Goal: Information Seeking & Learning: Learn about a topic

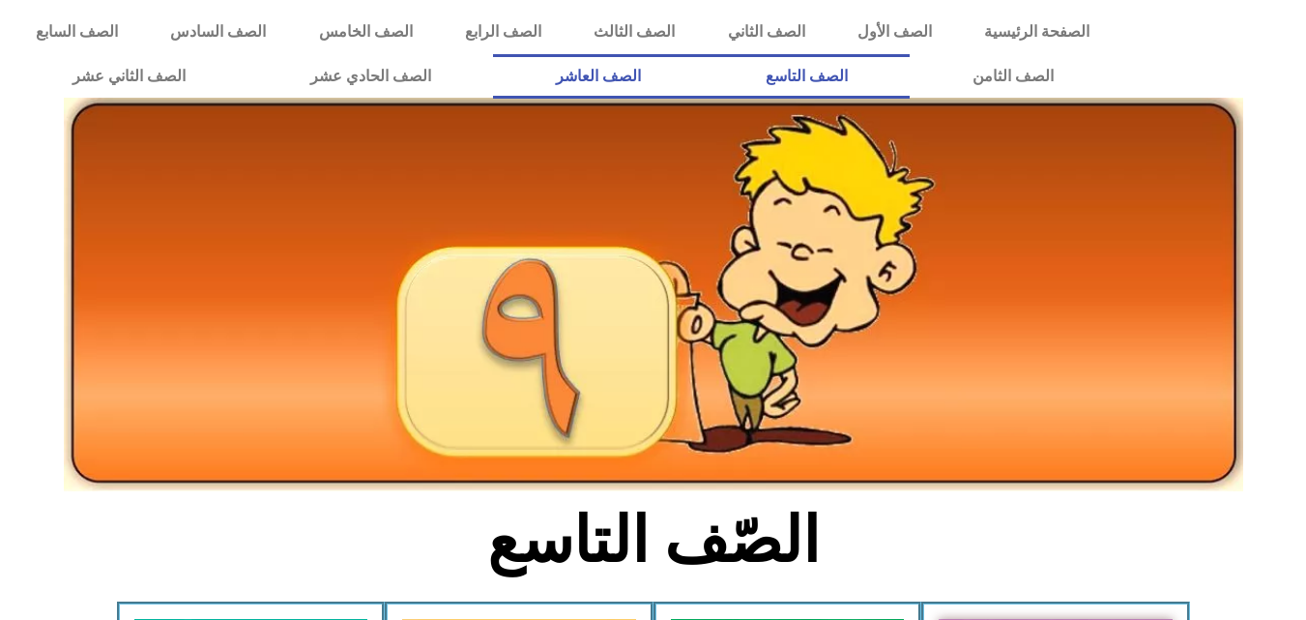
click at [703, 69] on link "الصف العاشر" at bounding box center [598, 76] width 210 height 44
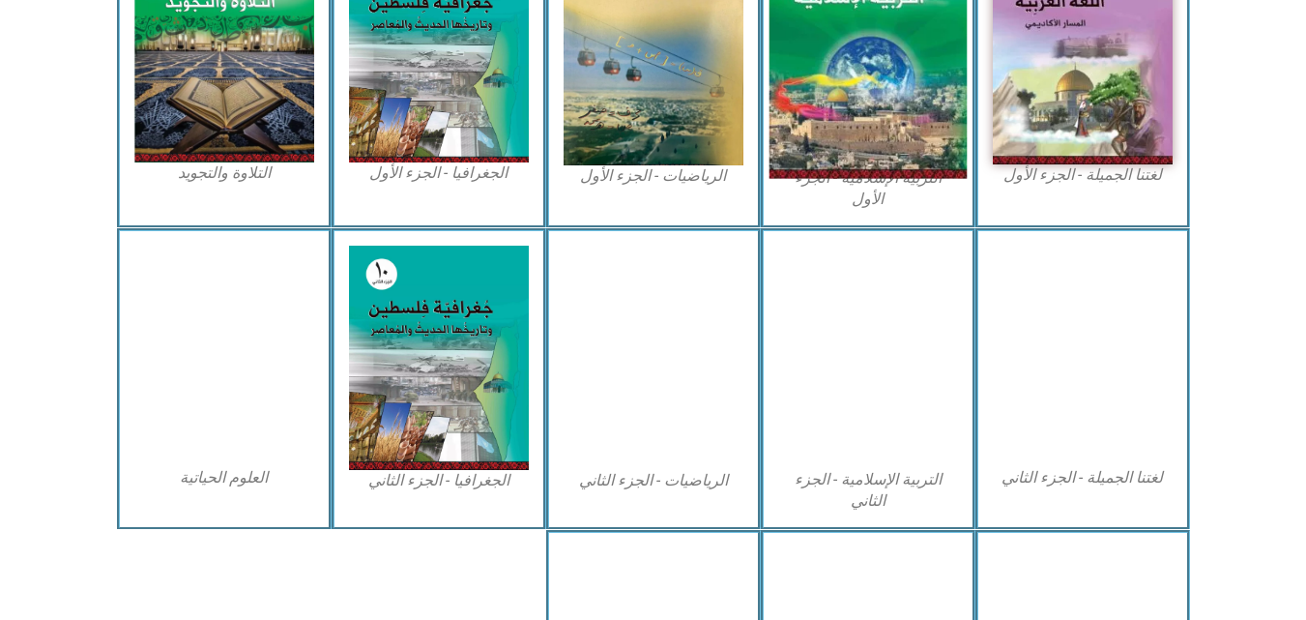
scroll to position [580, 0]
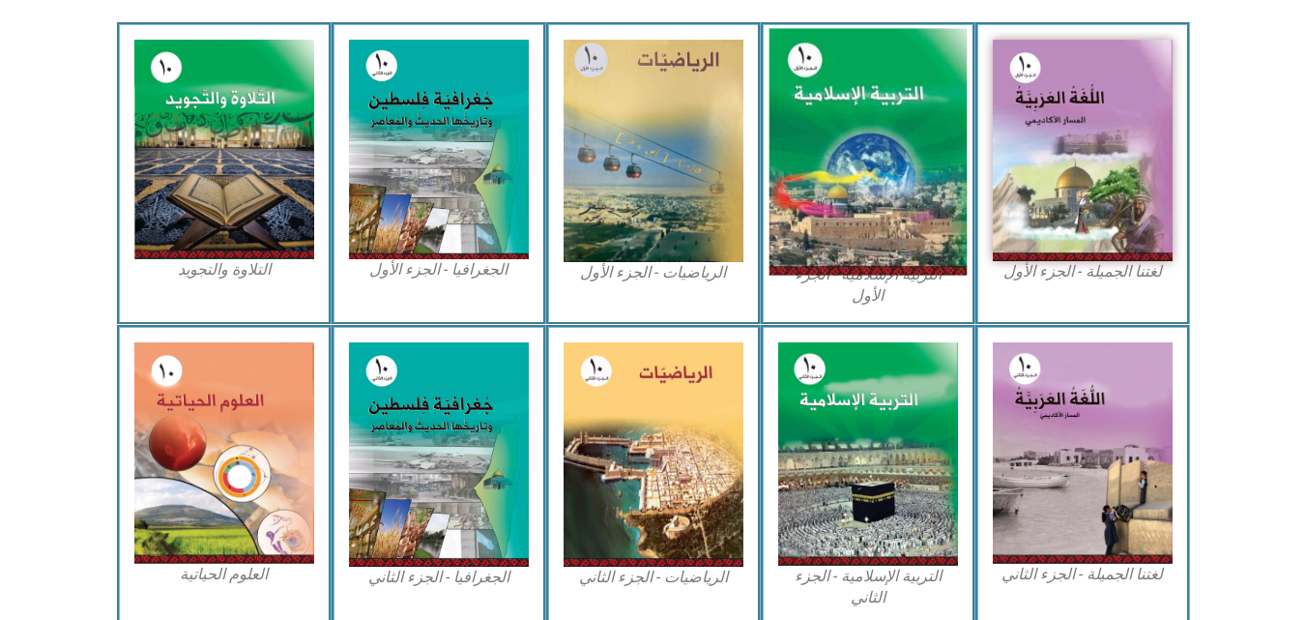
click at [882, 110] on img at bounding box center [867, 152] width 198 height 246
click at [873, 99] on img at bounding box center [867, 152] width 198 height 246
click at [880, 146] on img at bounding box center [867, 152] width 198 height 246
click at [849, 156] on img at bounding box center [867, 152] width 198 height 246
click at [900, 209] on img at bounding box center [867, 152] width 198 height 246
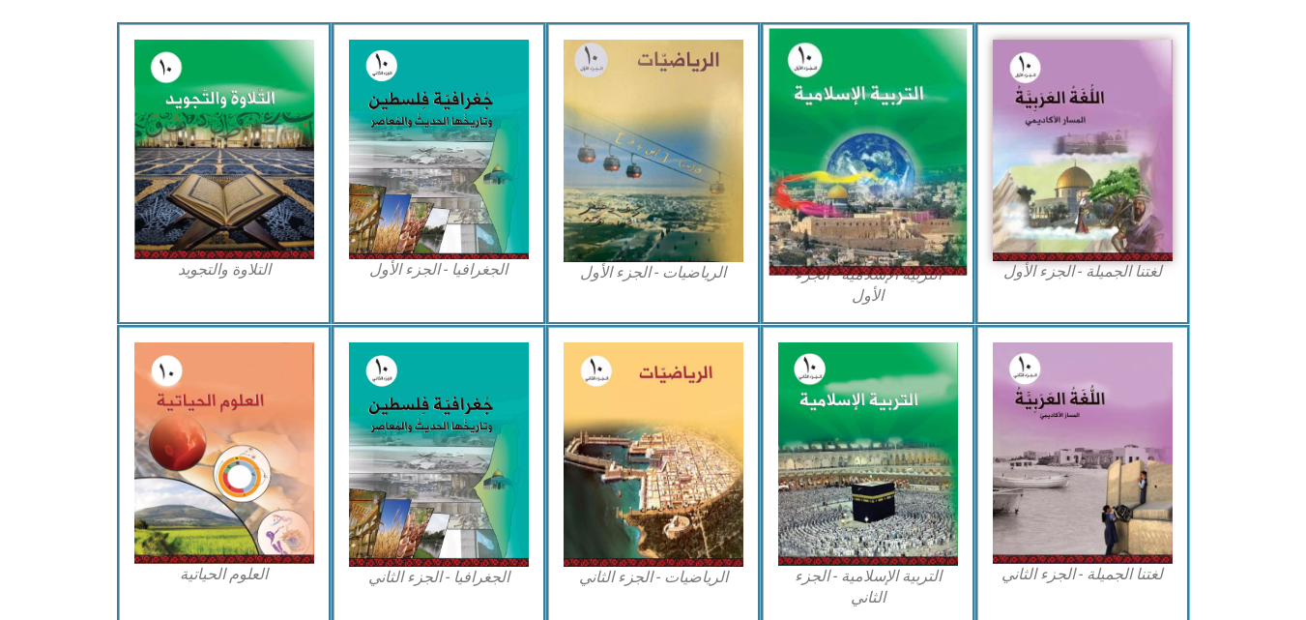
click at [900, 209] on img at bounding box center [867, 152] width 198 height 246
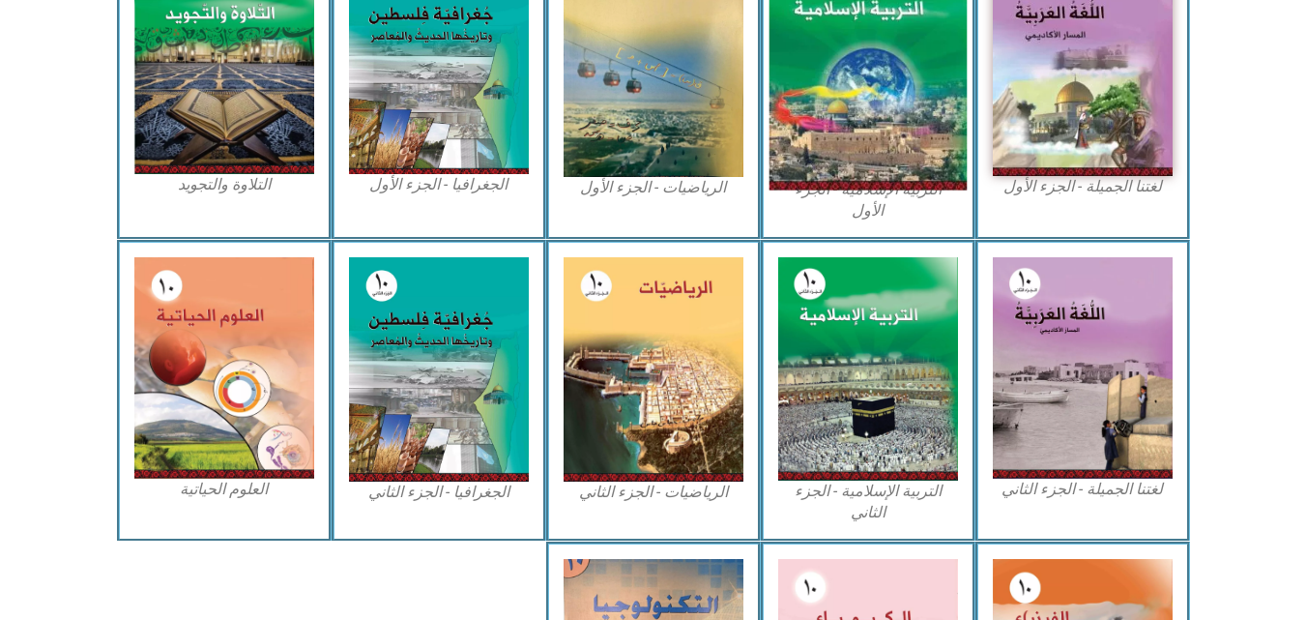
scroll to position [773, 0]
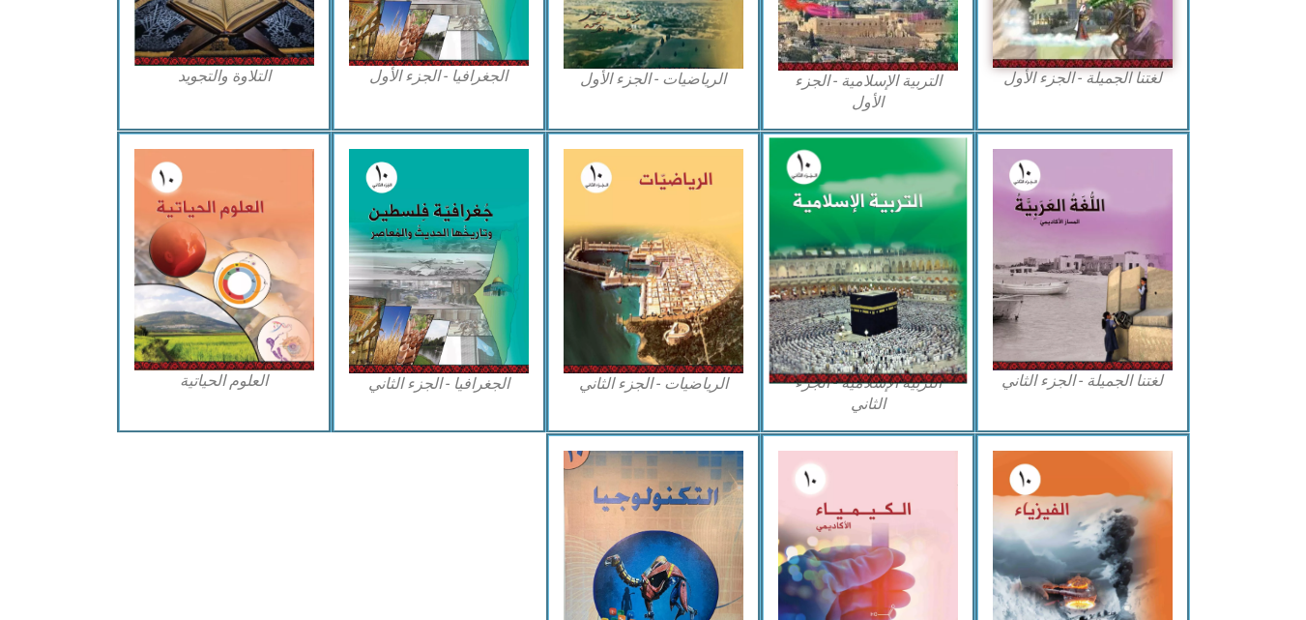
click at [882, 241] on img at bounding box center [867, 260] width 198 height 246
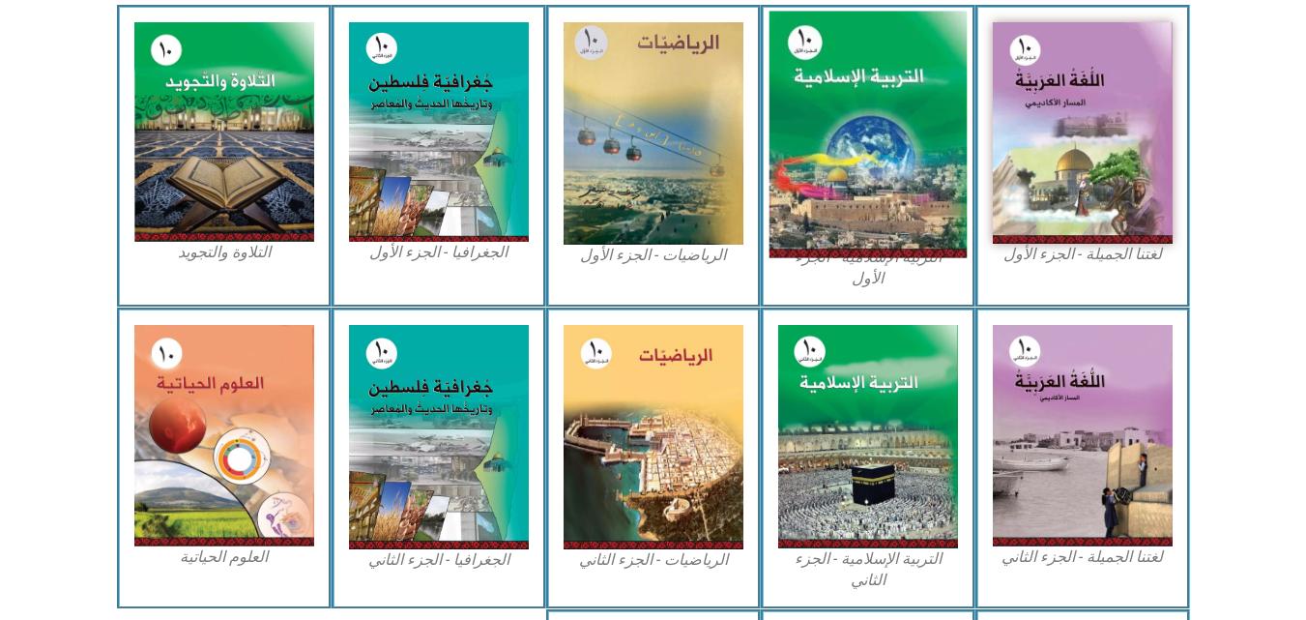
scroll to position [387, 0]
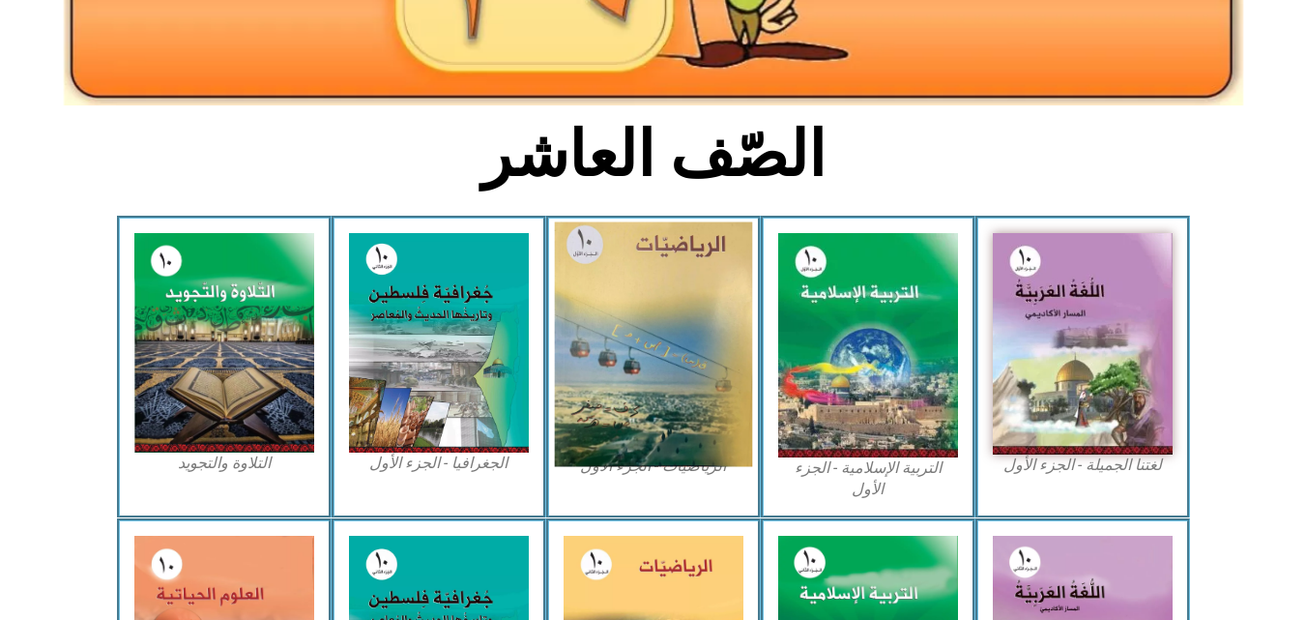
click at [633, 263] on img at bounding box center [653, 344] width 198 height 245
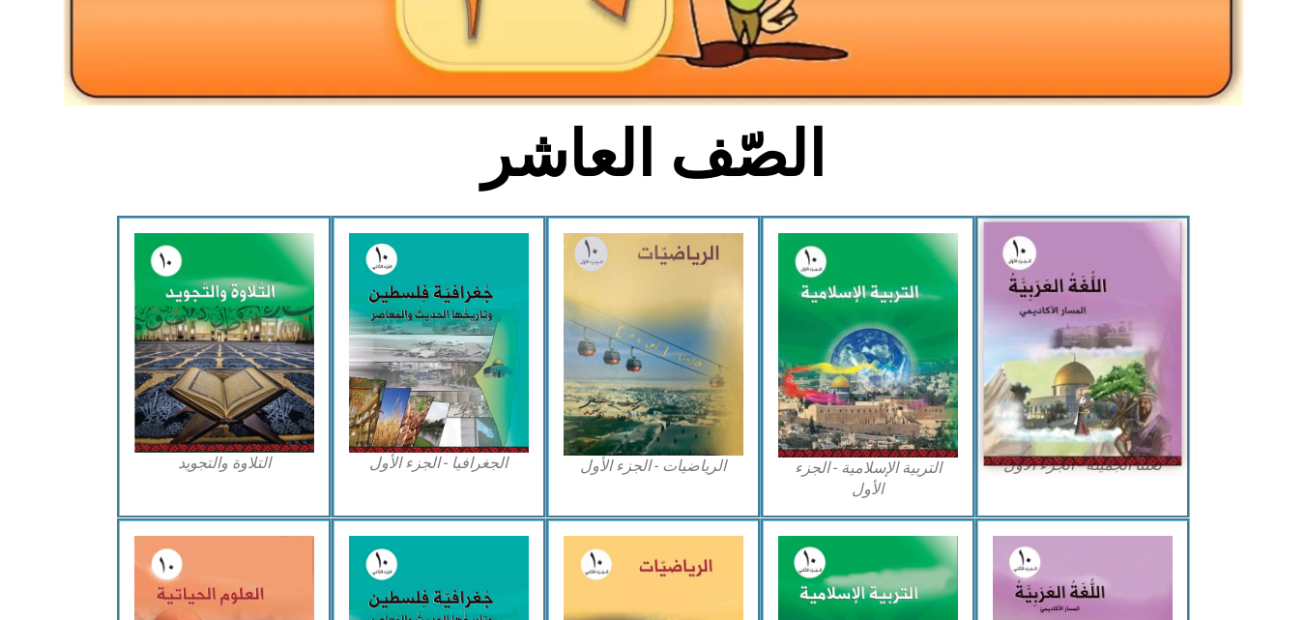
click at [1099, 266] on img at bounding box center [1082, 344] width 198 height 244
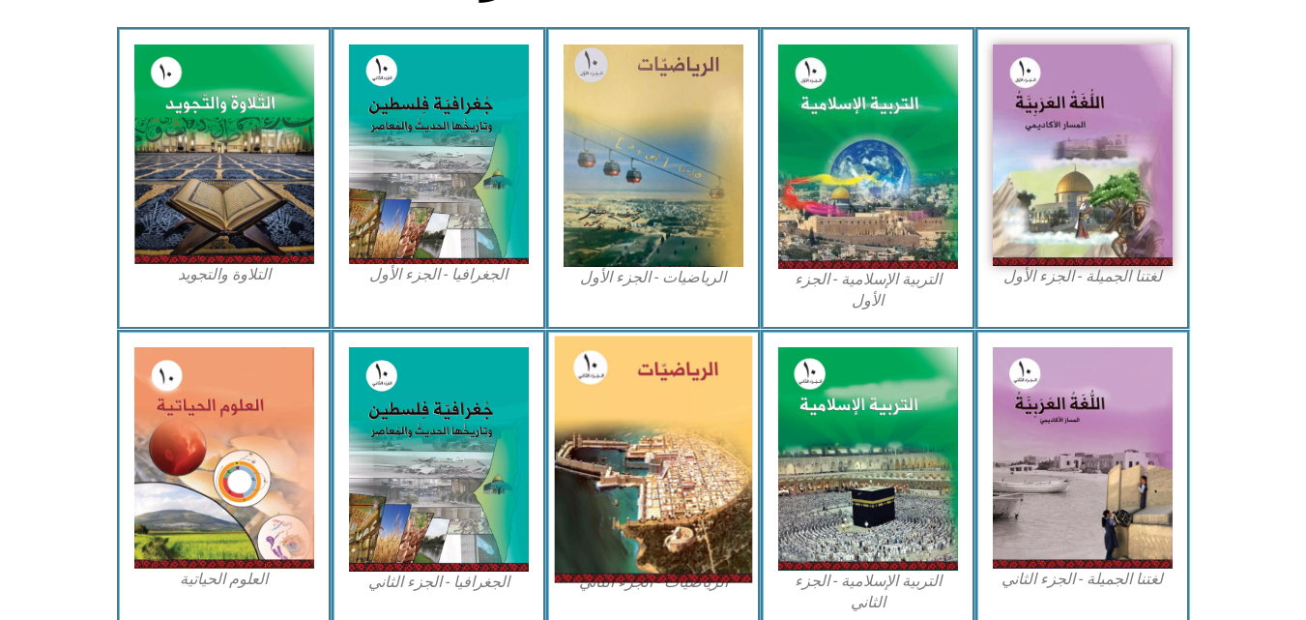
scroll to position [773, 0]
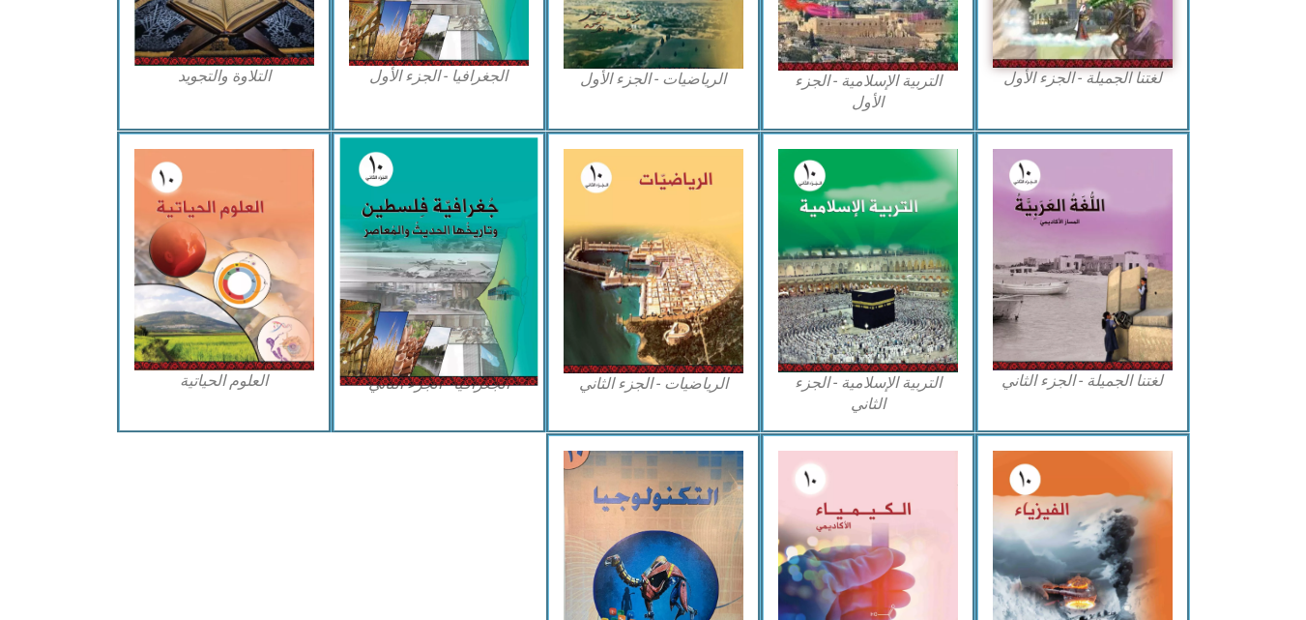
click at [419, 279] on img at bounding box center [438, 260] width 198 height 247
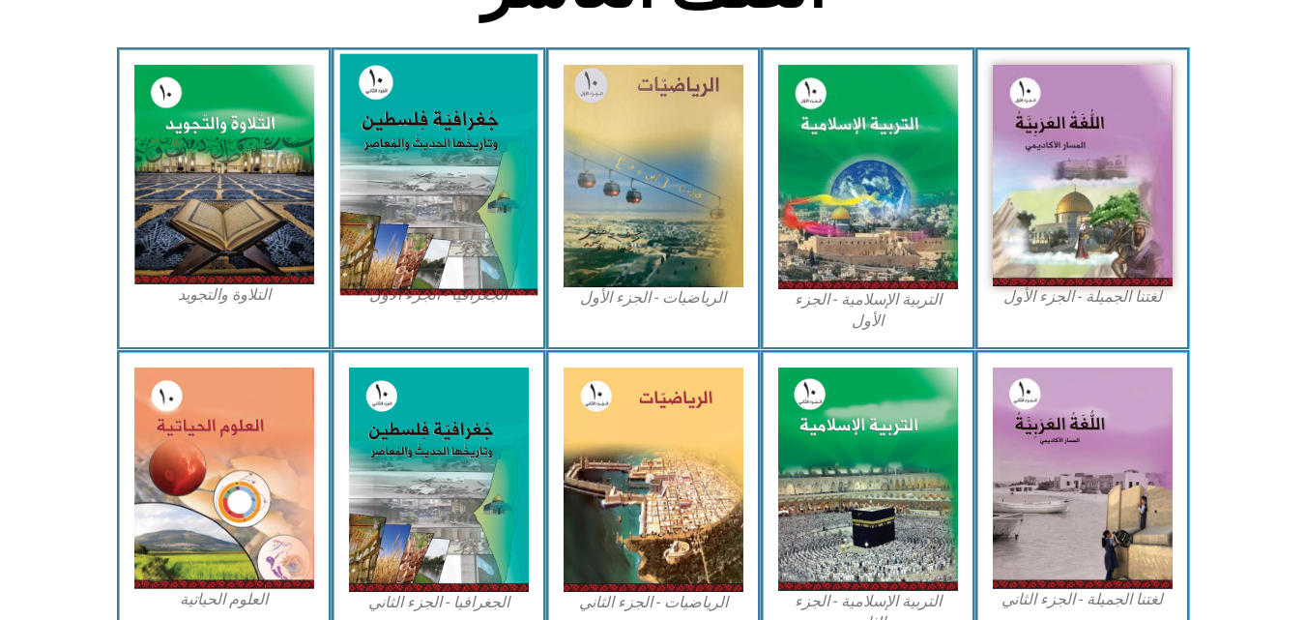
drag, startPoint x: 413, startPoint y: 194, endPoint x: 252, endPoint y: 163, distance: 163.4
click at [412, 194] on img at bounding box center [438, 175] width 198 height 242
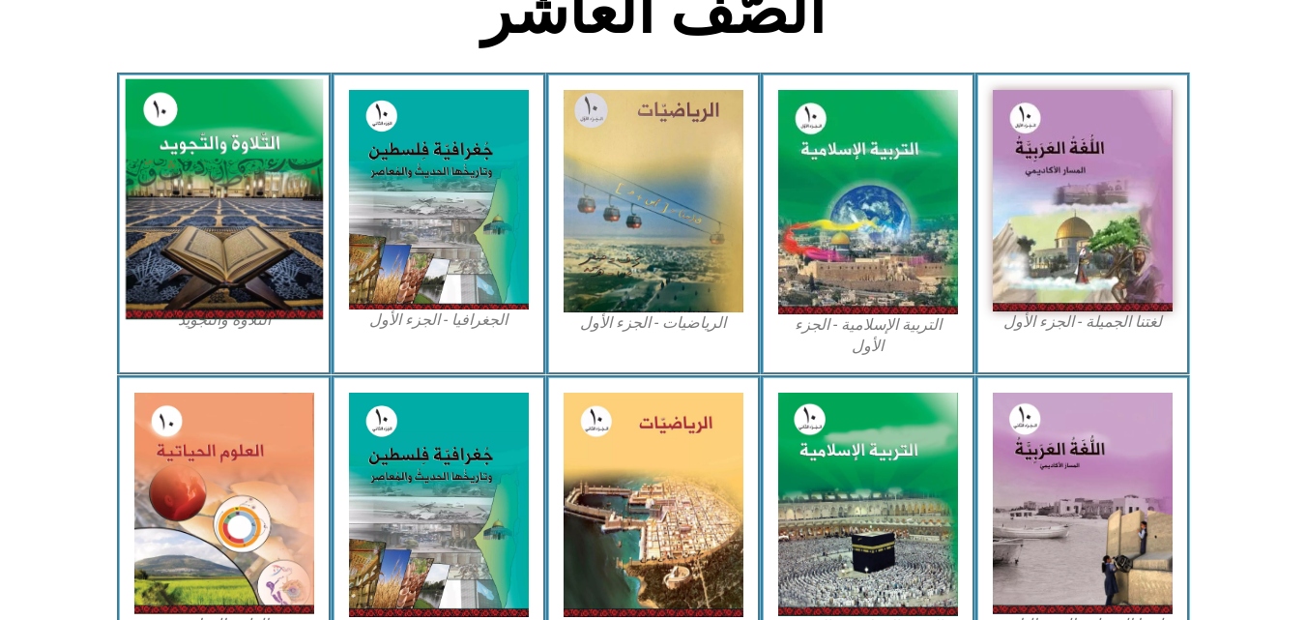
scroll to position [483, 0]
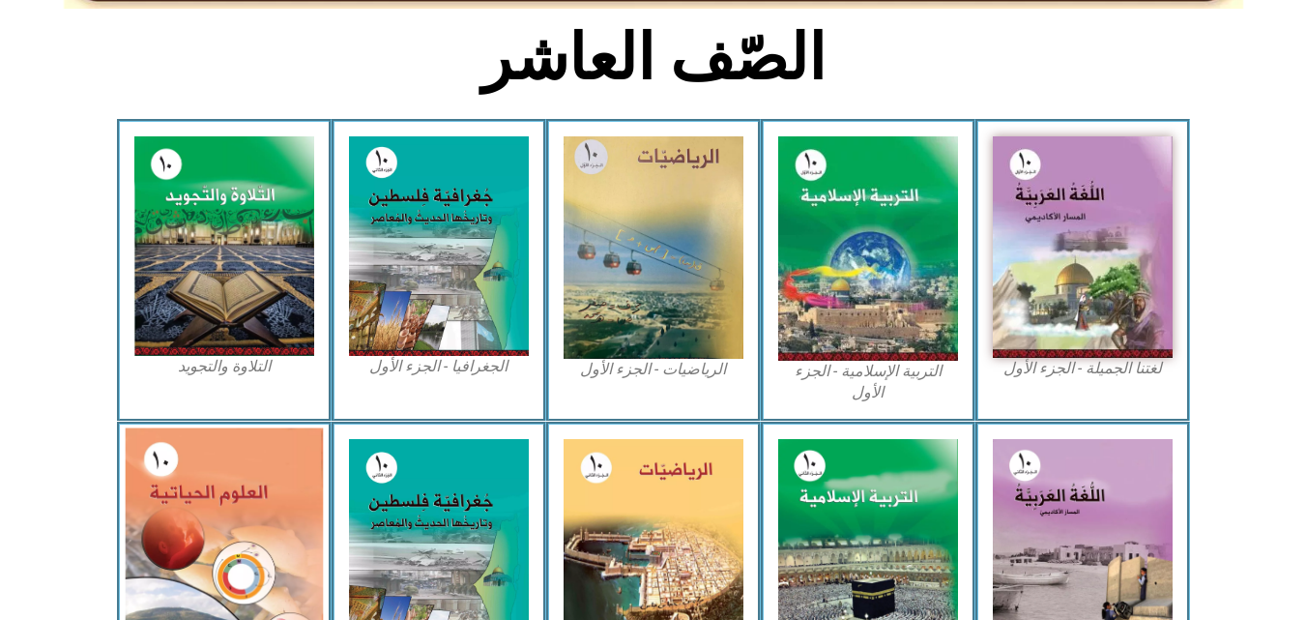
click at [166, 473] on img at bounding box center [224, 549] width 198 height 245
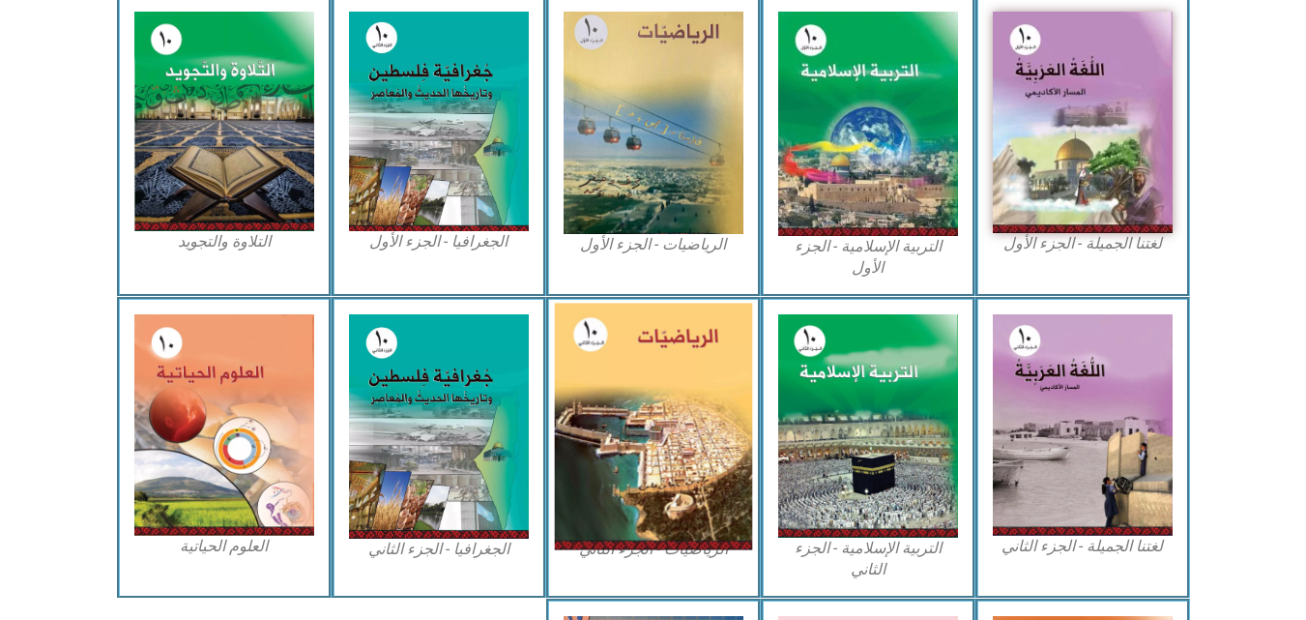
scroll to position [773, 0]
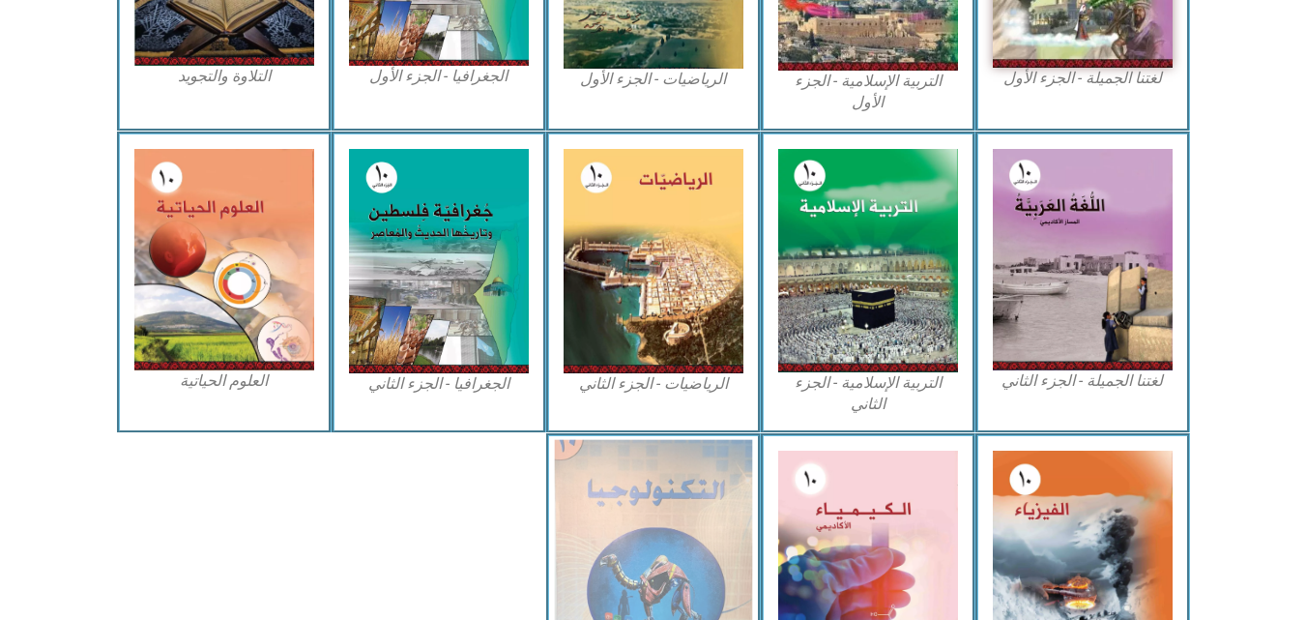
click at [667, 513] on img at bounding box center [653, 560] width 198 height 242
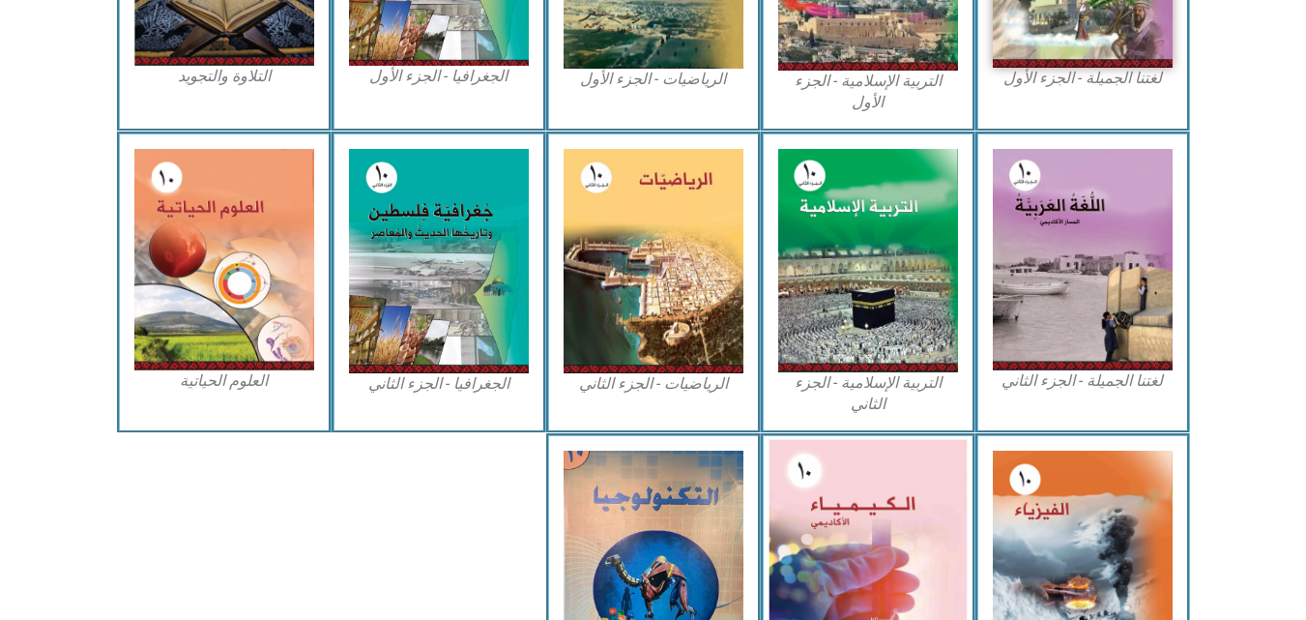
drag, startPoint x: 770, startPoint y: 506, endPoint x: 926, endPoint y: 492, distance: 156.2
click at [779, 504] on div "الكيمياء" at bounding box center [868, 572] width 215 height 279
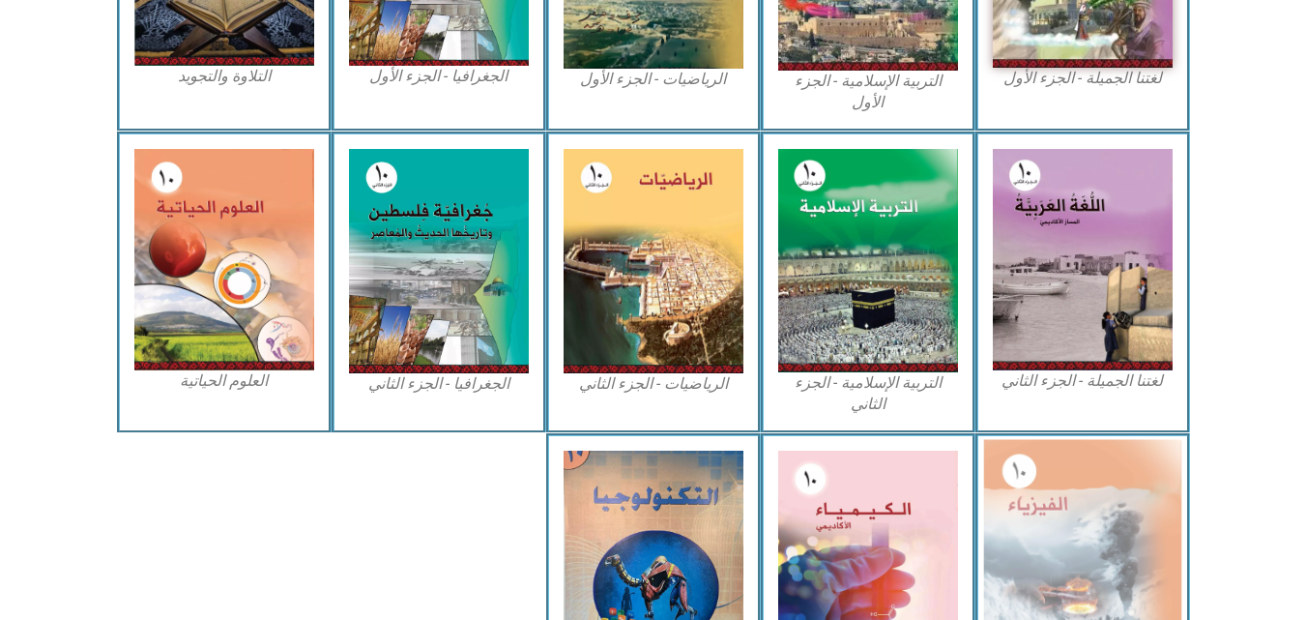
drag, startPoint x: 984, startPoint y: 484, endPoint x: 1013, endPoint y: 483, distance: 29.0
click at [994, 483] on div "الفيزياء" at bounding box center [1082, 572] width 215 height 279
click at [1061, 483] on img at bounding box center [1082, 561] width 198 height 245
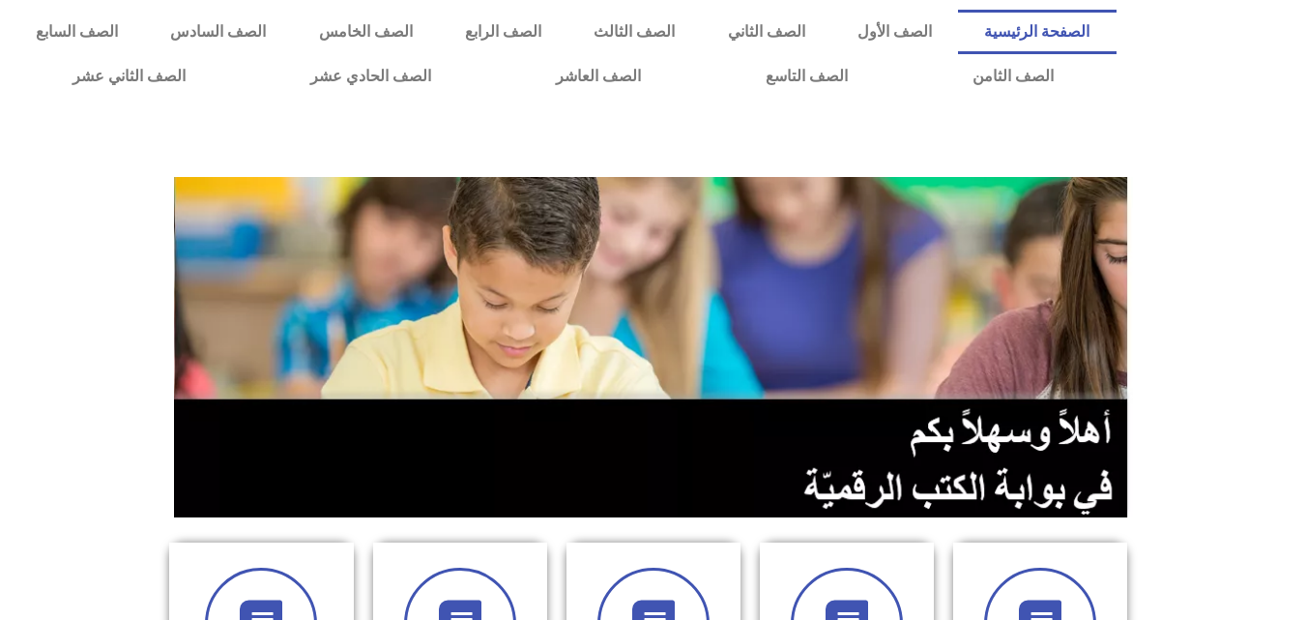
scroll to position [580, 0]
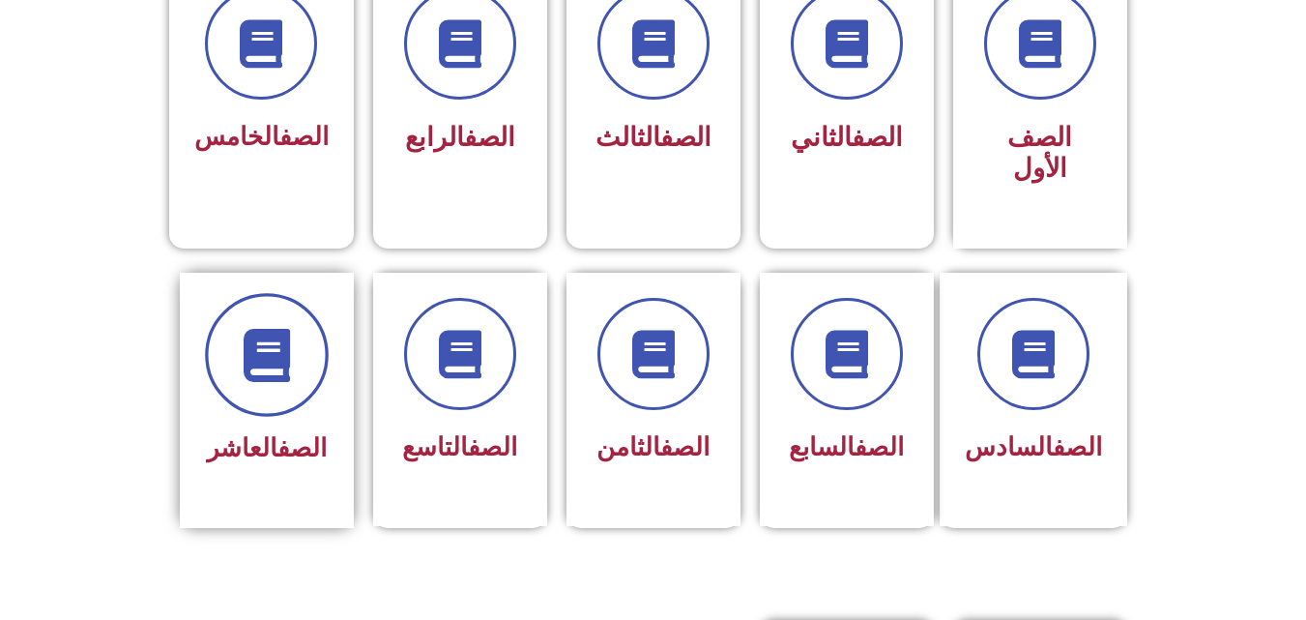
click at [285, 328] on icon at bounding box center [266, 354] width 53 height 53
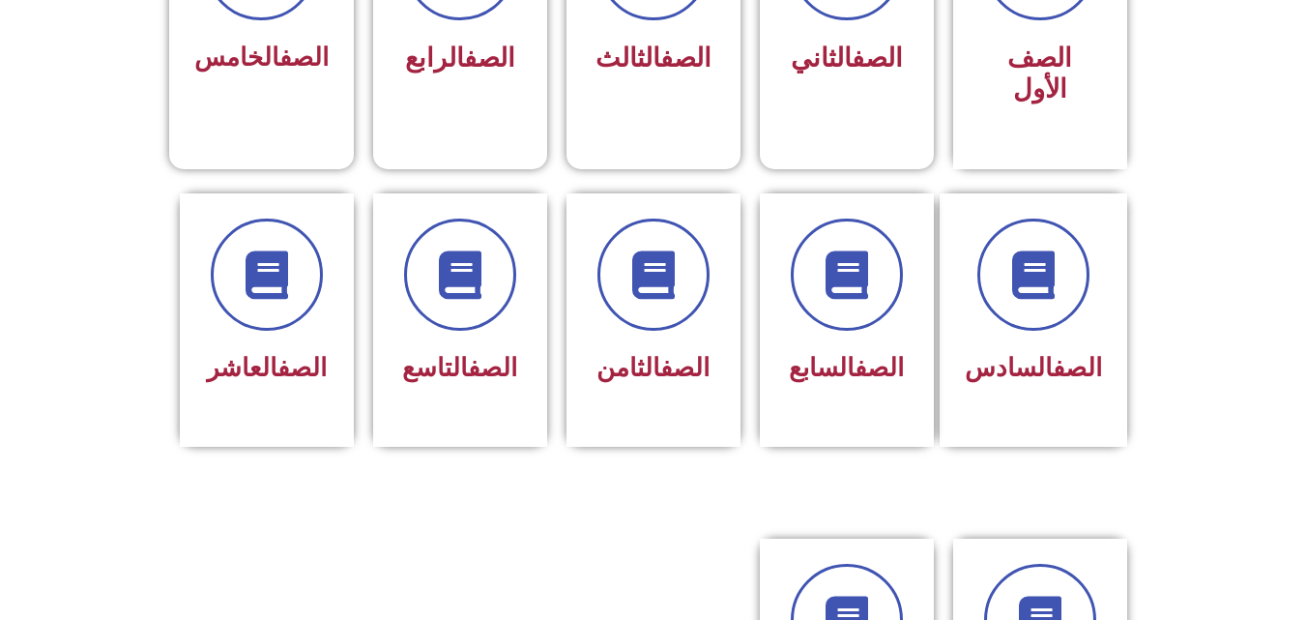
scroll to position [967, 0]
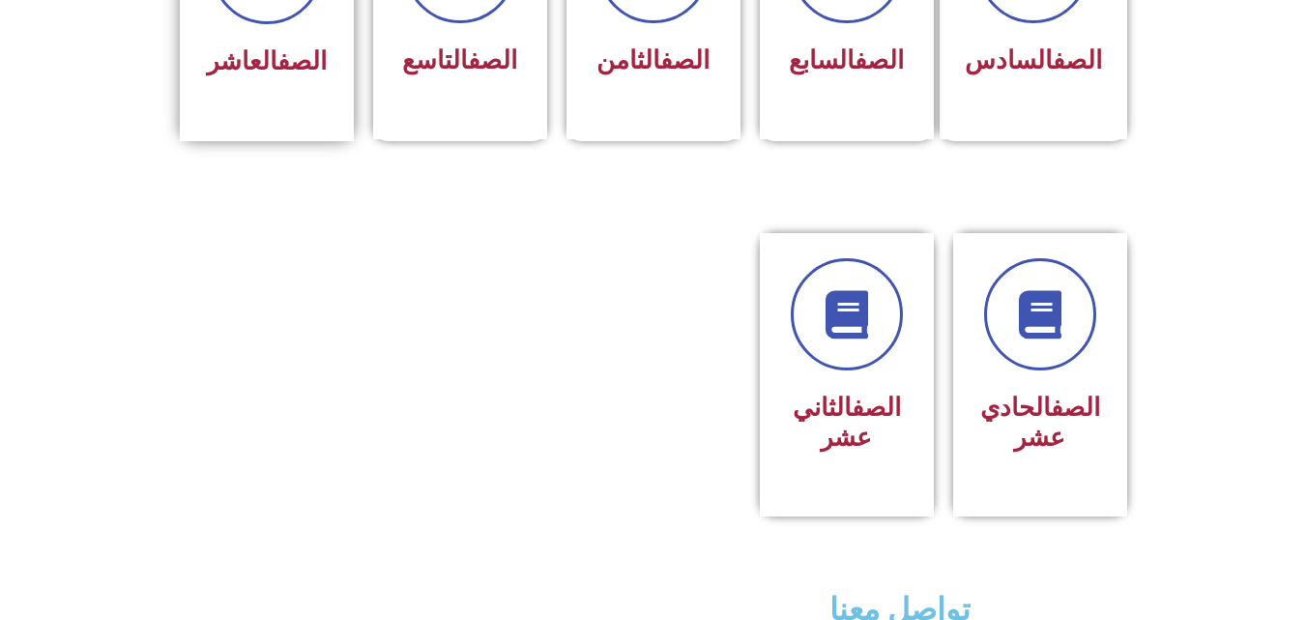
click at [279, 69] on div "الصف العاشر" at bounding box center [267, 13] width 174 height 255
click at [279, 72] on div "الصف العاشر" at bounding box center [267, 13] width 174 height 255
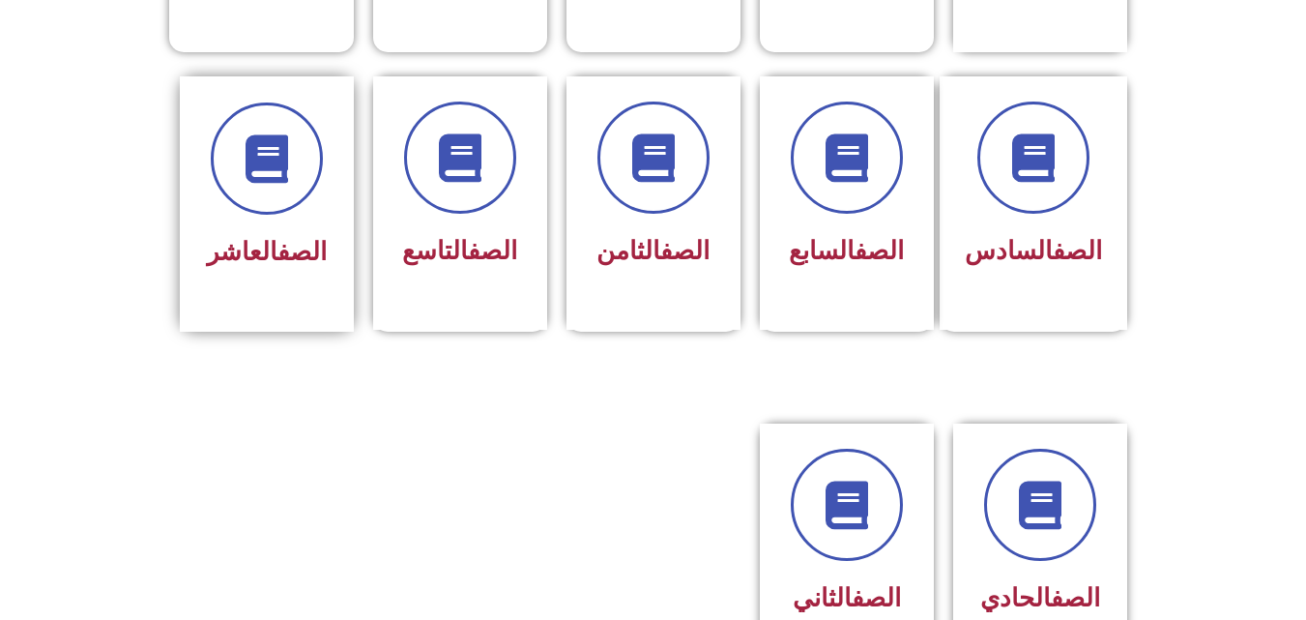
scroll to position [773, 0]
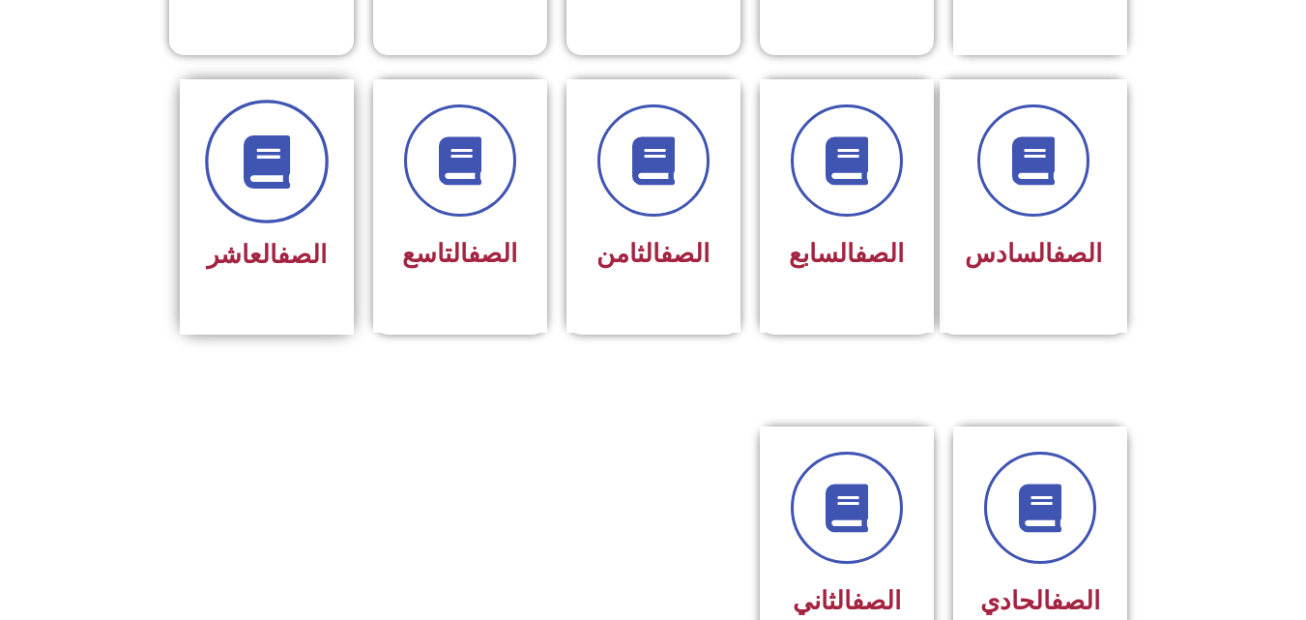
click at [260, 158] on span at bounding box center [267, 162] width 124 height 124
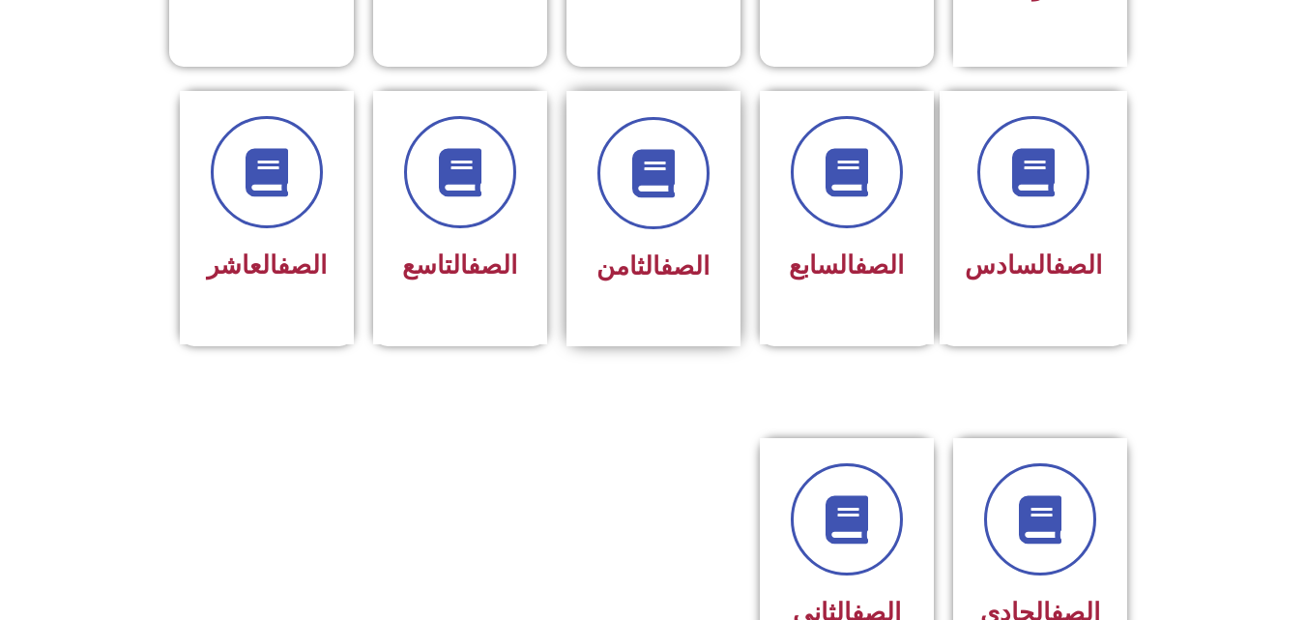
scroll to position [580, 0]
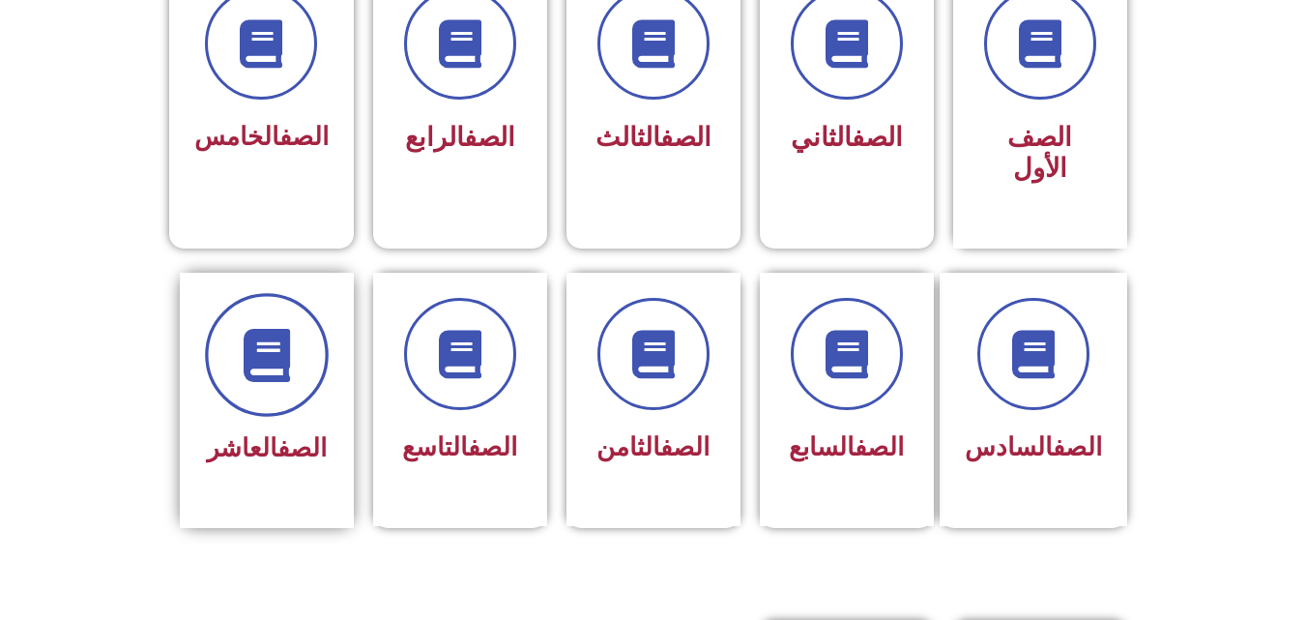
click at [268, 328] on icon at bounding box center [266, 354] width 53 height 53
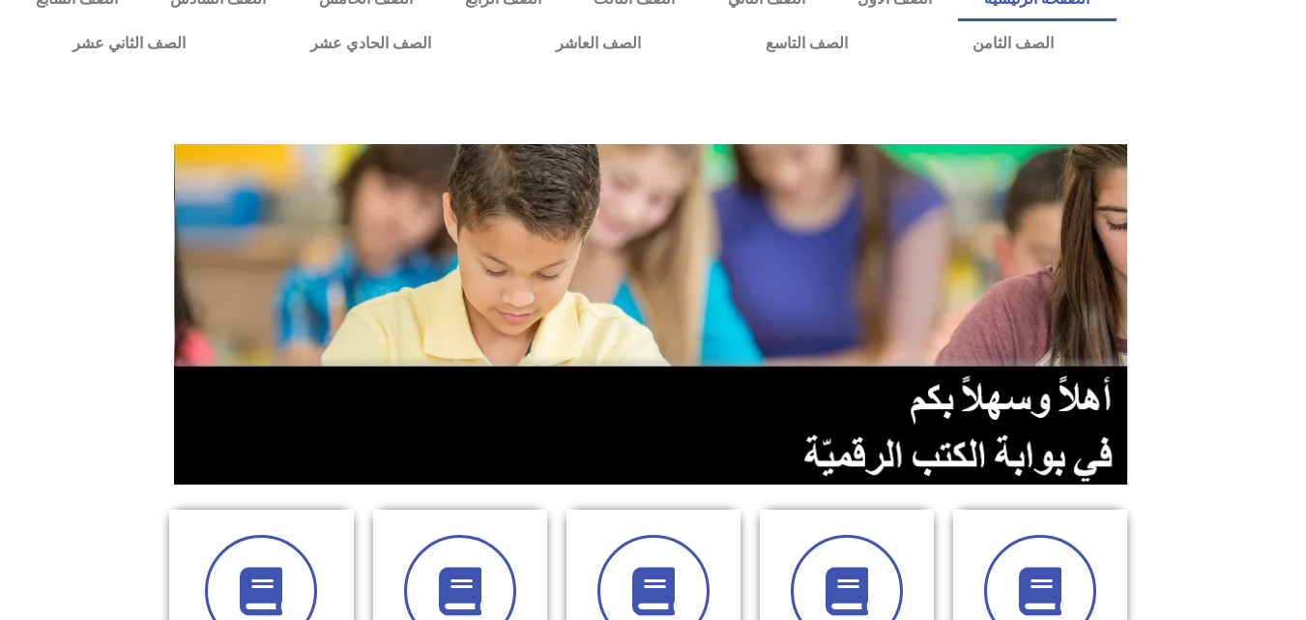
scroll to position [0, 0]
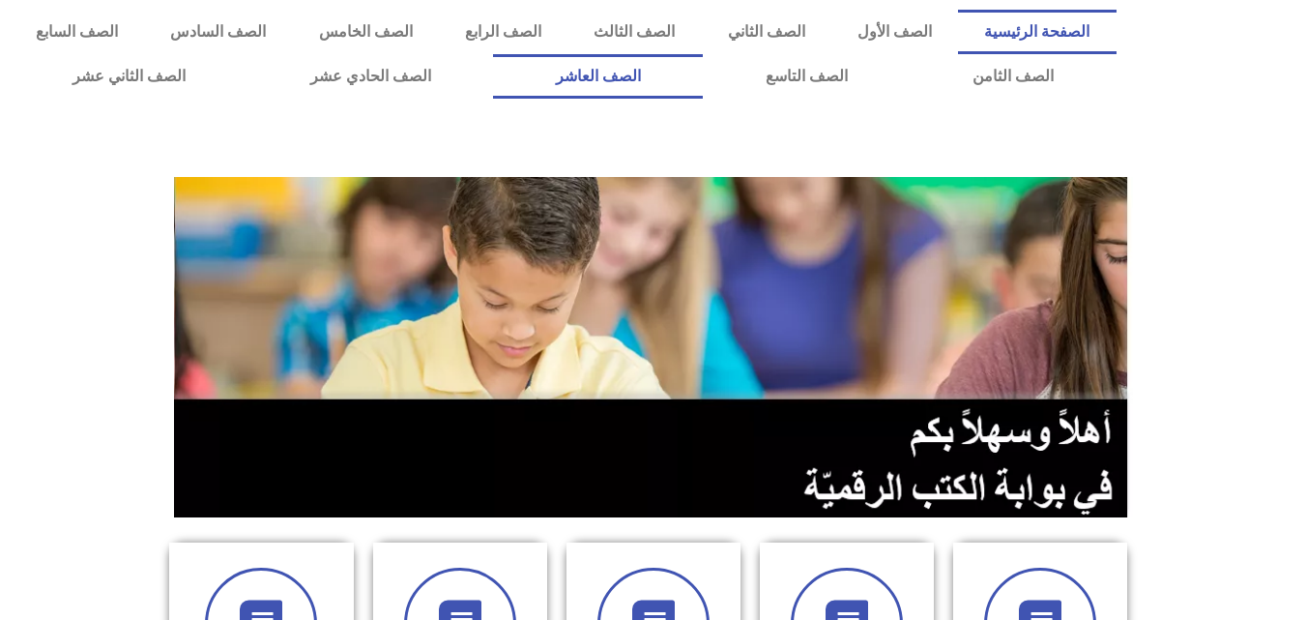
click at [703, 80] on link "الصف العاشر" at bounding box center [598, 76] width 210 height 44
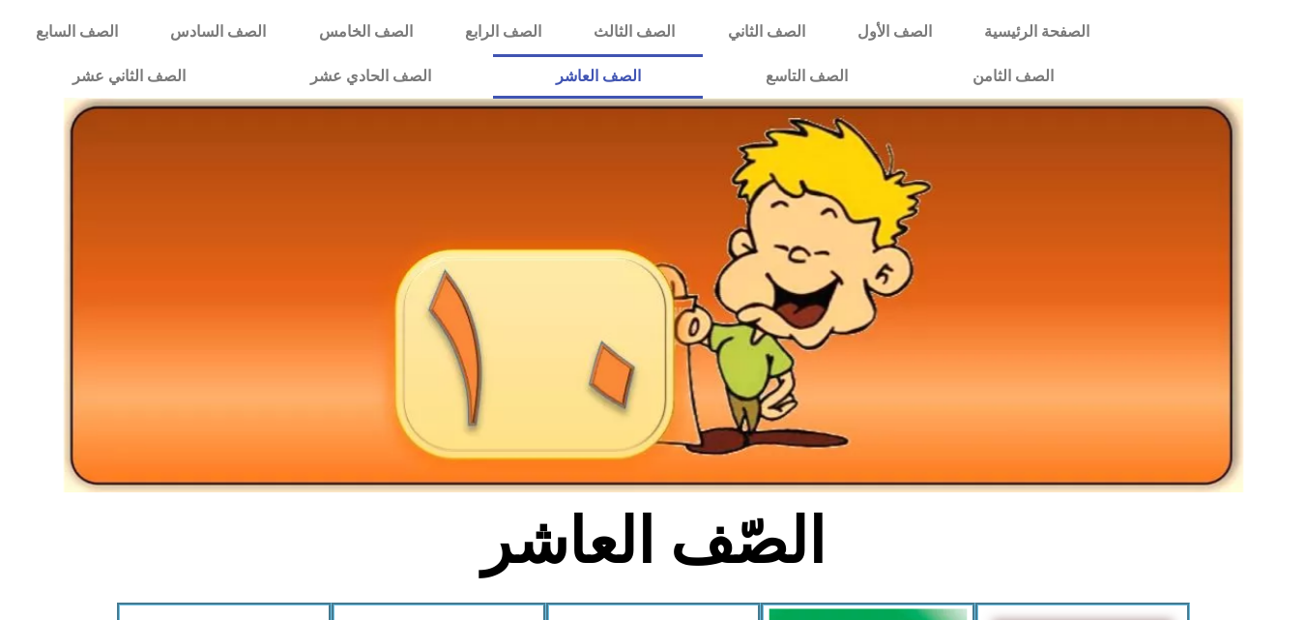
scroll to position [580, 0]
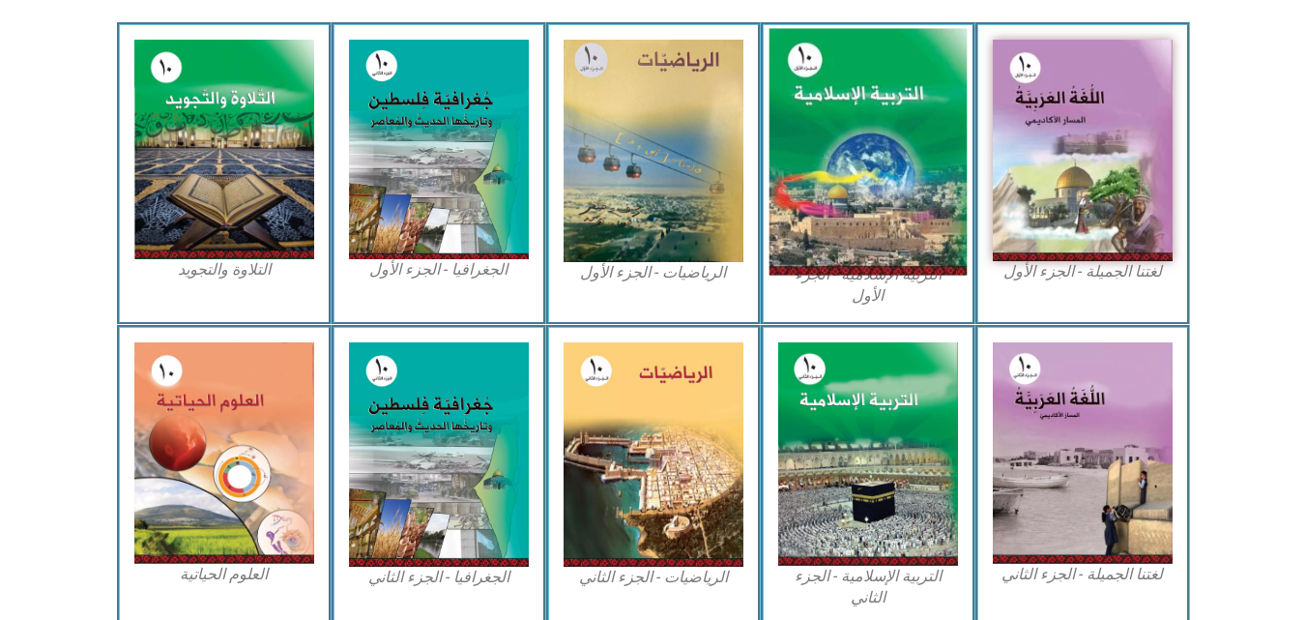
click at [872, 149] on img at bounding box center [867, 152] width 198 height 246
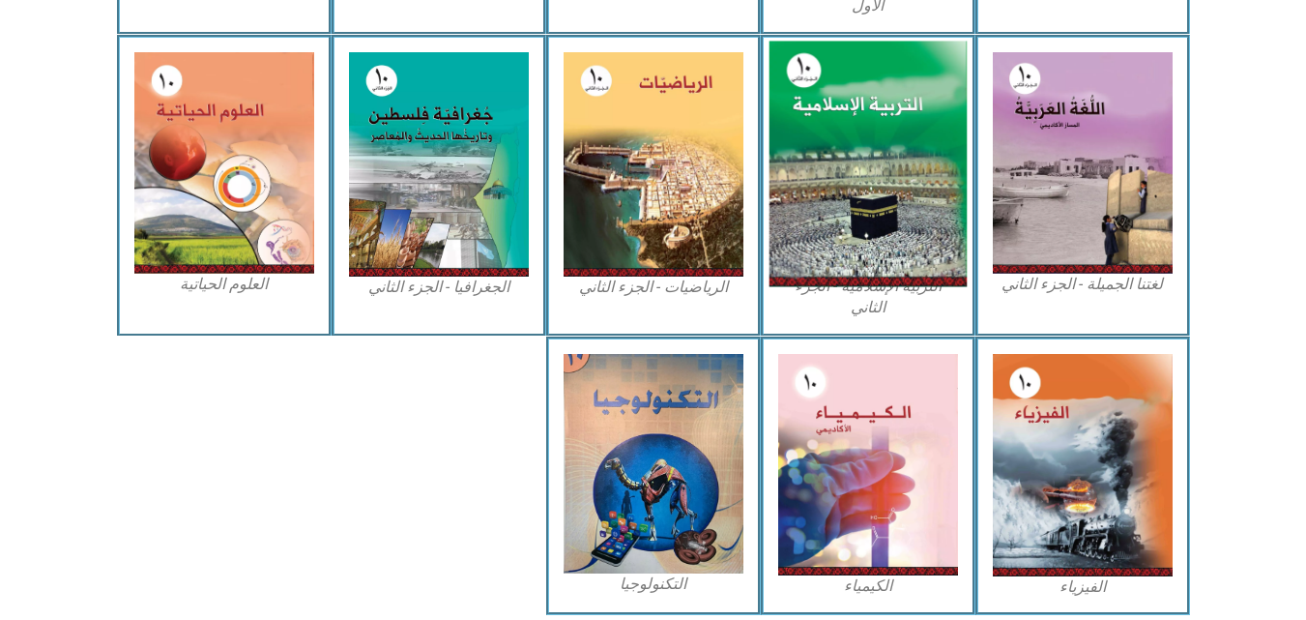
click at [875, 152] on img at bounding box center [867, 164] width 198 height 246
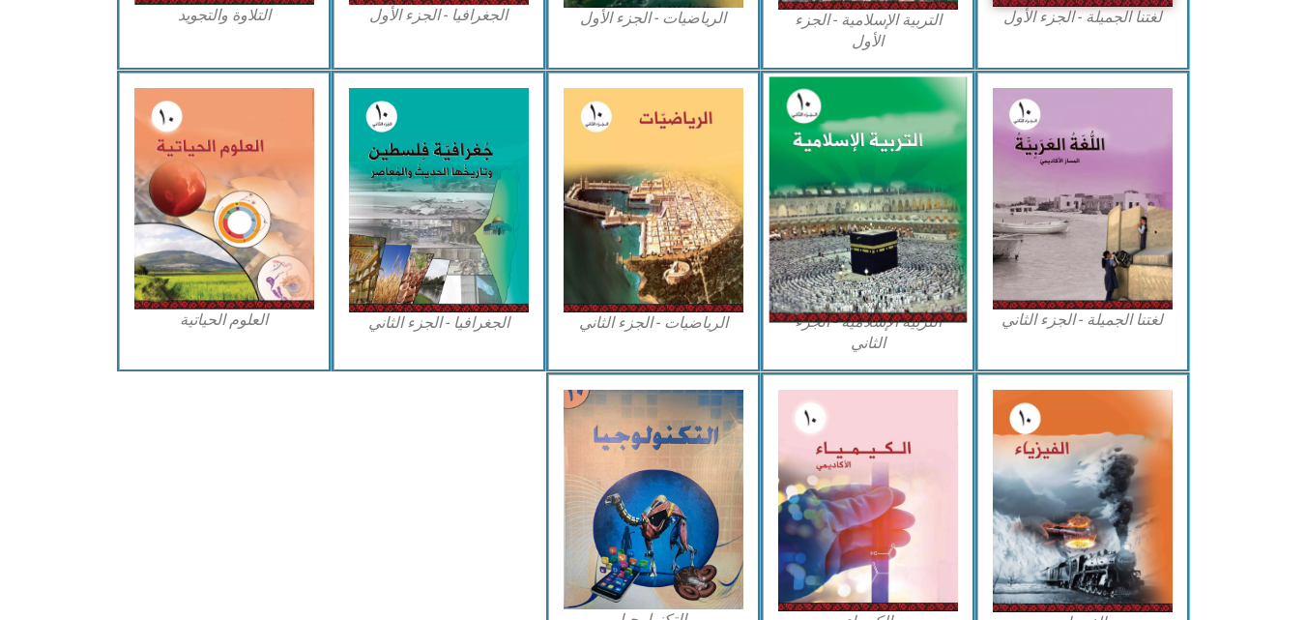
scroll to position [387, 0]
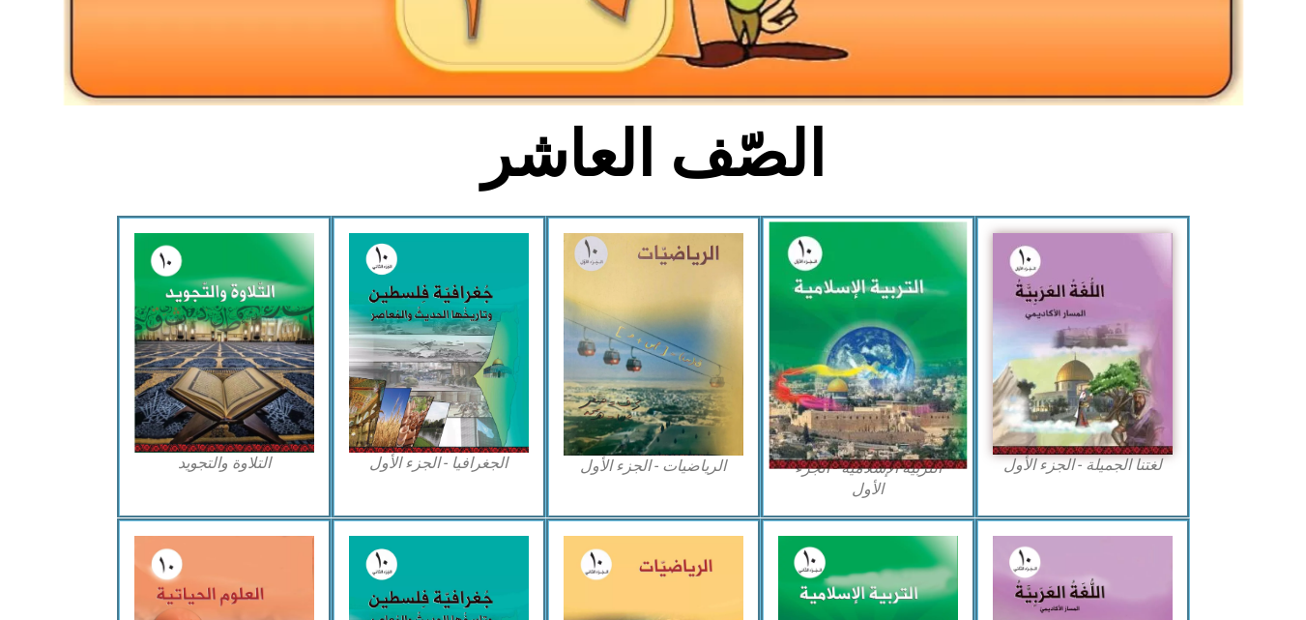
click at [861, 258] on img at bounding box center [867, 345] width 198 height 246
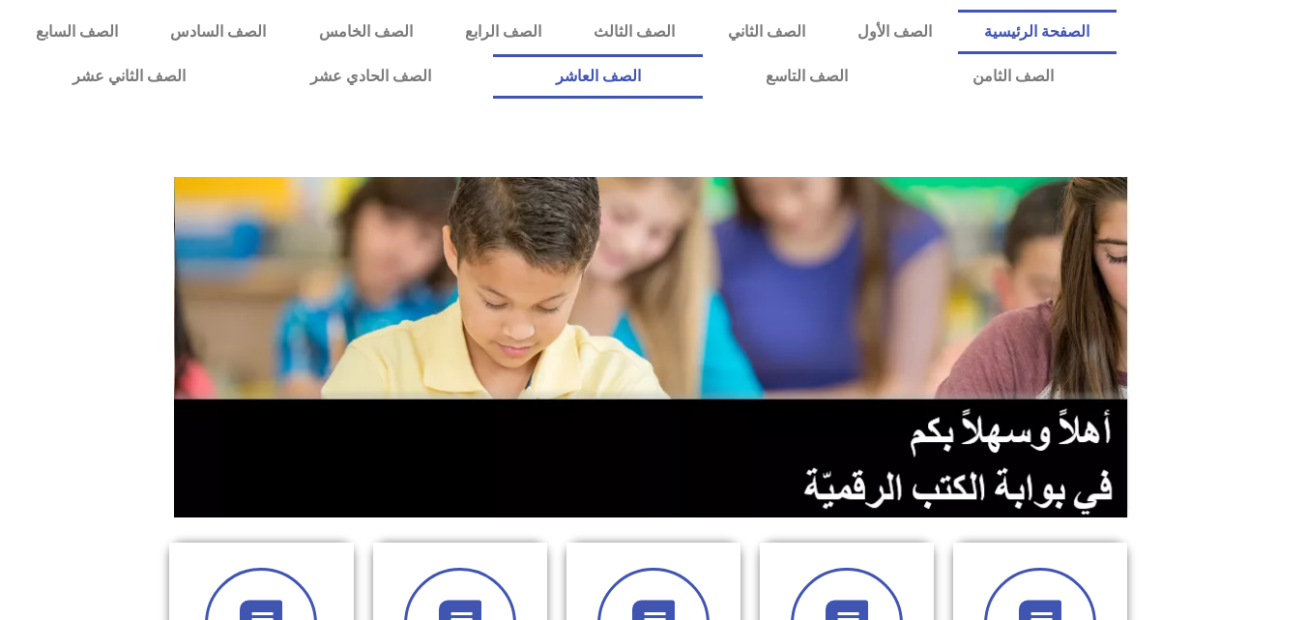
click at [703, 84] on link "الصف العاشر" at bounding box center [598, 76] width 210 height 44
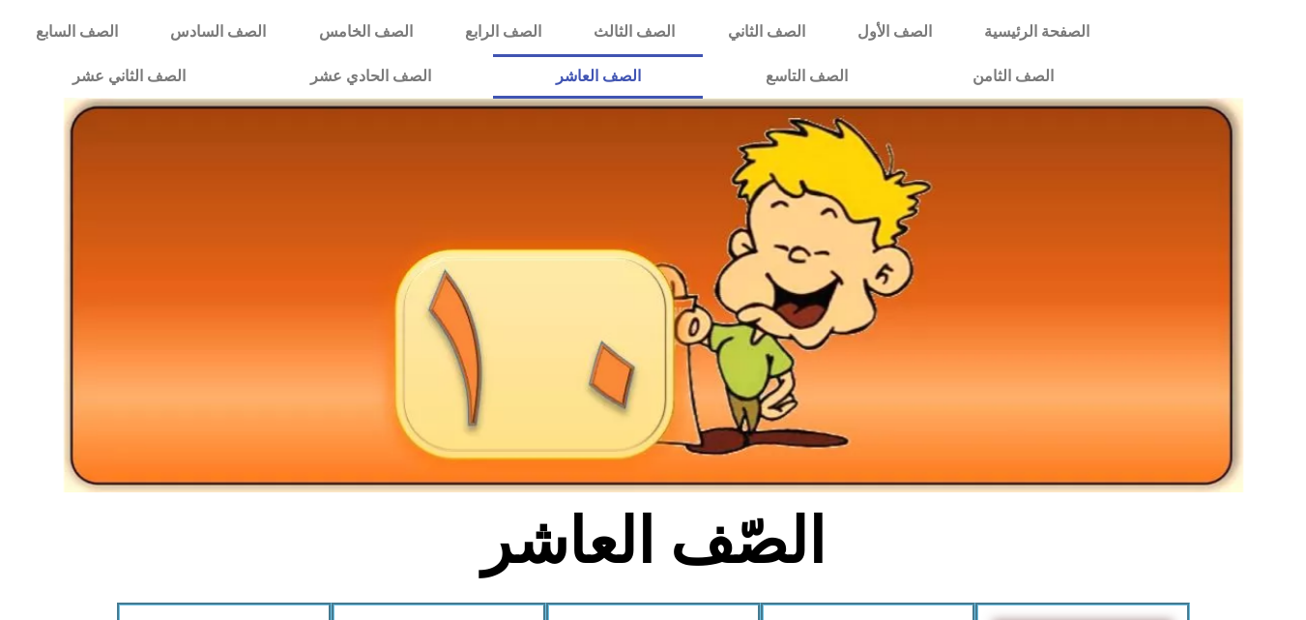
scroll to position [387, 0]
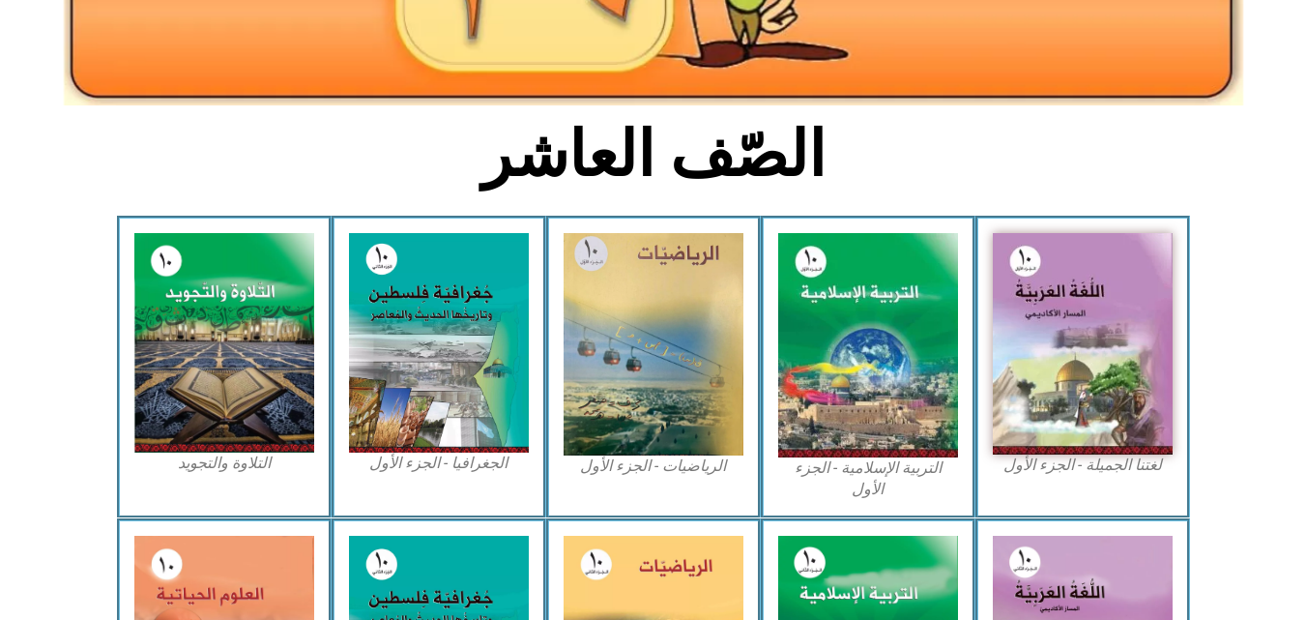
click at [809, 298] on img at bounding box center [868, 345] width 180 height 224
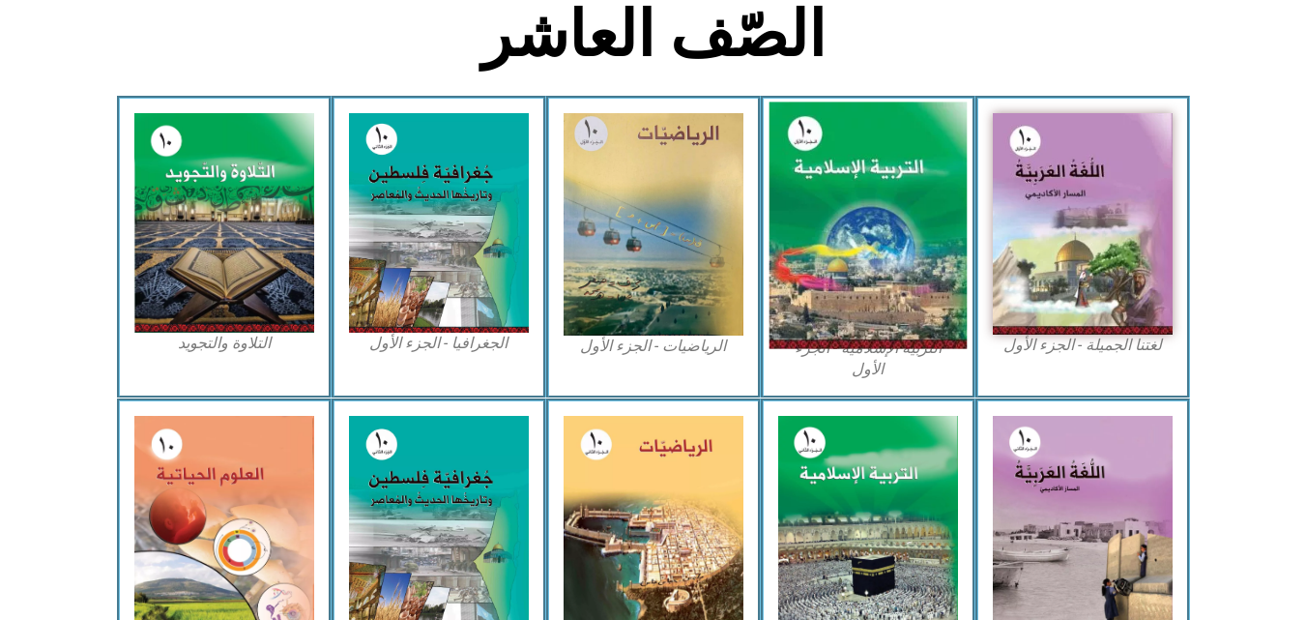
scroll to position [677, 0]
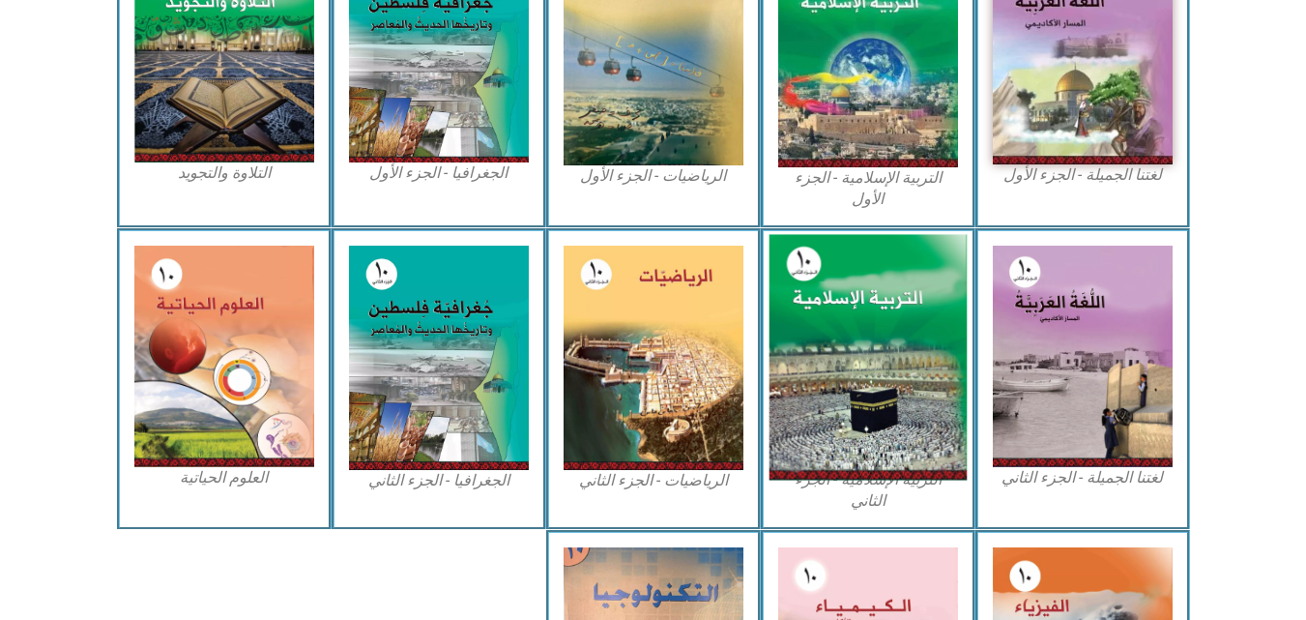
click at [852, 285] on img at bounding box center [867, 357] width 198 height 246
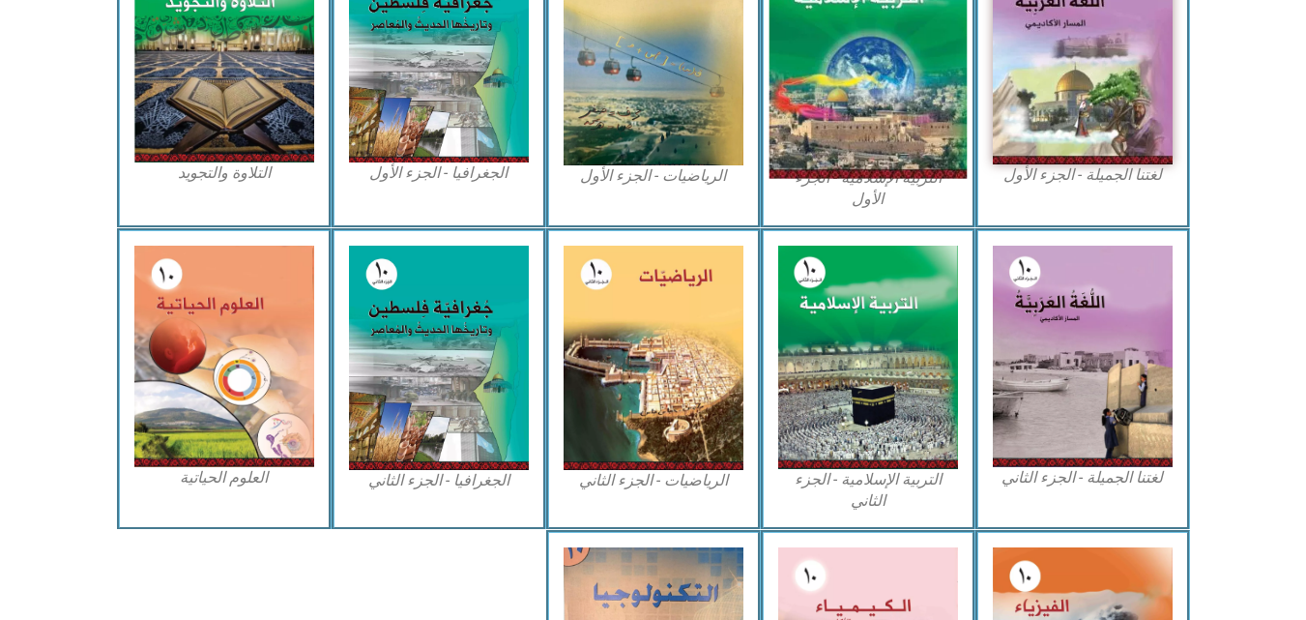
click at [862, 103] on img at bounding box center [867, 55] width 198 height 246
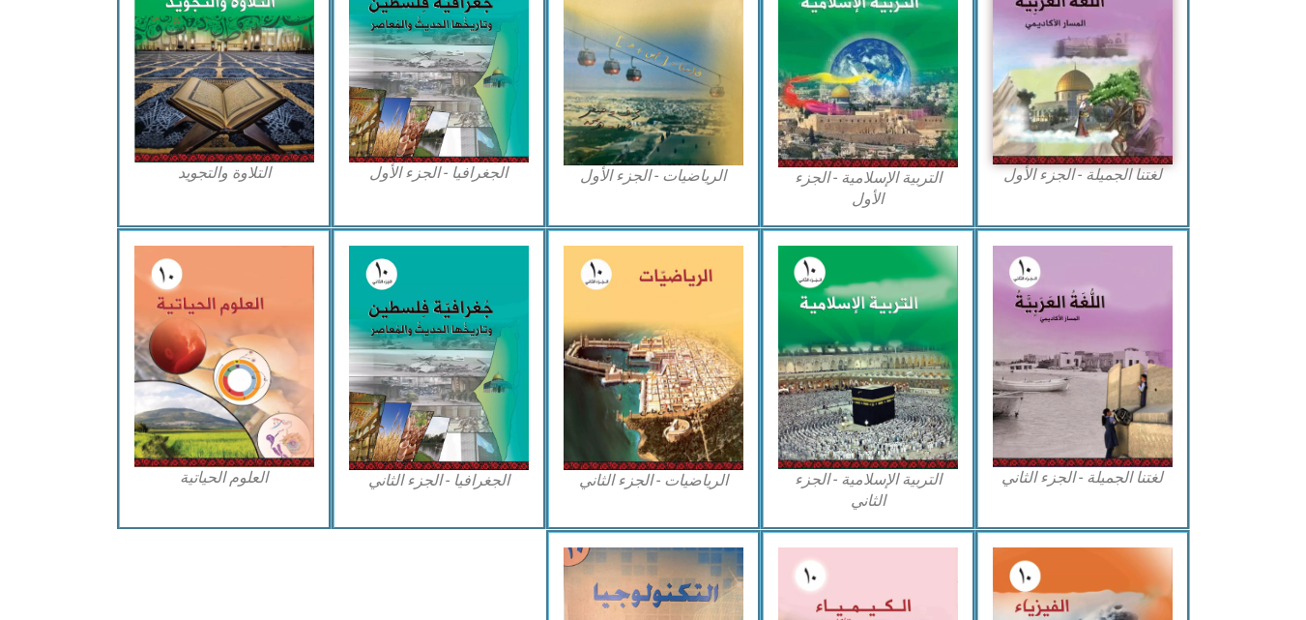
scroll to position [97, 0]
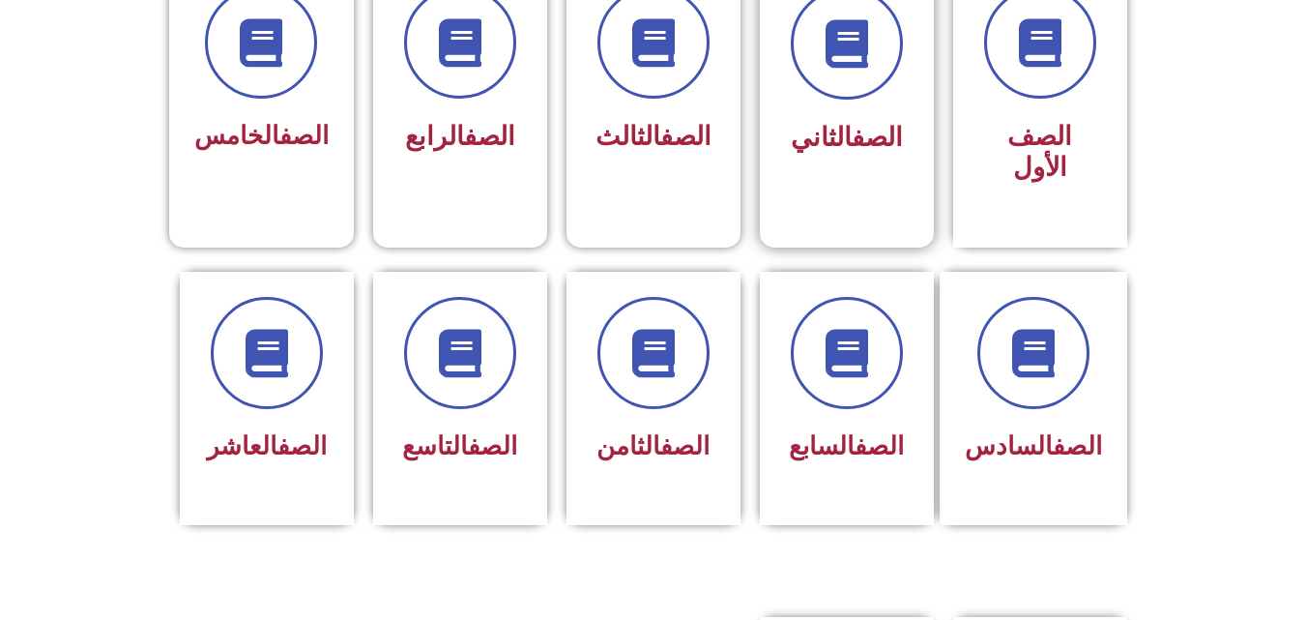
scroll to position [677, 0]
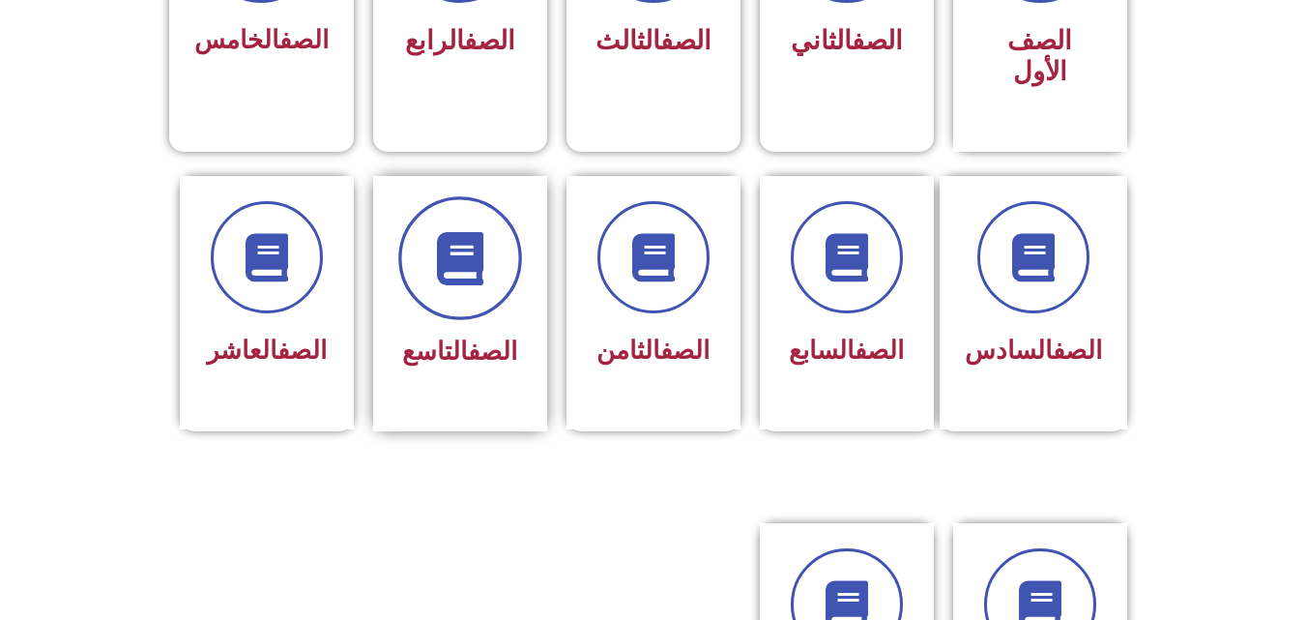
click at [493, 247] on span at bounding box center [460, 258] width 124 height 124
click at [420, 248] on span at bounding box center [460, 258] width 124 height 124
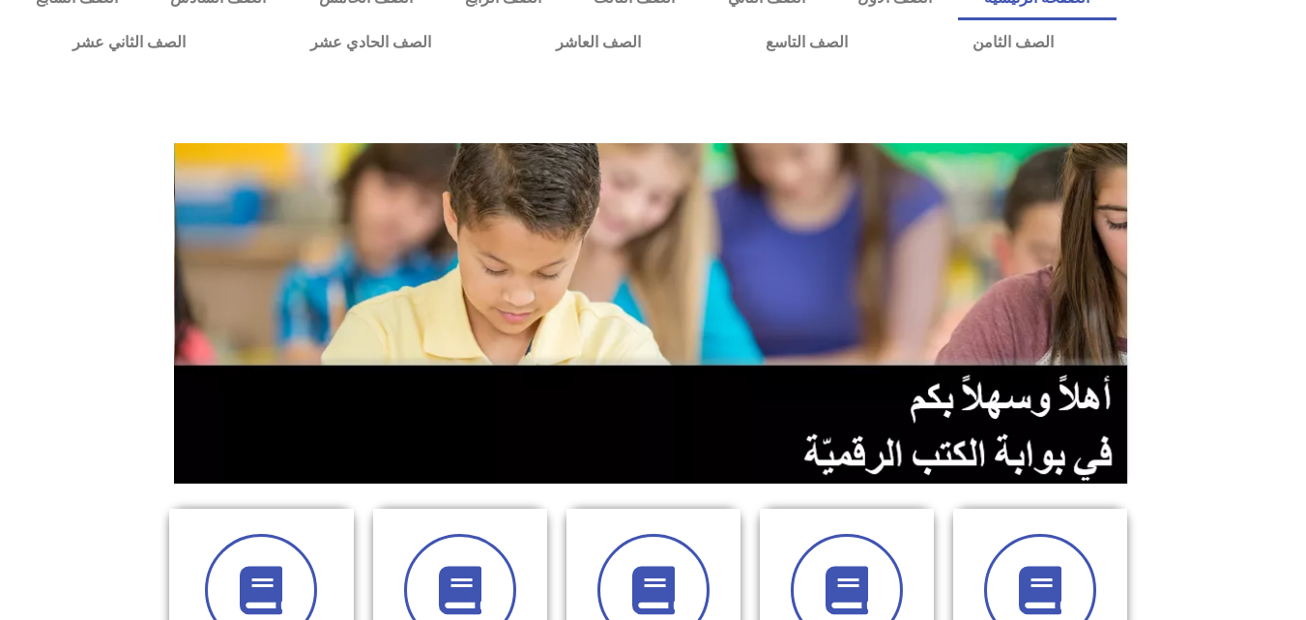
scroll to position [0, 0]
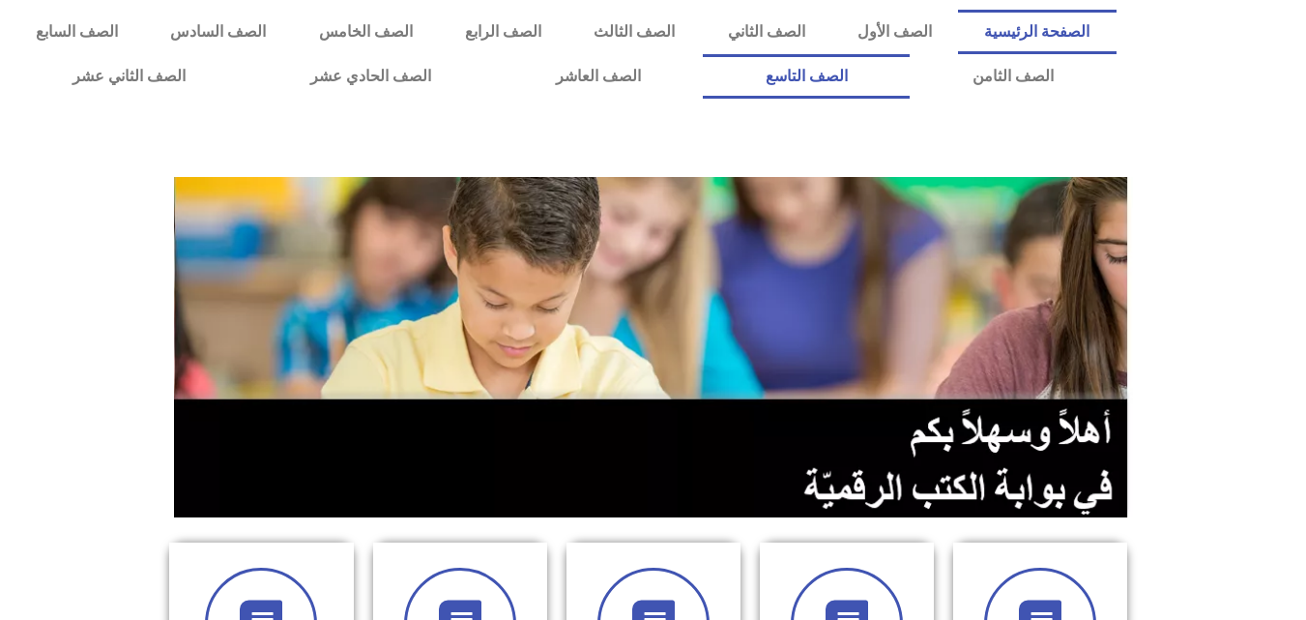
click at [703, 54] on link "الصف التاسع" at bounding box center [806, 76] width 207 height 44
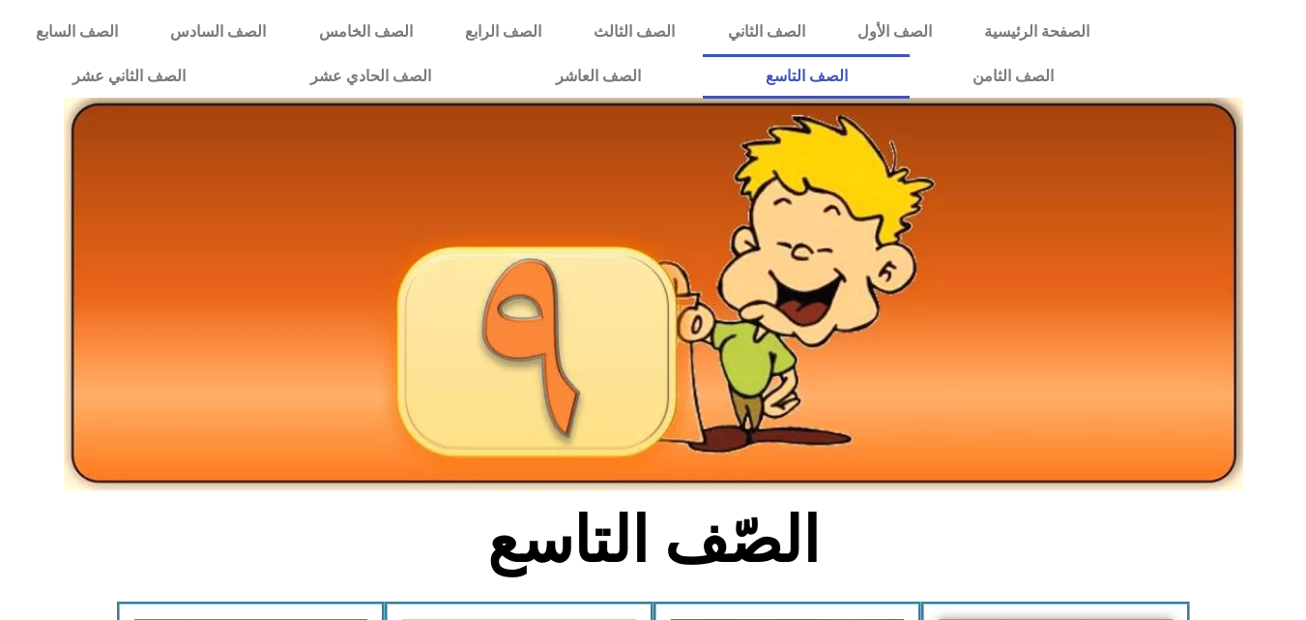
scroll to position [387, 0]
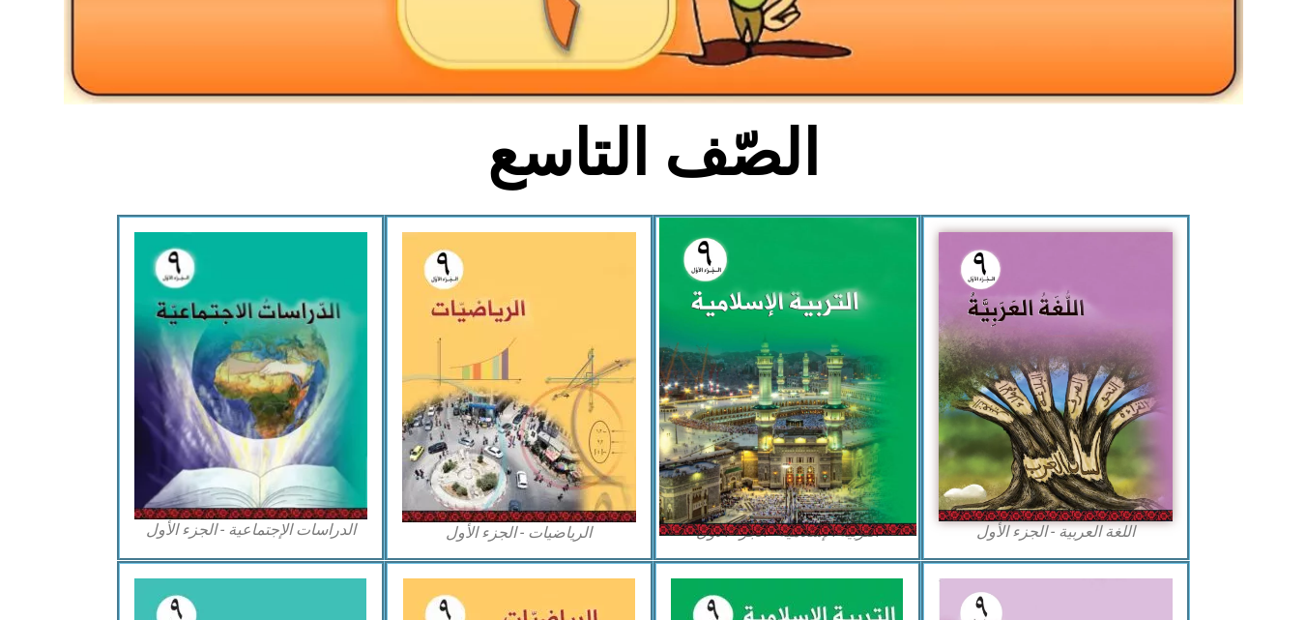
click at [755, 313] on img at bounding box center [786, 376] width 257 height 318
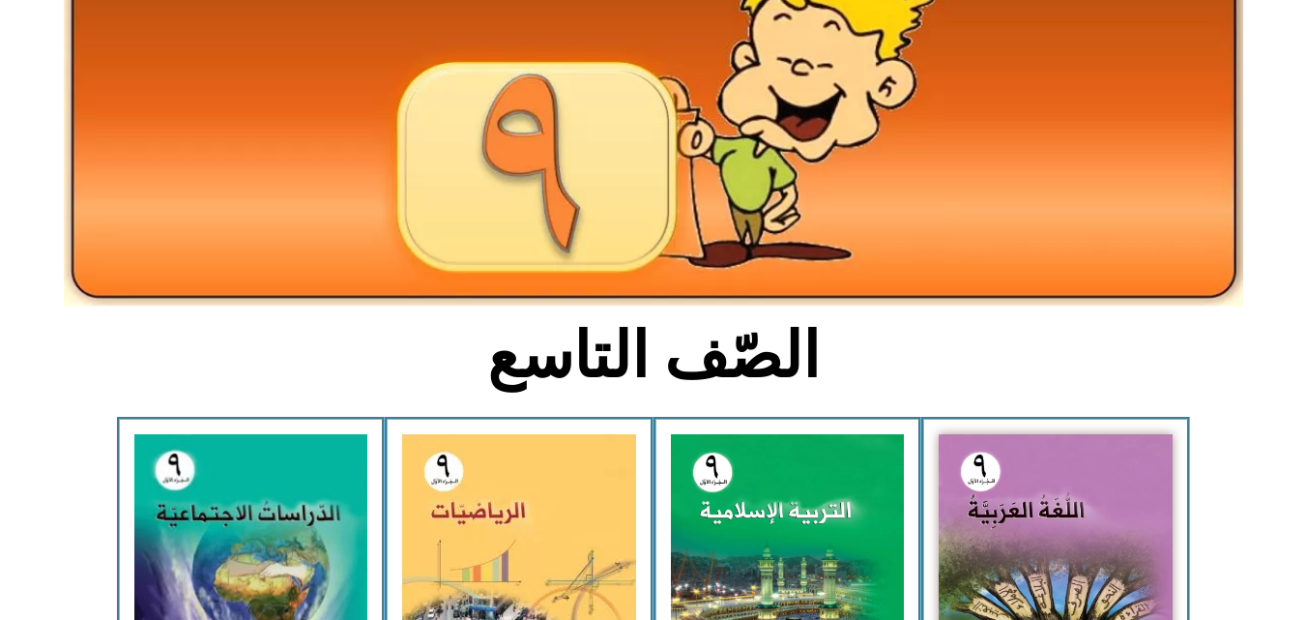
scroll to position [0, 0]
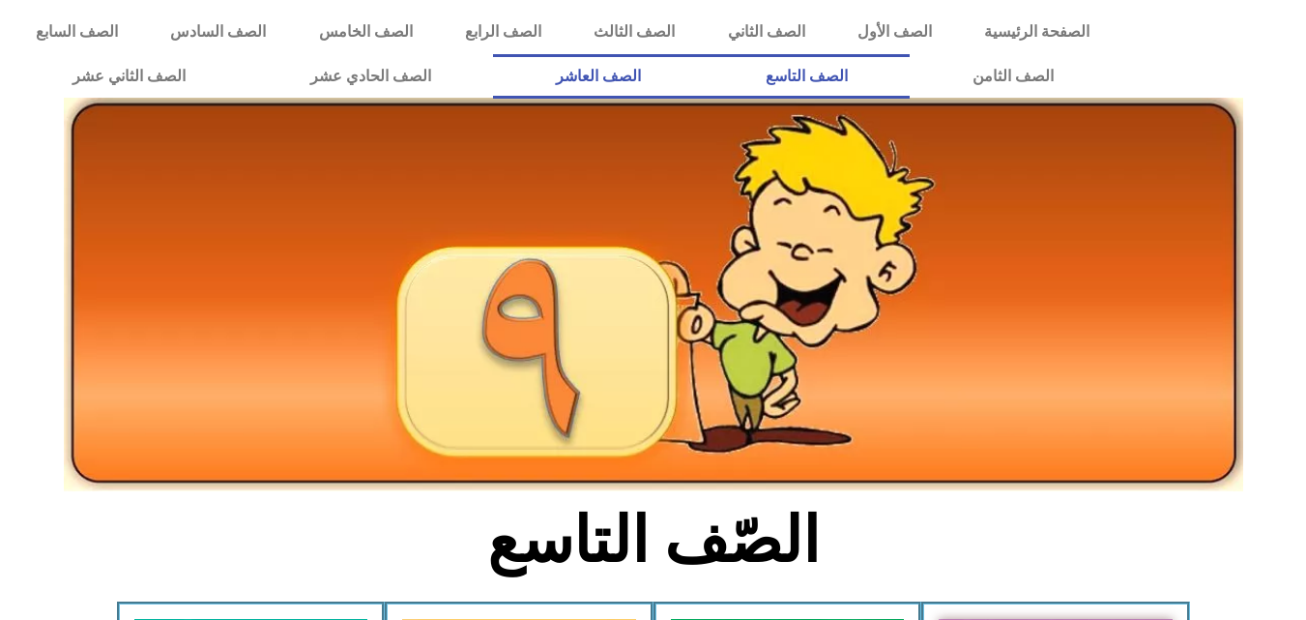
click at [703, 70] on link "الصف العاشر" at bounding box center [598, 76] width 210 height 44
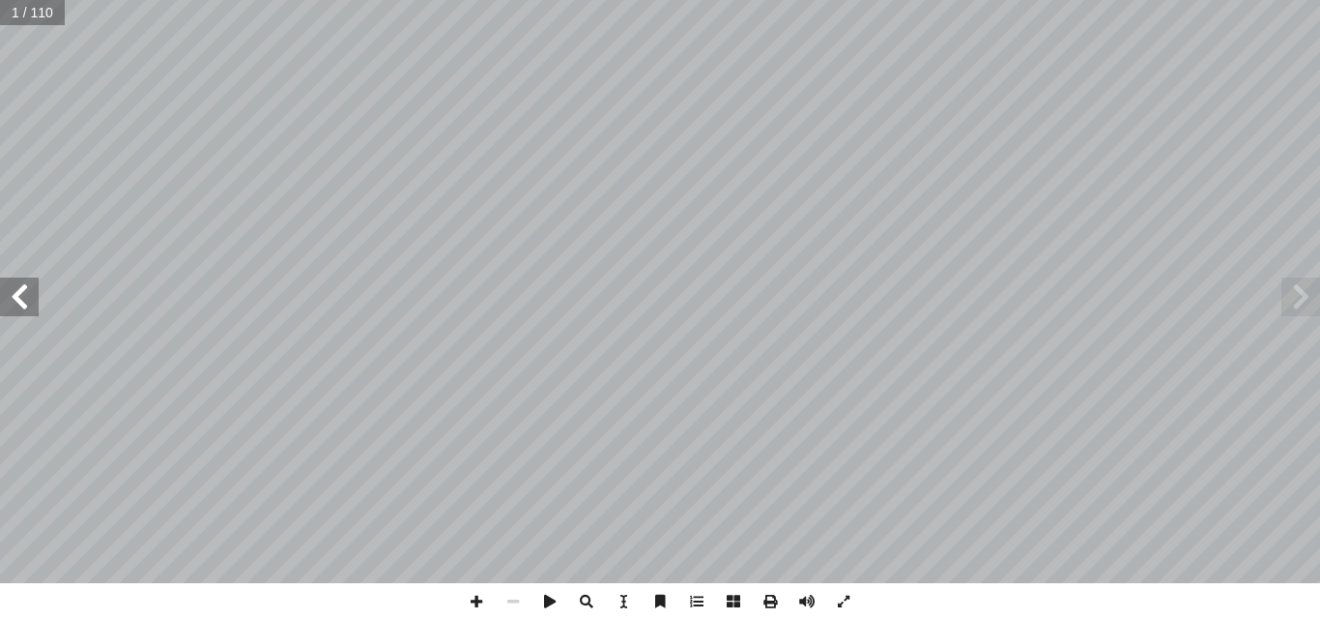
click at [20, 305] on span at bounding box center [19, 296] width 39 height 39
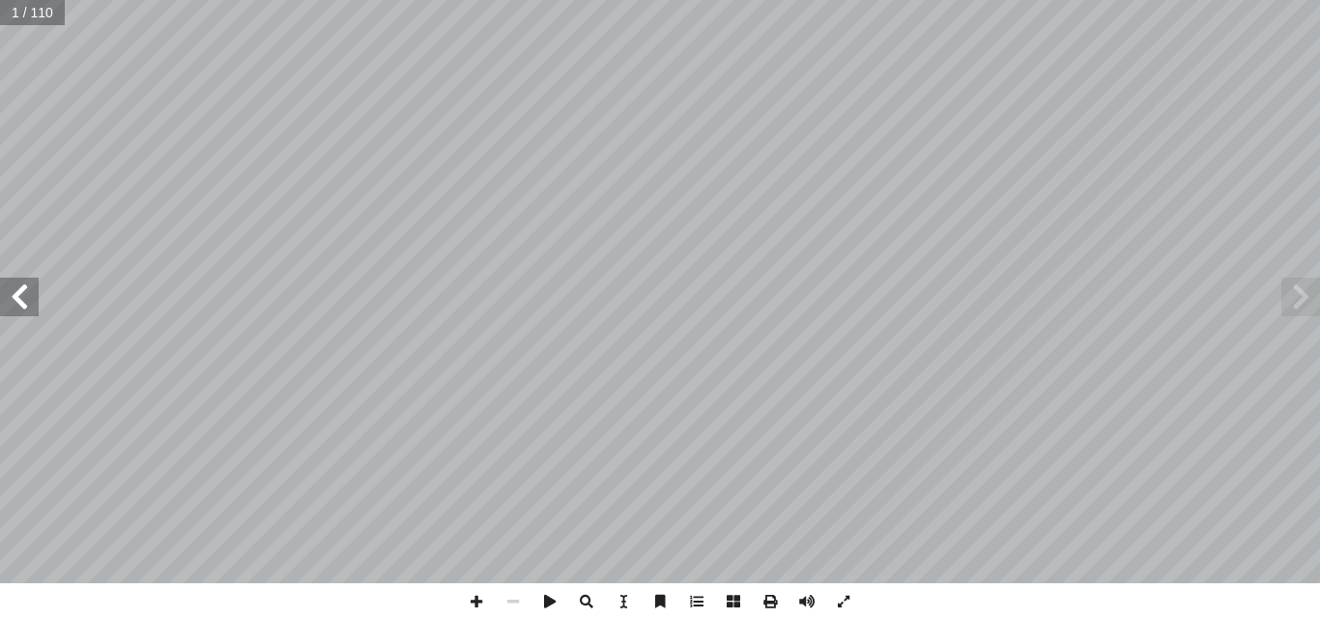
click at [20, 305] on span at bounding box center [19, 296] width 39 height 39
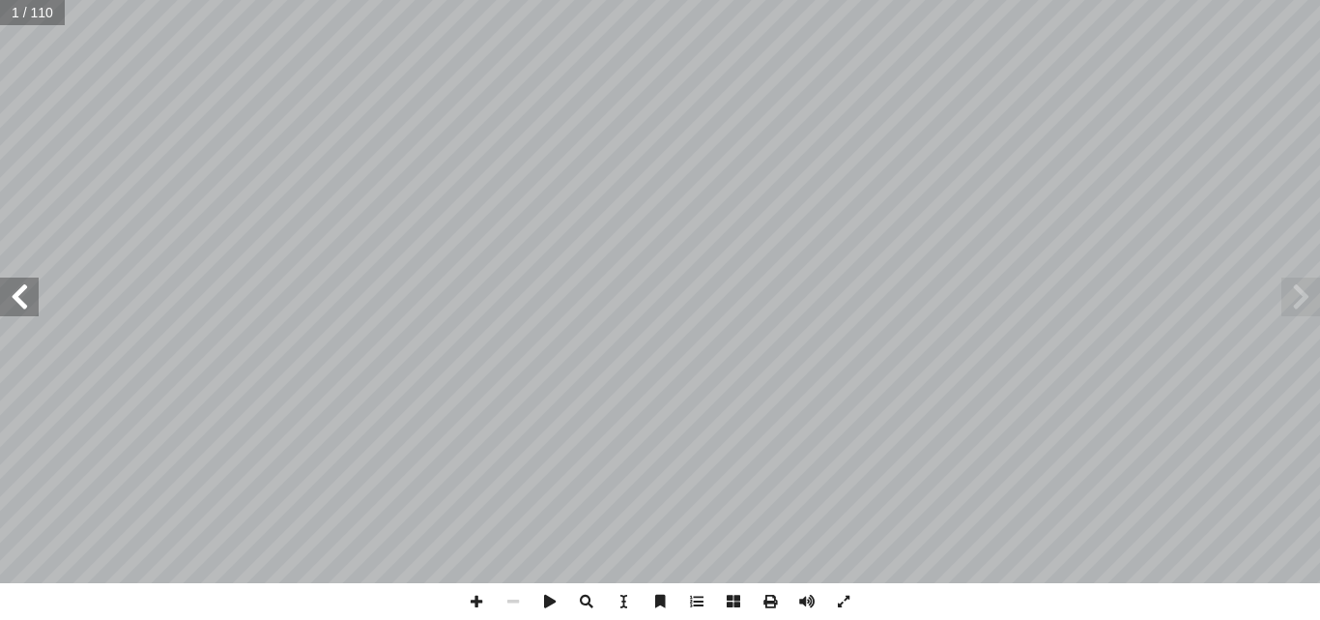
click at [20, 305] on span at bounding box center [19, 296] width 39 height 39
click at [1298, 302] on span at bounding box center [1301, 296] width 39 height 39
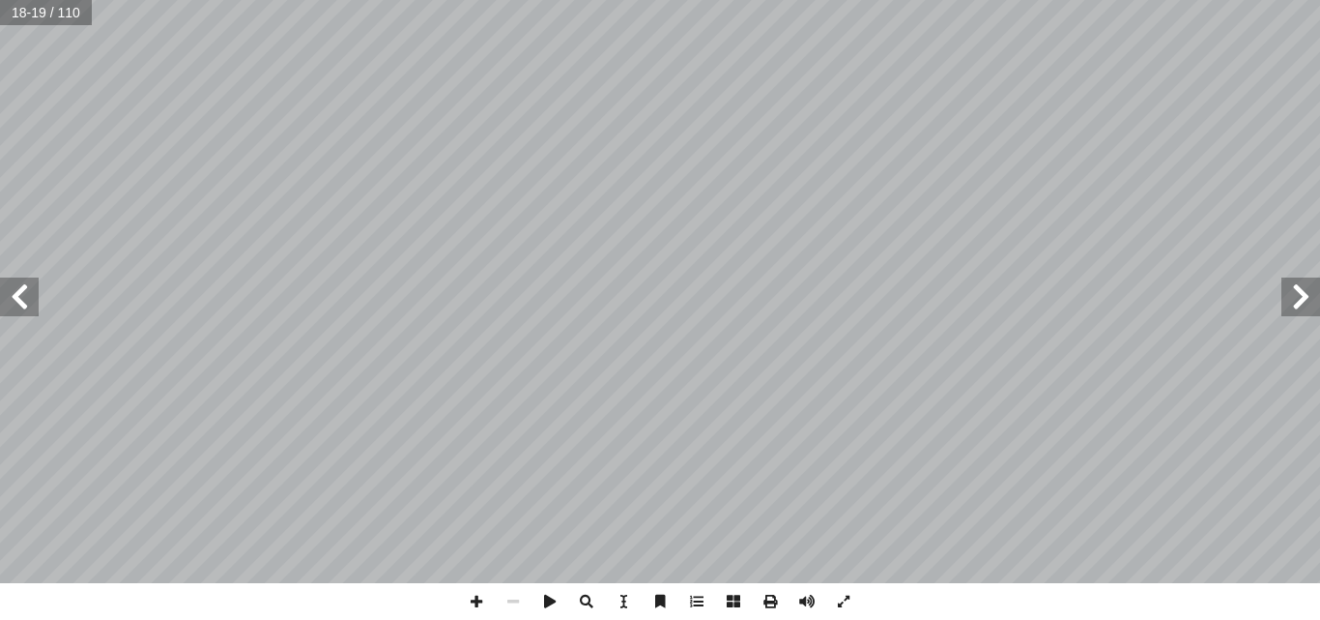
click at [1298, 302] on span at bounding box center [1301, 296] width 39 height 39
click at [12, 285] on span at bounding box center [19, 296] width 39 height 39
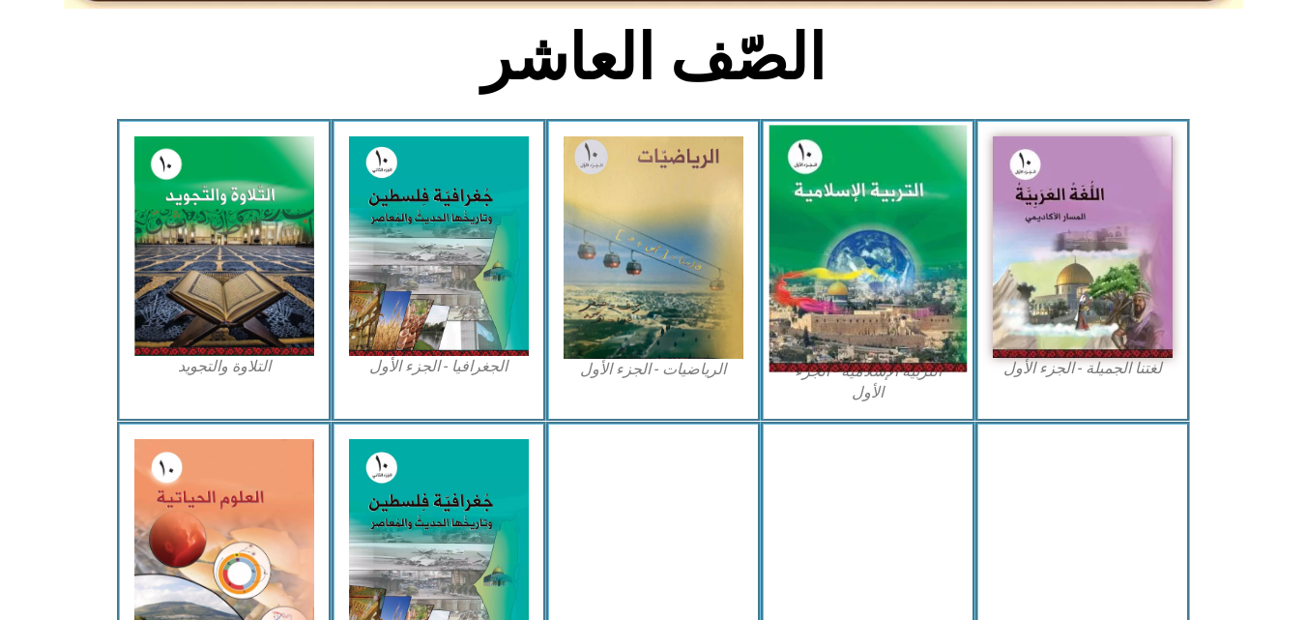
scroll to position [483, 0]
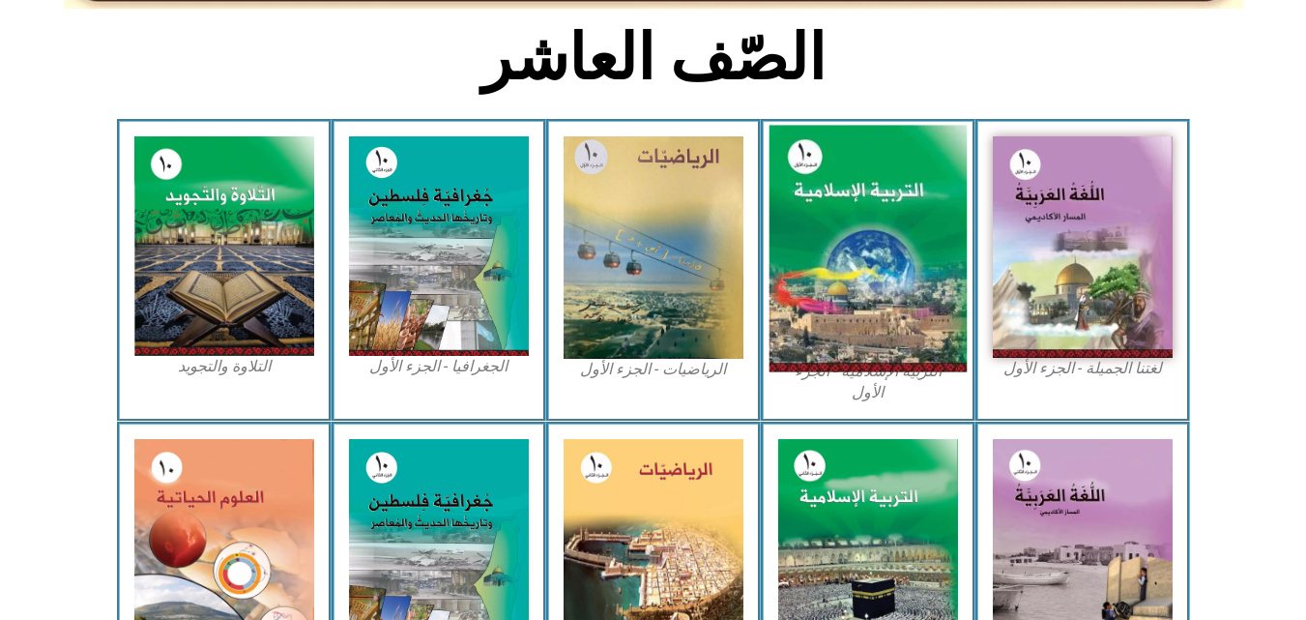
click at [818, 210] on img at bounding box center [867, 249] width 198 height 246
click at [819, 210] on img at bounding box center [867, 249] width 198 height 246
drag, startPoint x: 819, startPoint y: 210, endPoint x: 874, endPoint y: 395, distance: 193.6
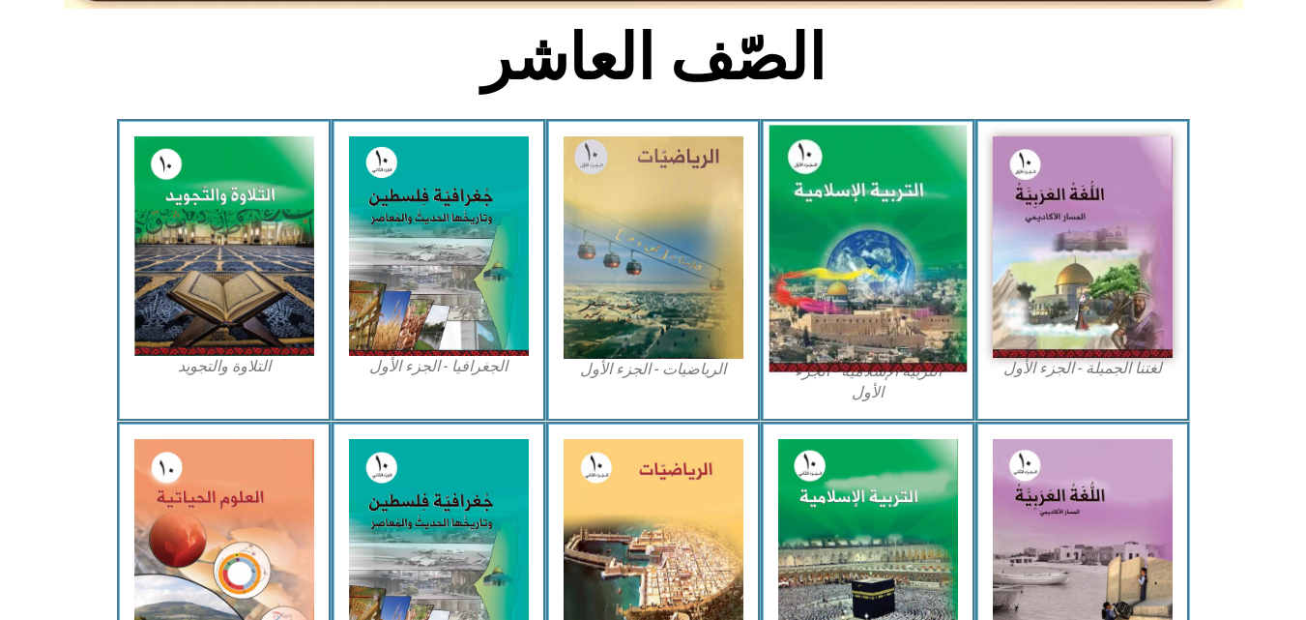
click at [823, 211] on img at bounding box center [867, 249] width 198 height 246
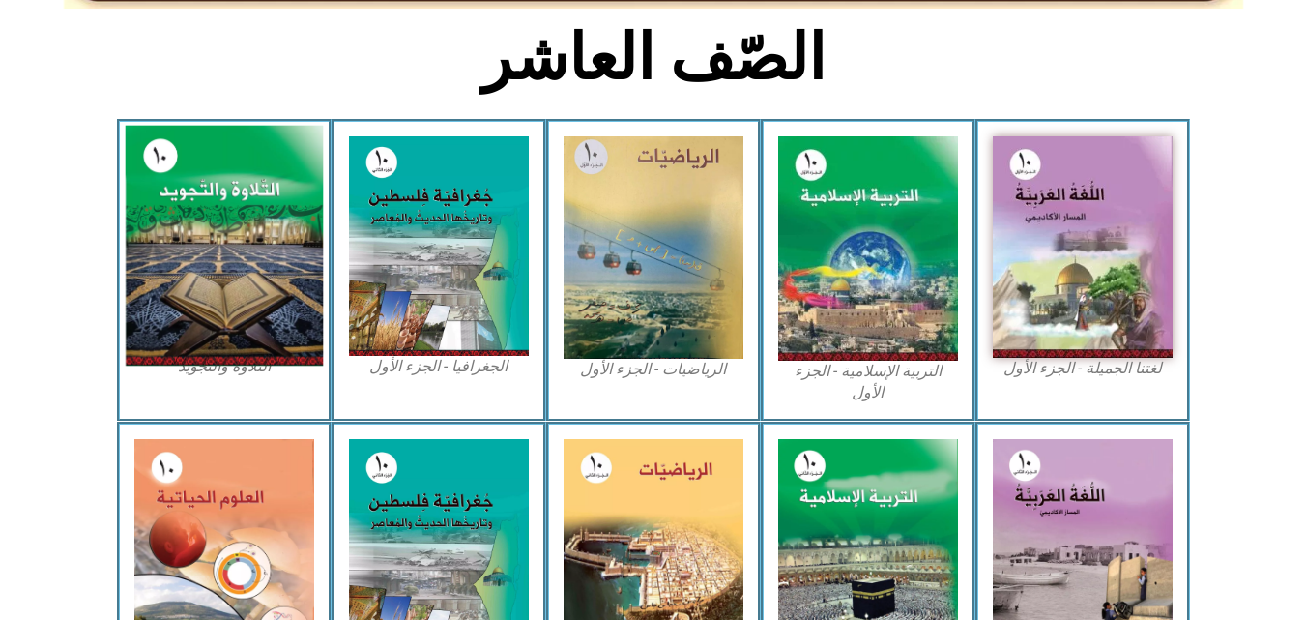
drag, startPoint x: 483, startPoint y: 434, endPoint x: 292, endPoint y: 276, distance: 247.9
click at [476, 435] on div "الجغرافيا - الجزء الثاني" at bounding box center [439, 572] width 215 height 302
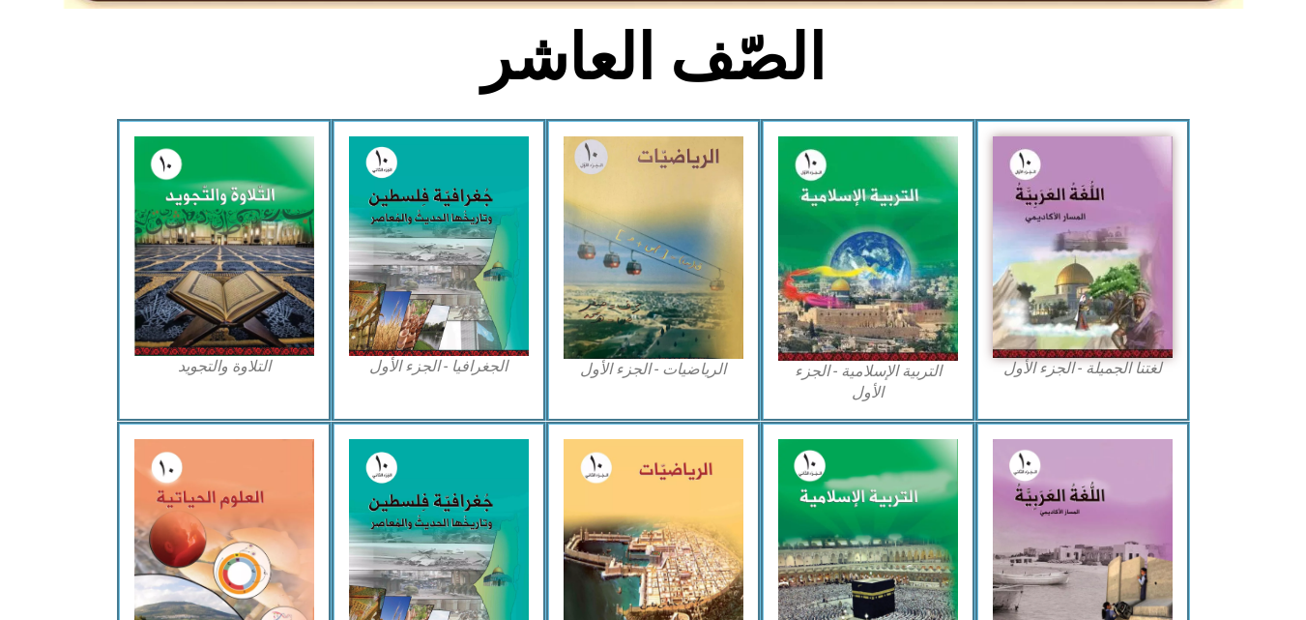
click at [246, 408] on div "التلاوة والتجويد" at bounding box center [224, 270] width 215 height 302
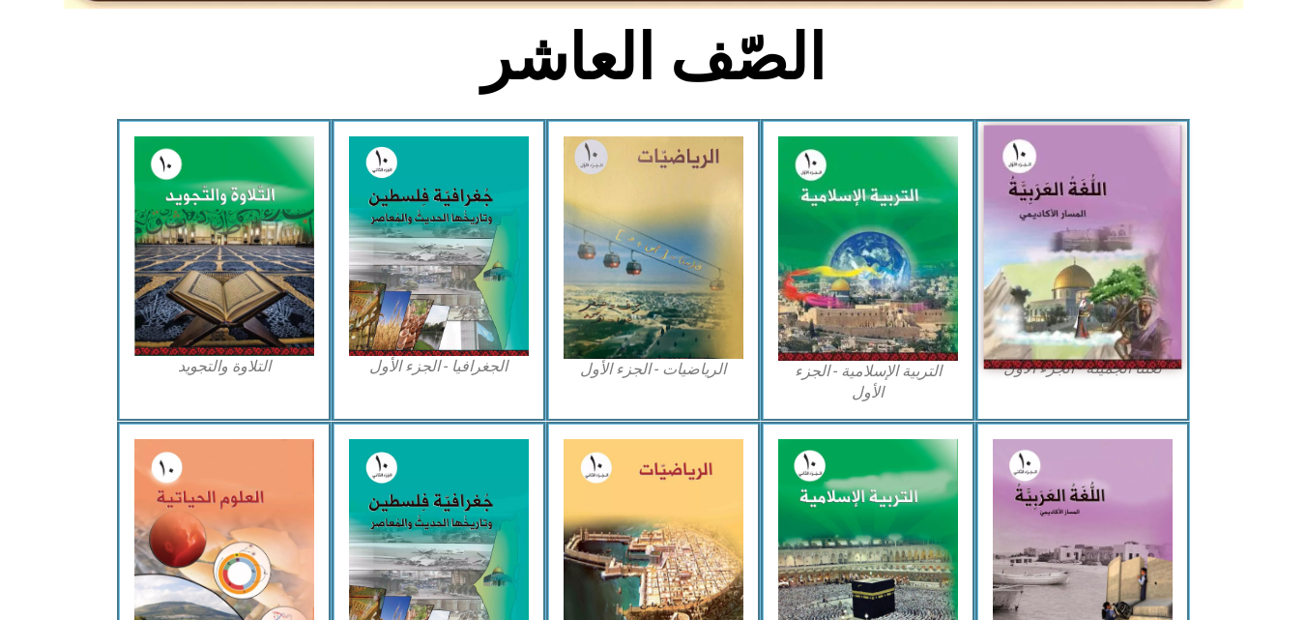
click at [1067, 274] on img at bounding box center [1082, 248] width 198 height 244
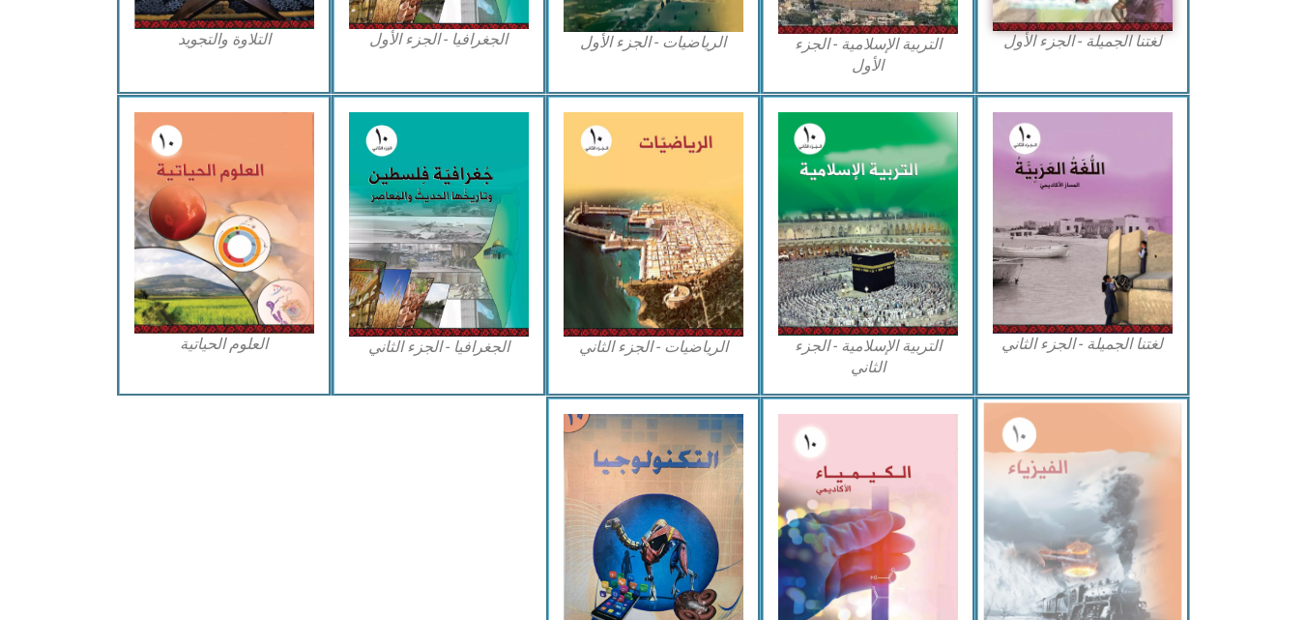
scroll to position [947, 0]
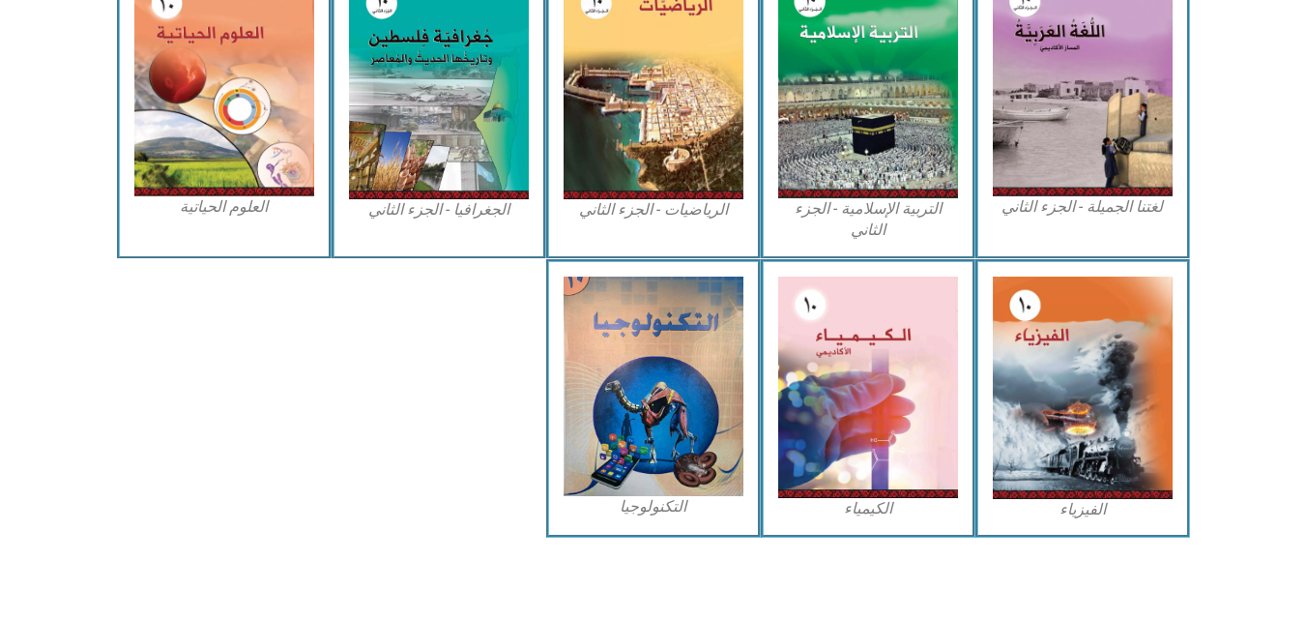
click at [1228, 359] on icon at bounding box center [652, 323] width 1307 height 130
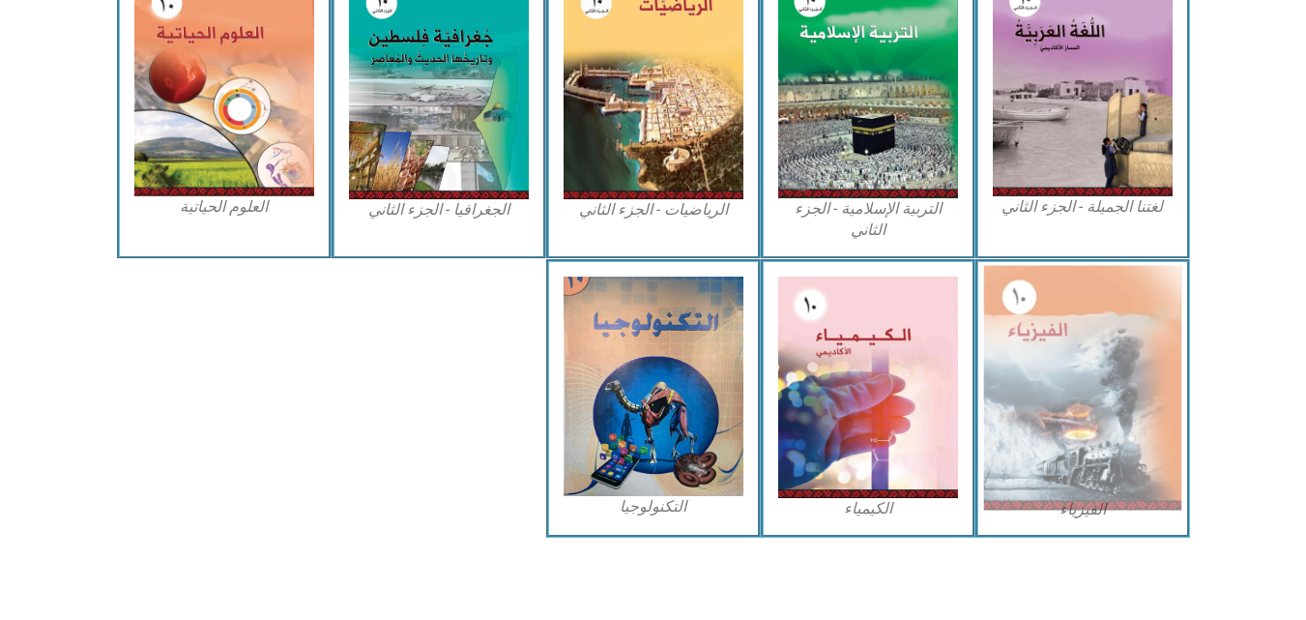
click at [1130, 359] on img at bounding box center [1082, 387] width 198 height 245
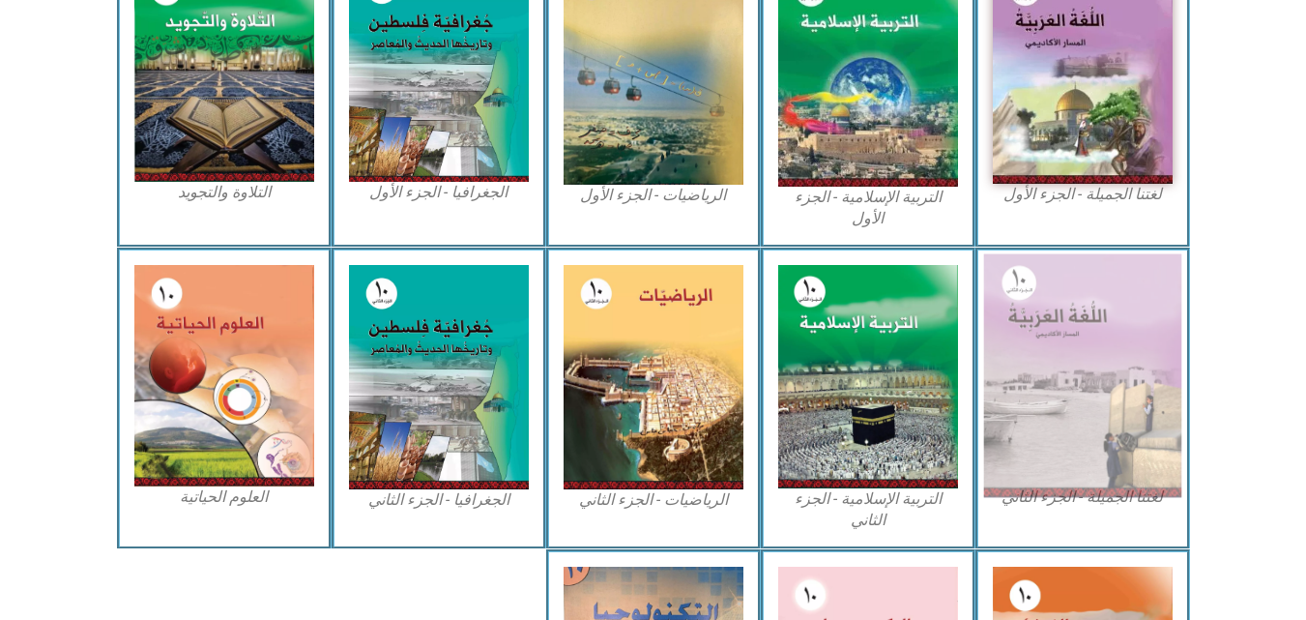
scroll to position [561, 0]
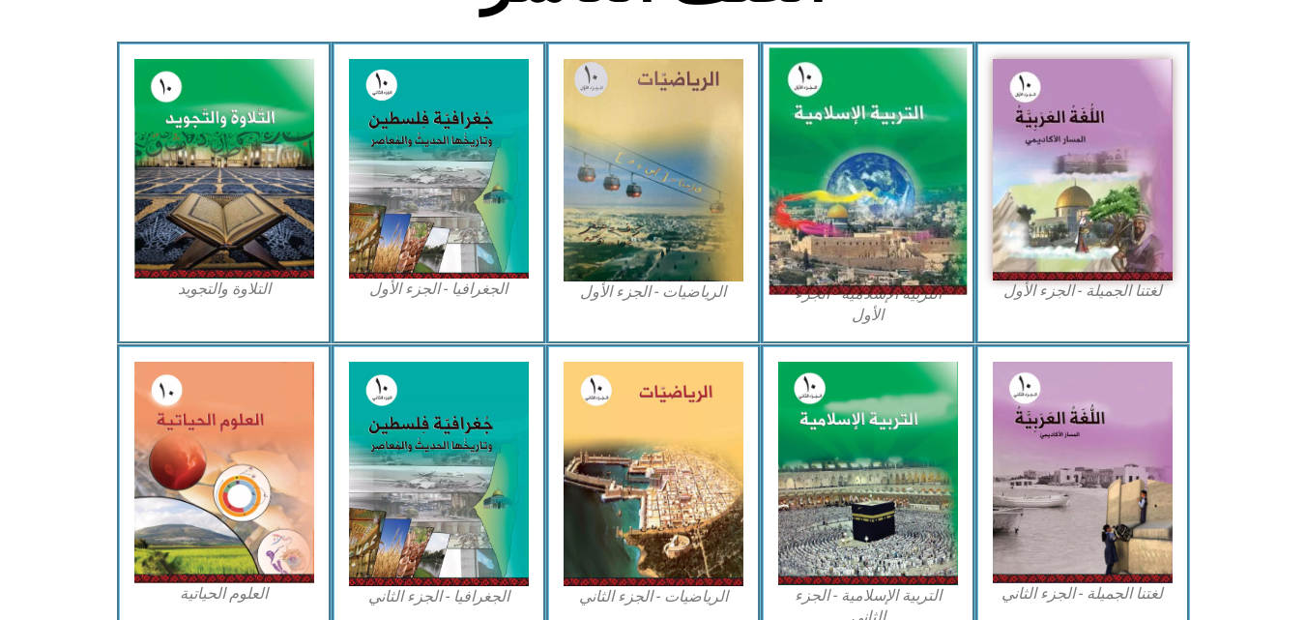
click at [881, 201] on img at bounding box center [867, 171] width 198 height 246
click at [829, 152] on img at bounding box center [867, 171] width 198 height 246
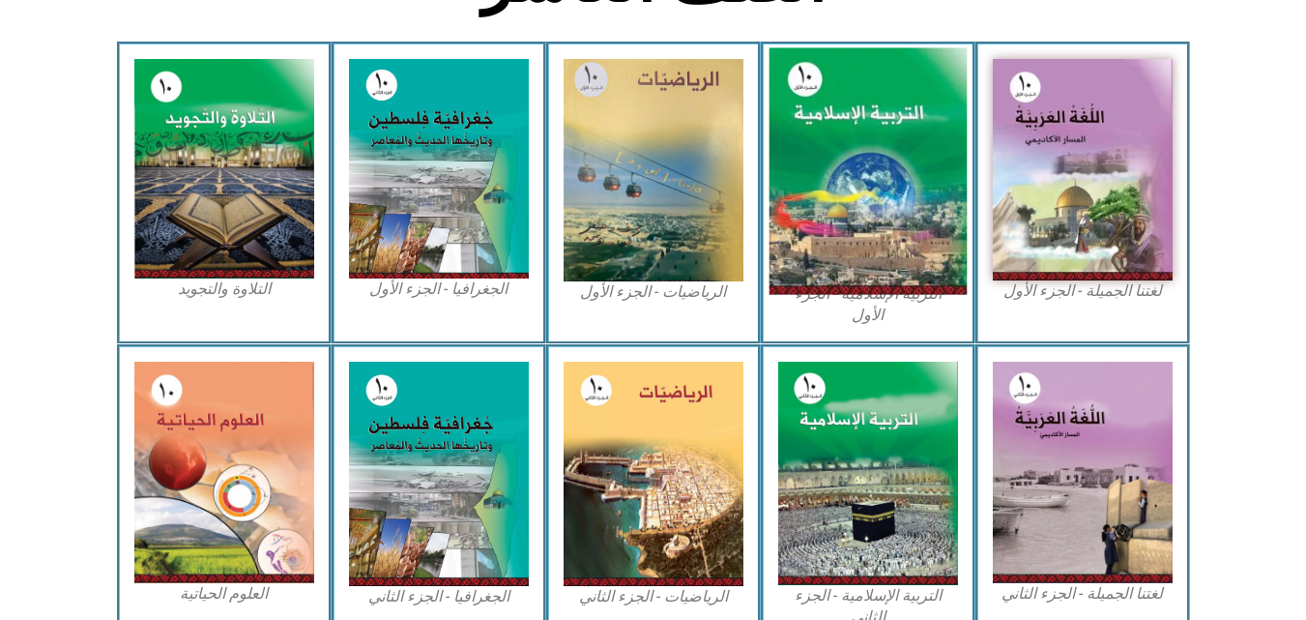
click at [829, 152] on img at bounding box center [867, 171] width 198 height 246
click at [823, 161] on img at bounding box center [867, 171] width 198 height 246
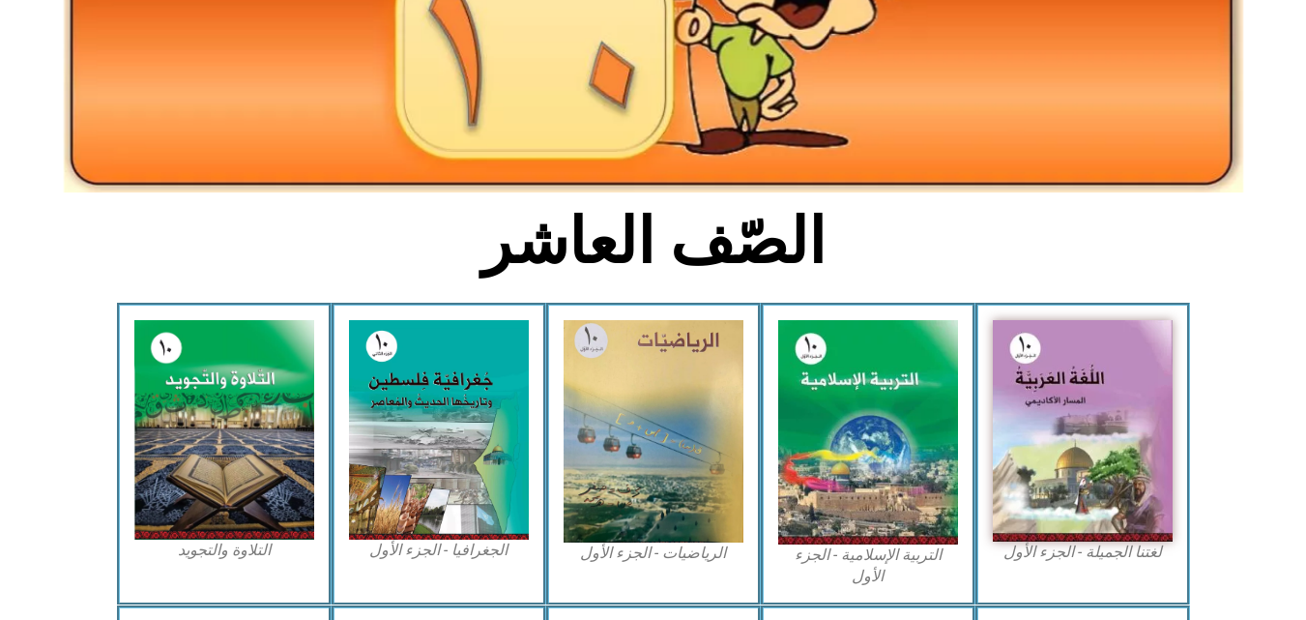
scroll to position [580, 0]
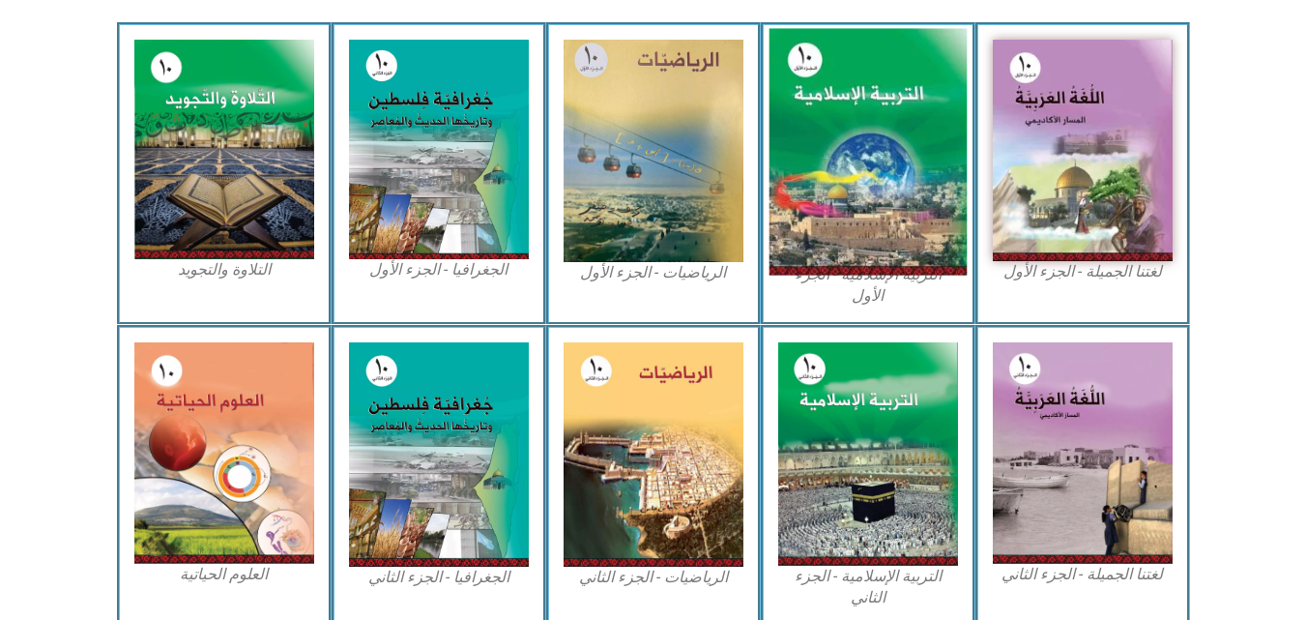
click at [880, 122] on img at bounding box center [867, 152] width 198 height 246
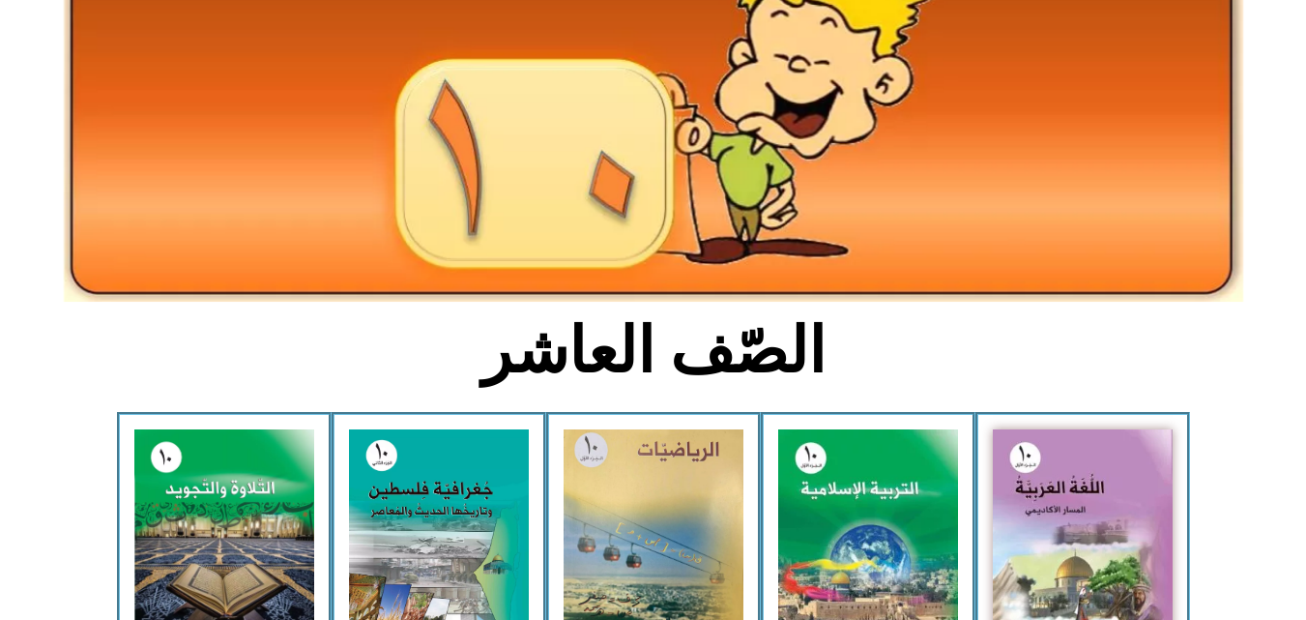
scroll to position [387, 0]
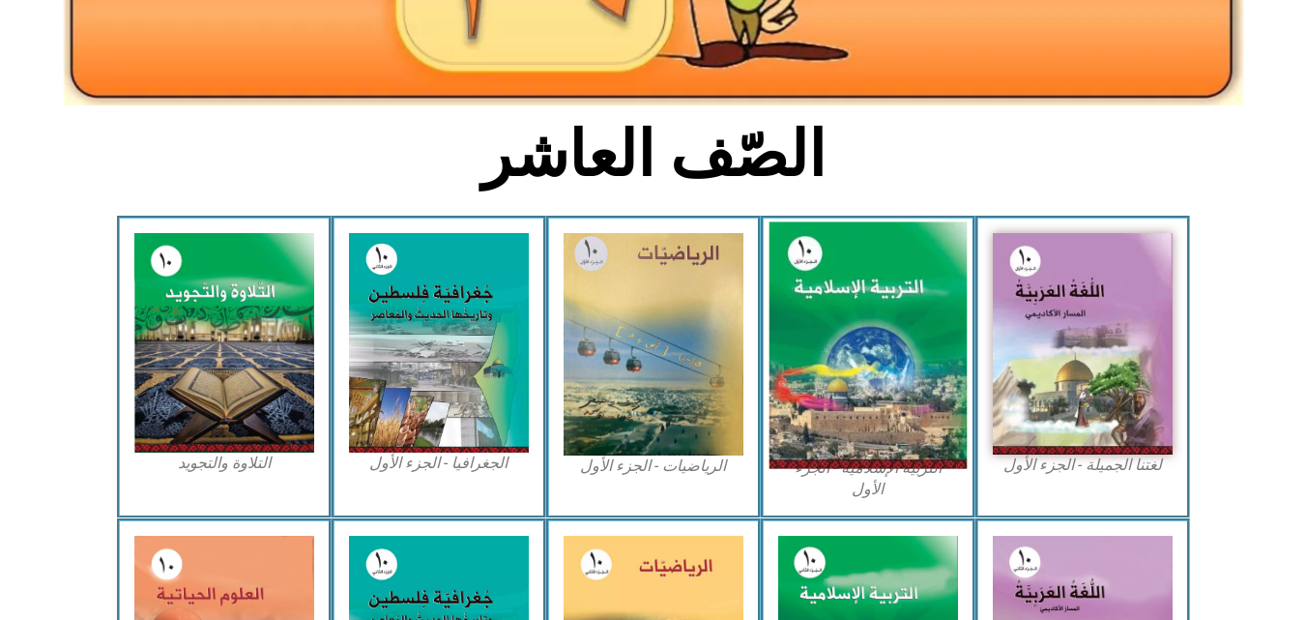
click at [858, 280] on img at bounding box center [867, 345] width 198 height 246
drag, startPoint x: 858, startPoint y: 280, endPoint x: 849, endPoint y: 287, distance: 11.8
click at [857, 282] on img at bounding box center [867, 345] width 198 height 246
click at [876, 298] on img at bounding box center [867, 345] width 198 height 246
click at [876, 300] on img at bounding box center [867, 345] width 198 height 246
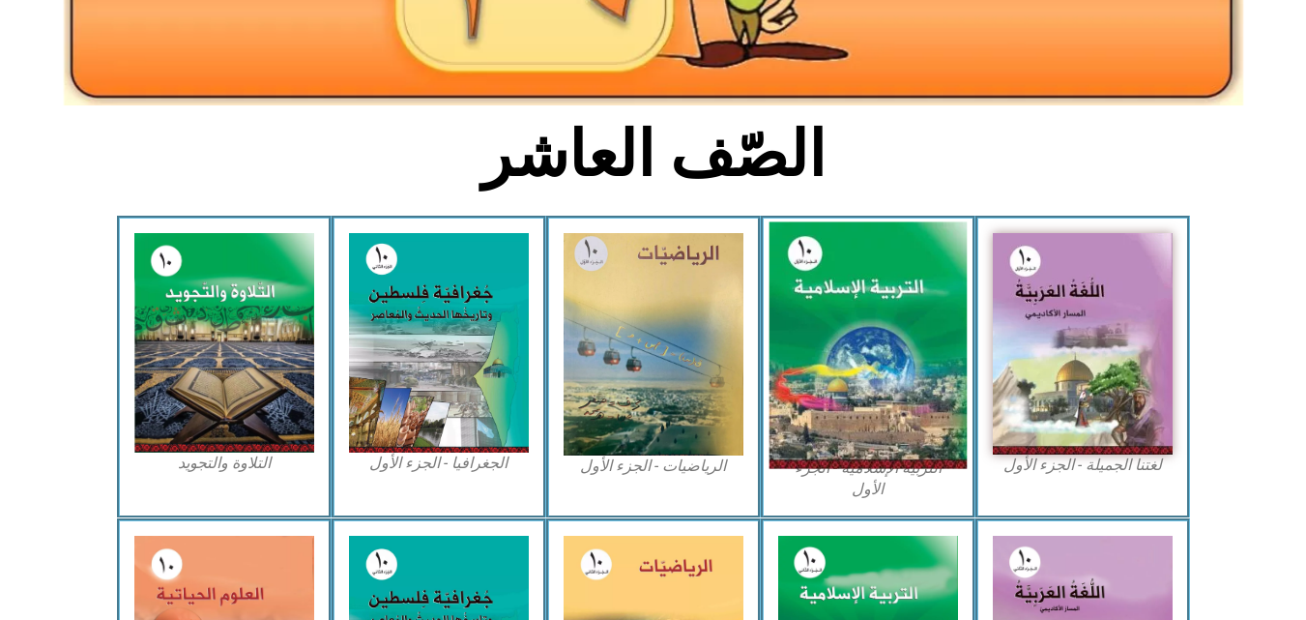
click at [874, 303] on img at bounding box center [867, 345] width 198 height 246
click at [866, 320] on img at bounding box center [867, 345] width 198 height 246
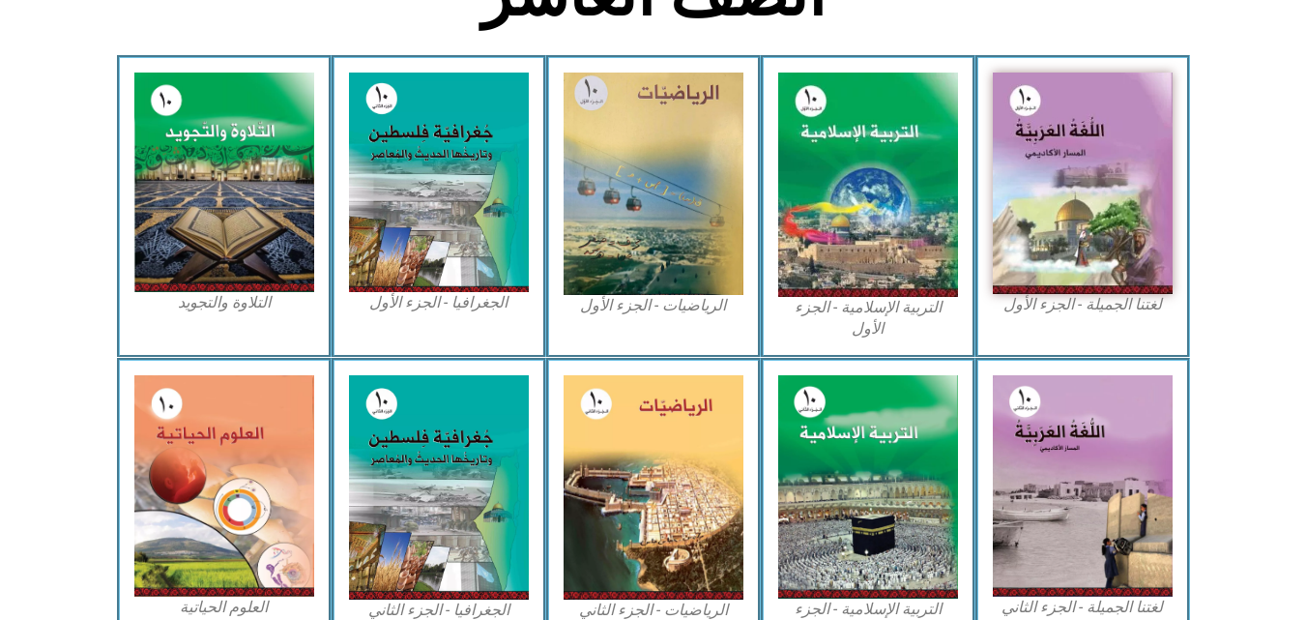
scroll to position [580, 0]
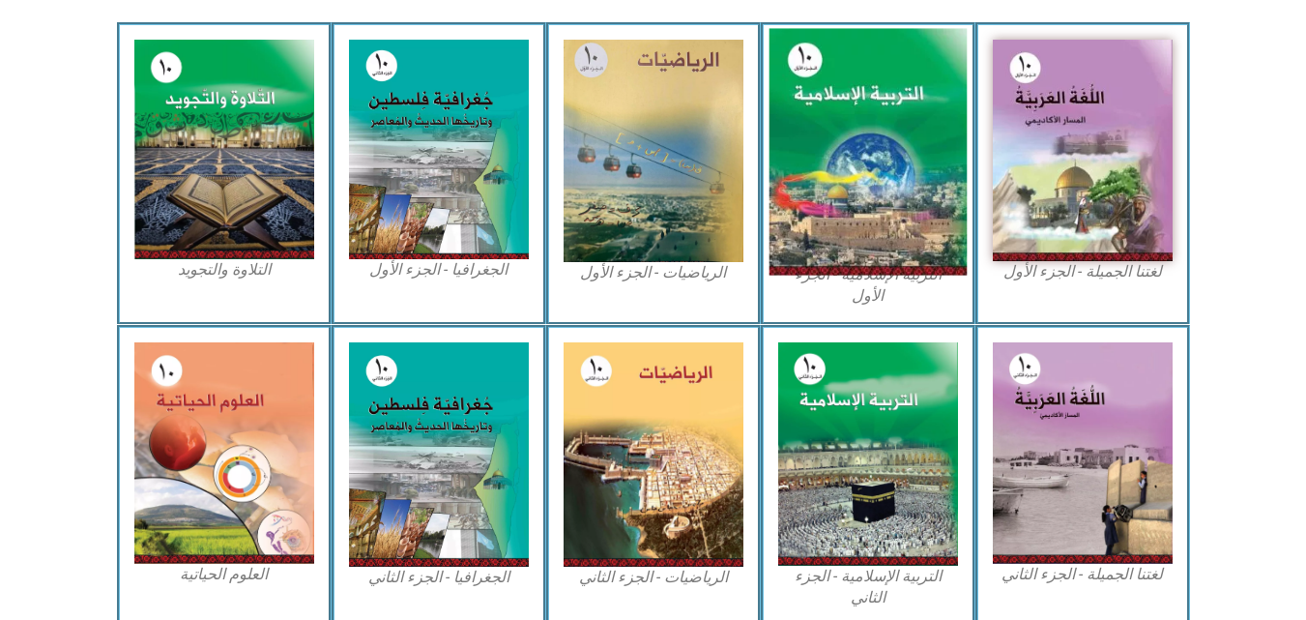
click at [864, 133] on img at bounding box center [867, 152] width 198 height 246
click at [876, 106] on img at bounding box center [867, 152] width 198 height 246
click at [876, 104] on img at bounding box center [867, 152] width 198 height 246
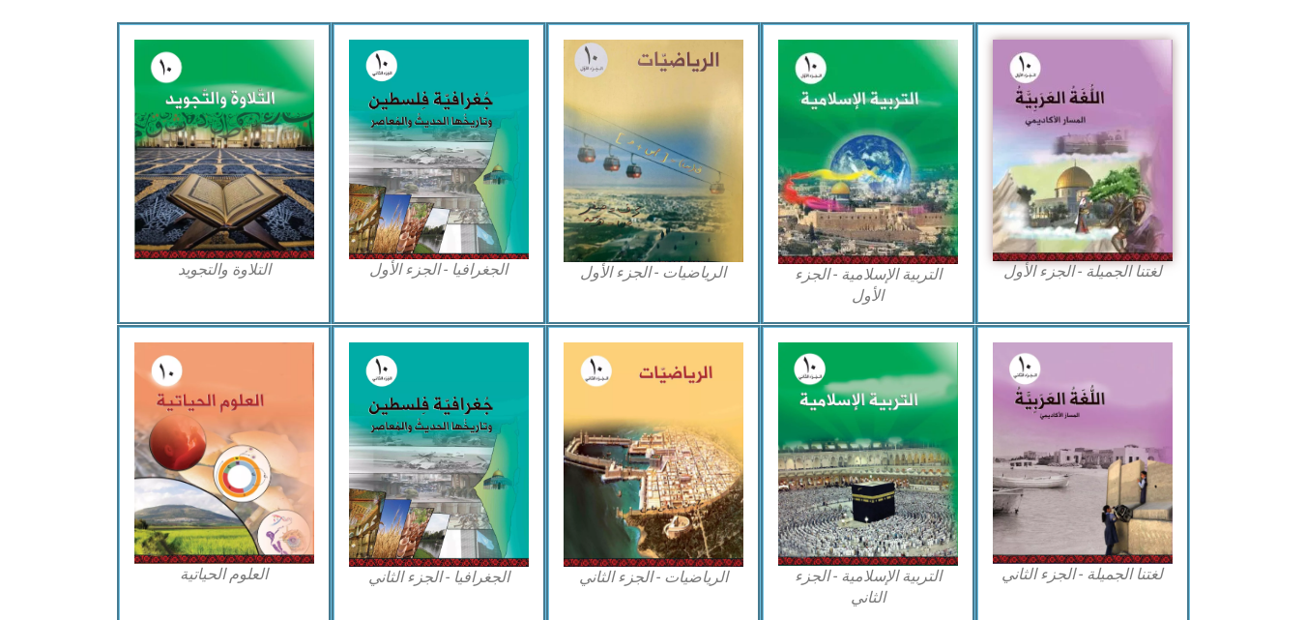
drag, startPoint x: 913, startPoint y: 90, endPoint x: 1267, endPoint y: 216, distance: 375.4
click at [1267, 216] on section "لغتنا الجميلة - الجزء الأول​ التربية الإسلامية - الجزء الأول الرياضيات - الجزء …" at bounding box center [653, 173] width 1306 height 302
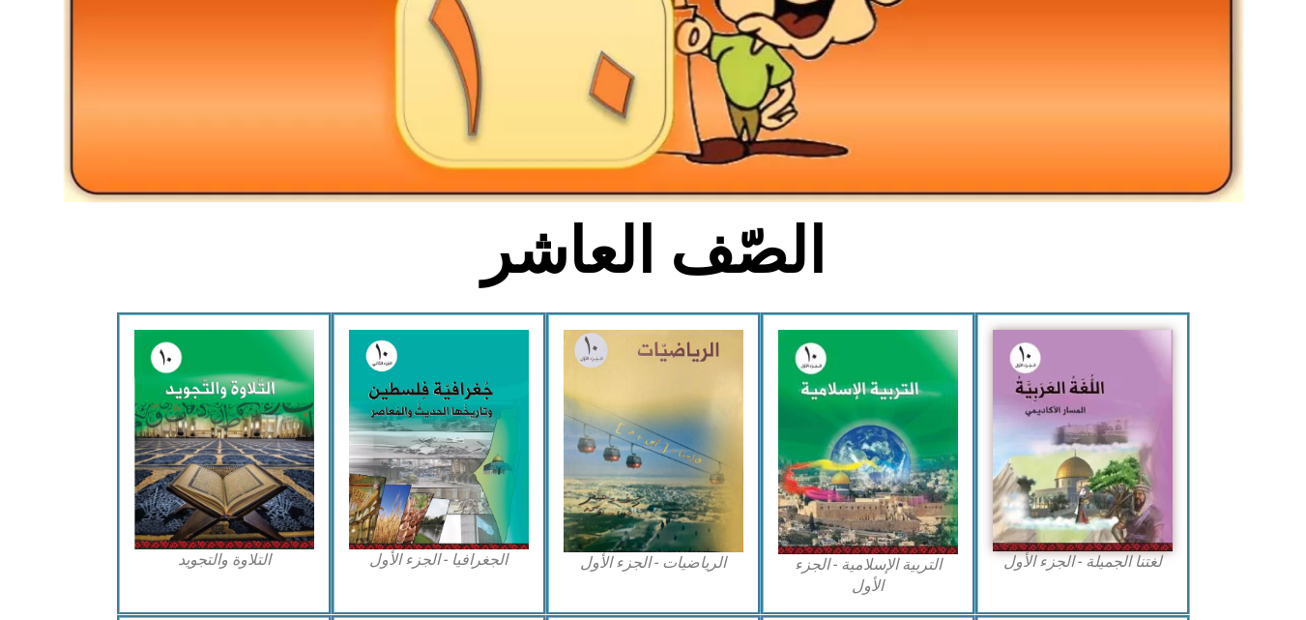
scroll to position [464, 0]
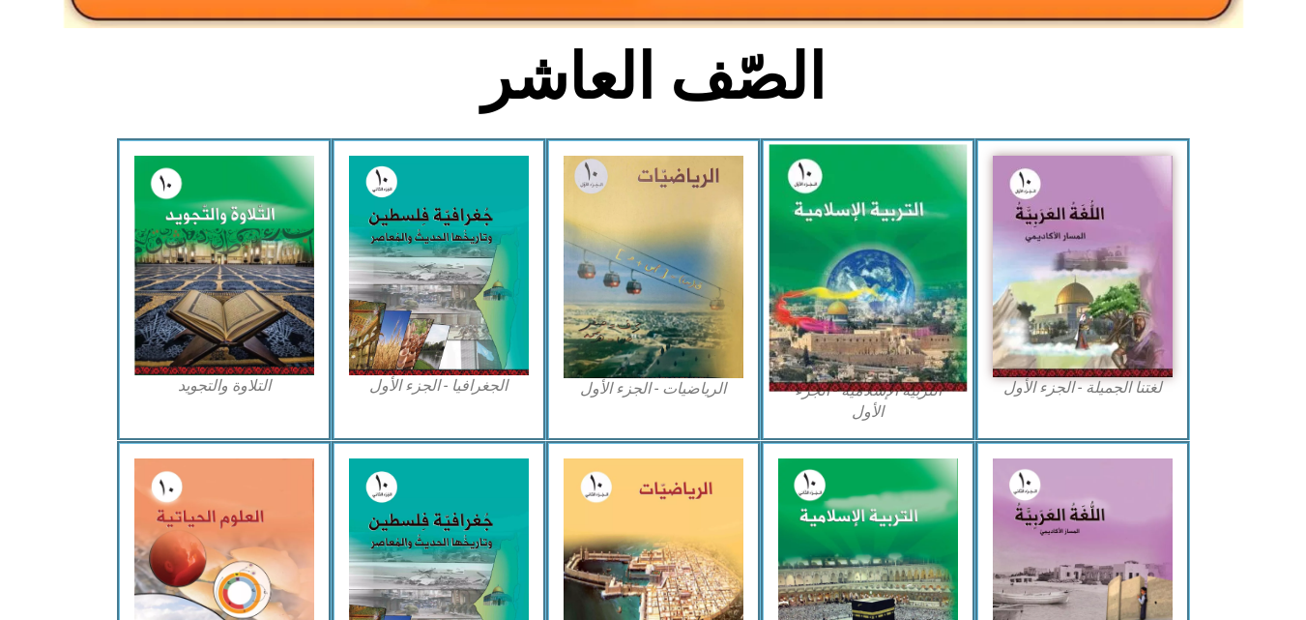
click at [823, 310] on img at bounding box center [867, 268] width 198 height 246
click at [857, 211] on img at bounding box center [867, 268] width 198 height 246
click at [905, 243] on img at bounding box center [867, 268] width 198 height 246
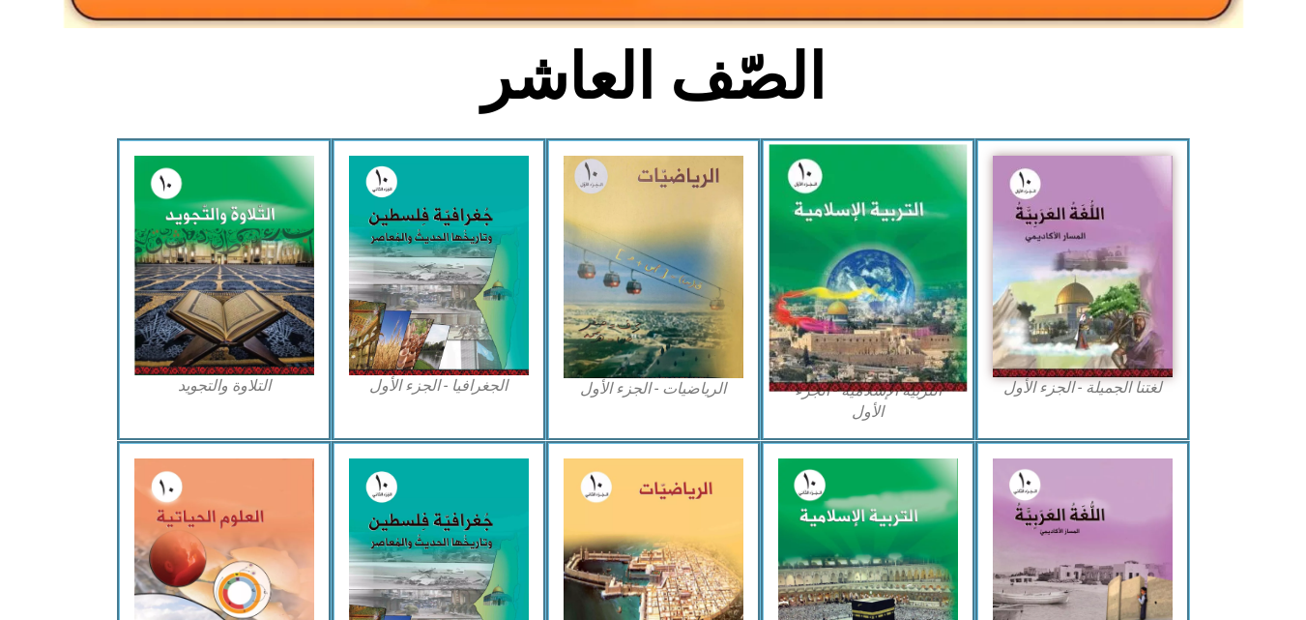
click at [905, 243] on img at bounding box center [867, 268] width 198 height 246
click at [807, 222] on img at bounding box center [867, 268] width 198 height 246
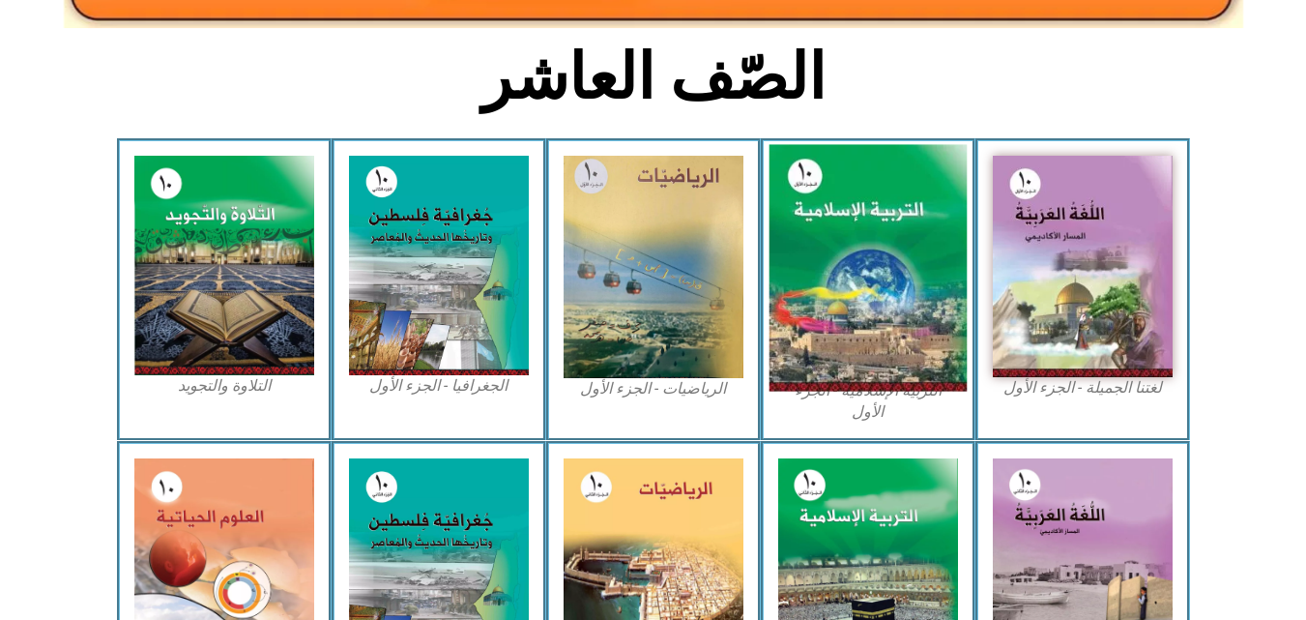
click at [855, 217] on img at bounding box center [867, 268] width 198 height 246
click at [834, 185] on img at bounding box center [867, 268] width 198 height 246
click at [837, 185] on img at bounding box center [867, 268] width 198 height 246
click at [837, 187] on img at bounding box center [867, 268] width 198 height 246
click at [827, 193] on img at bounding box center [867, 268] width 198 height 246
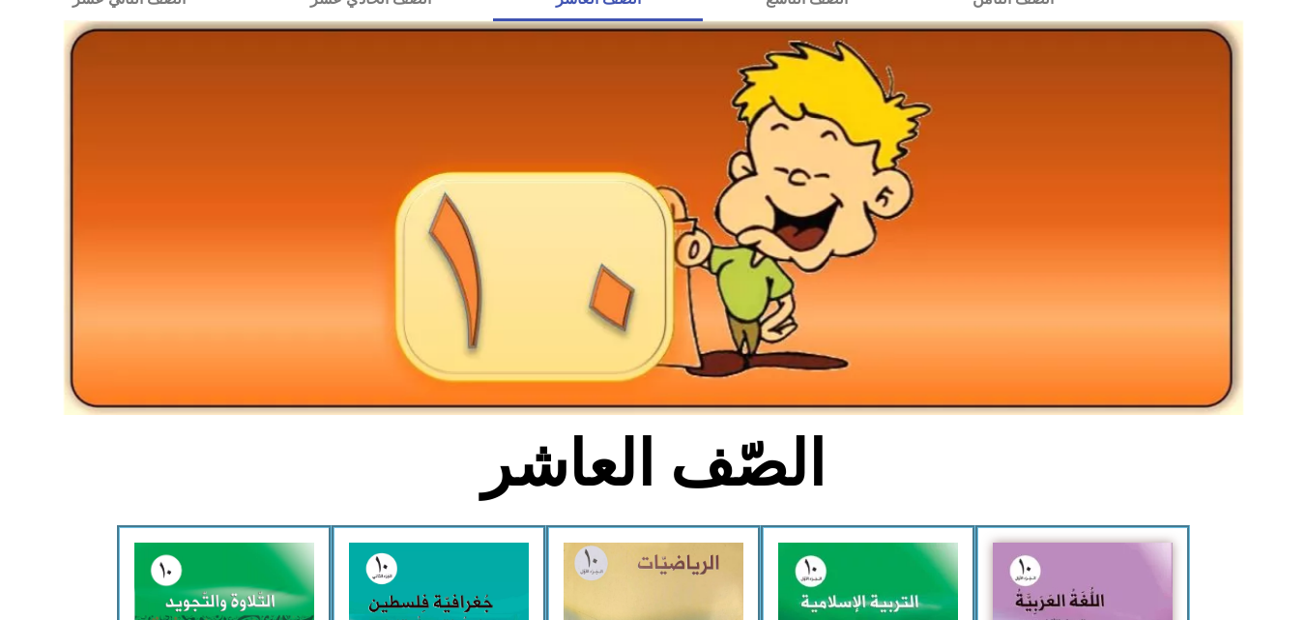
scroll to position [0, 0]
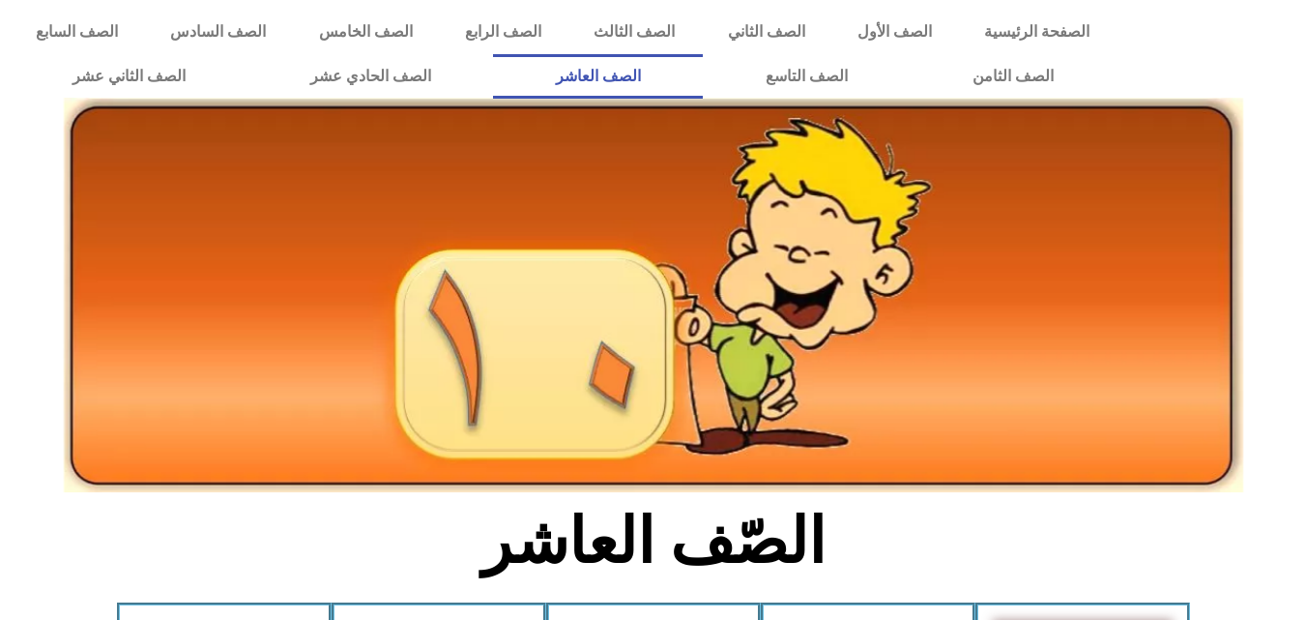
click at [703, 80] on link "الصف العاشر" at bounding box center [598, 76] width 210 height 44
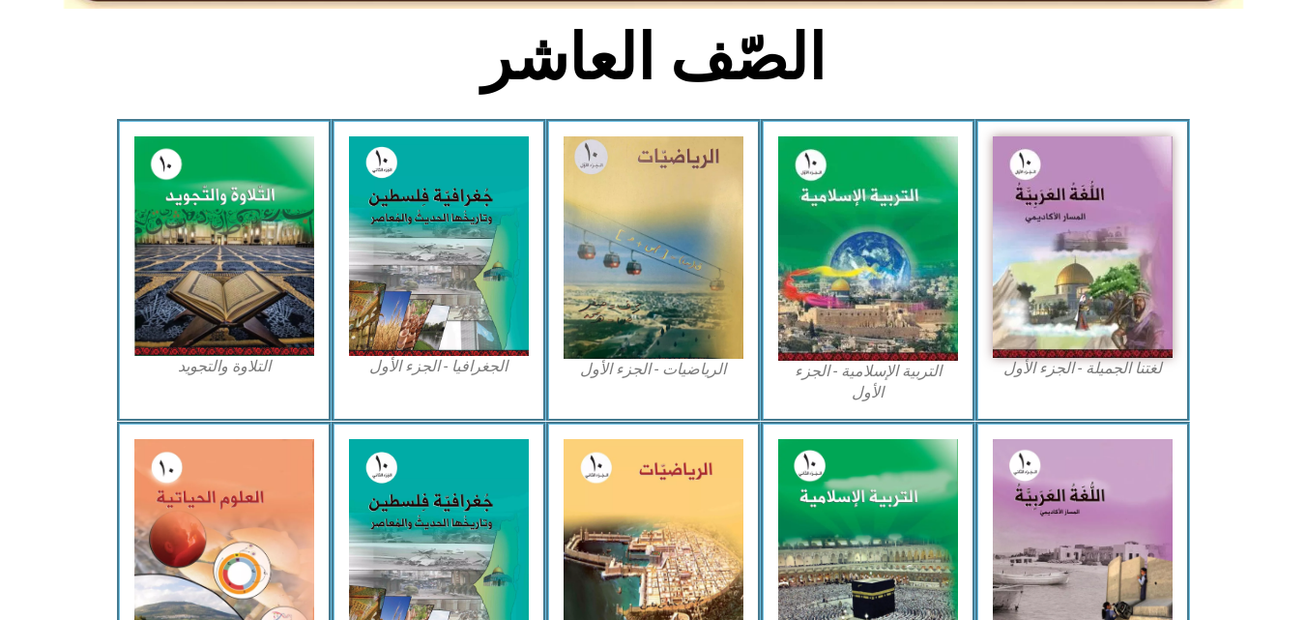
click at [881, 291] on img at bounding box center [868, 248] width 180 height 224
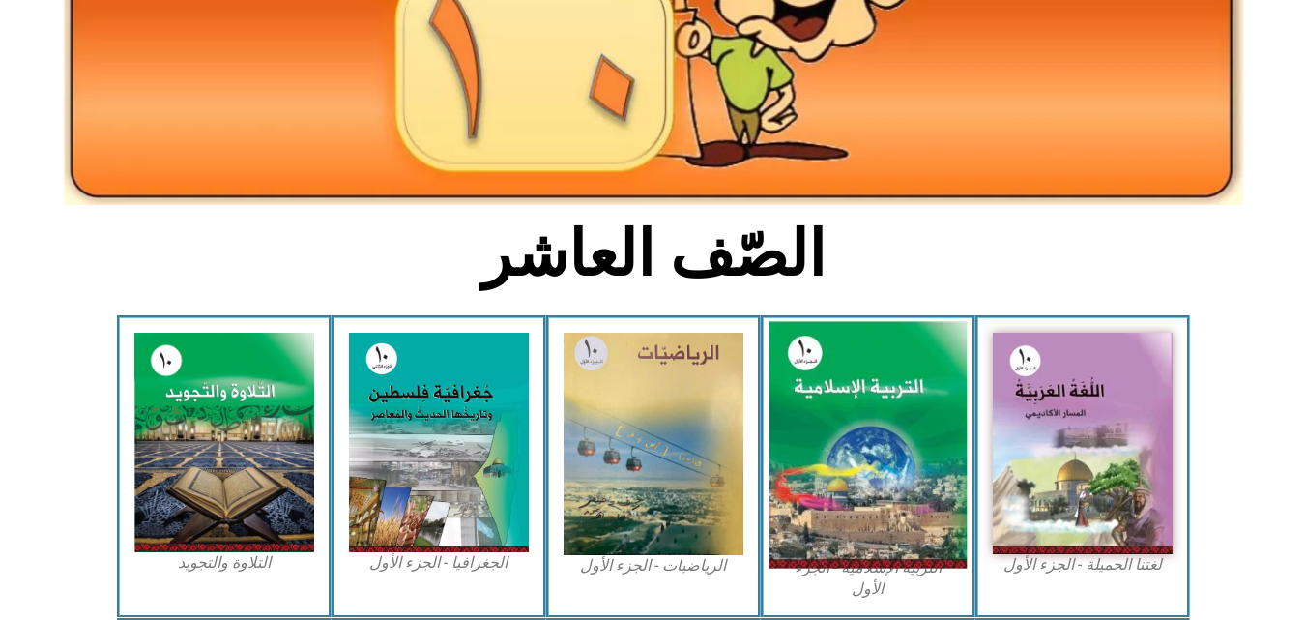
scroll to position [0, 0]
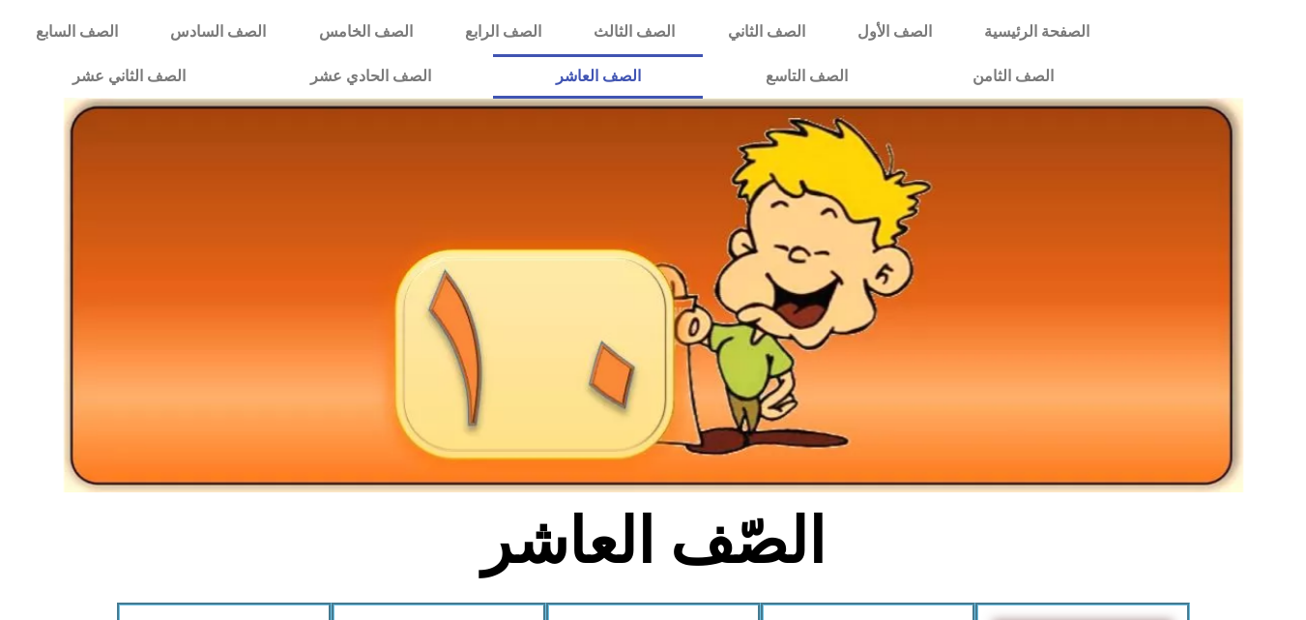
click at [703, 80] on link "الصف العاشر" at bounding box center [598, 76] width 210 height 44
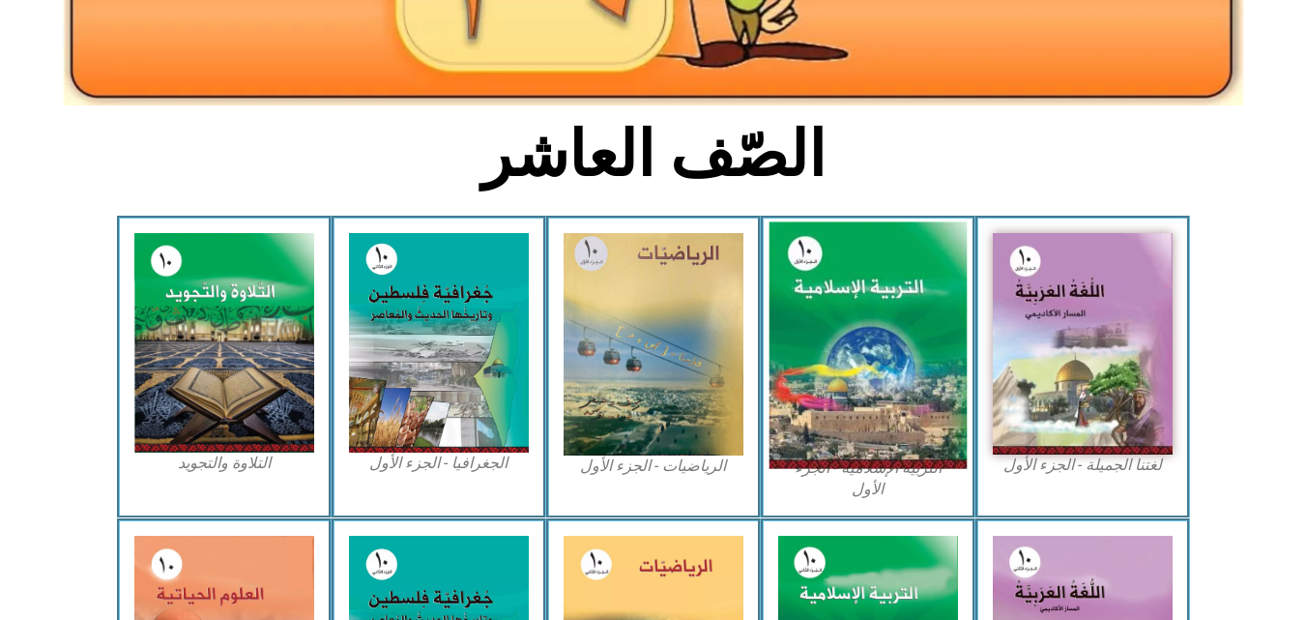
click at [911, 327] on img at bounding box center [867, 345] width 198 height 246
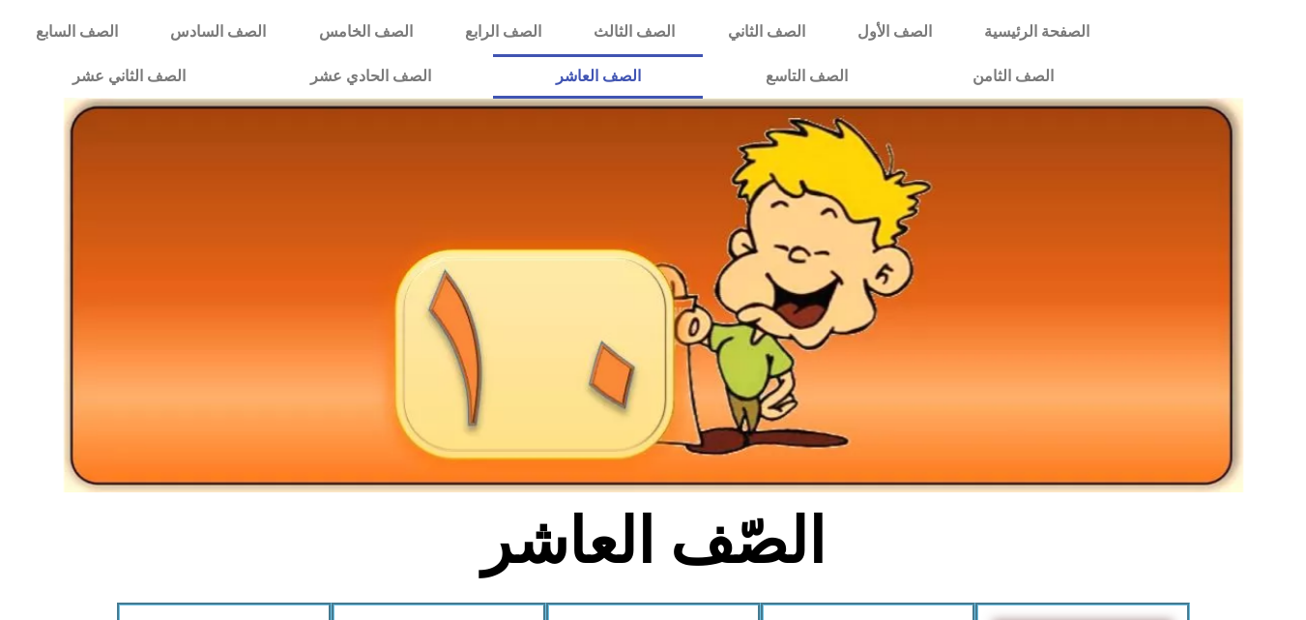
click at [703, 78] on link "الصف العاشر" at bounding box center [598, 76] width 210 height 44
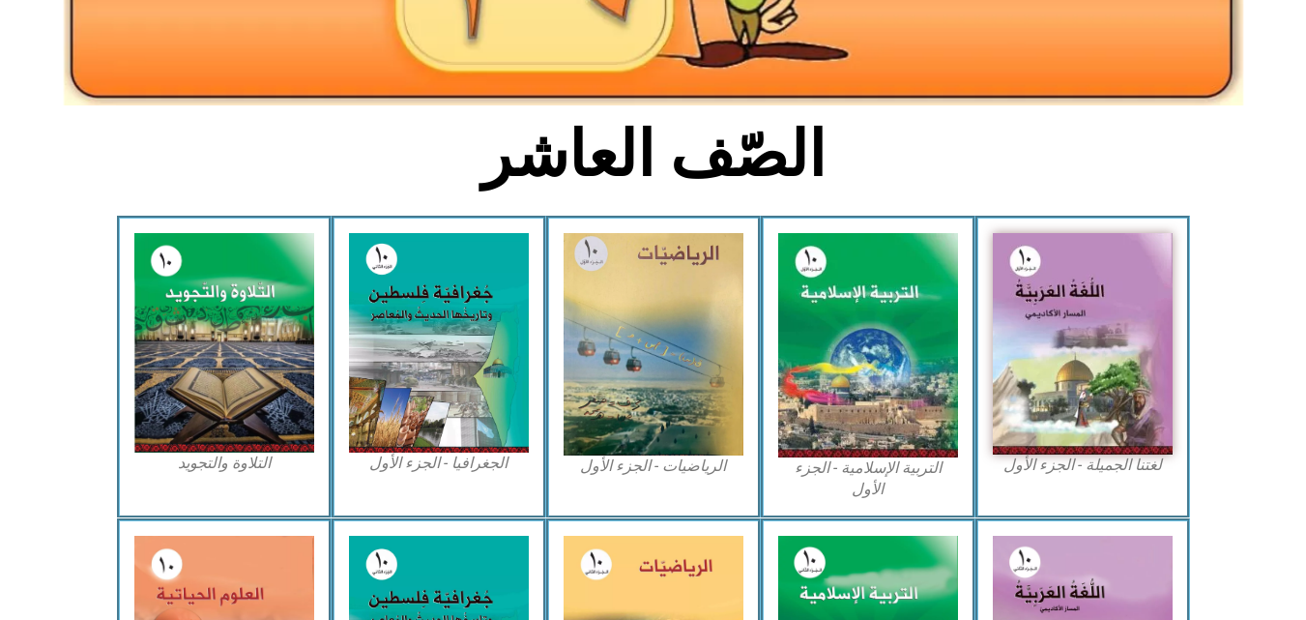
click at [860, 349] on img at bounding box center [868, 345] width 180 height 224
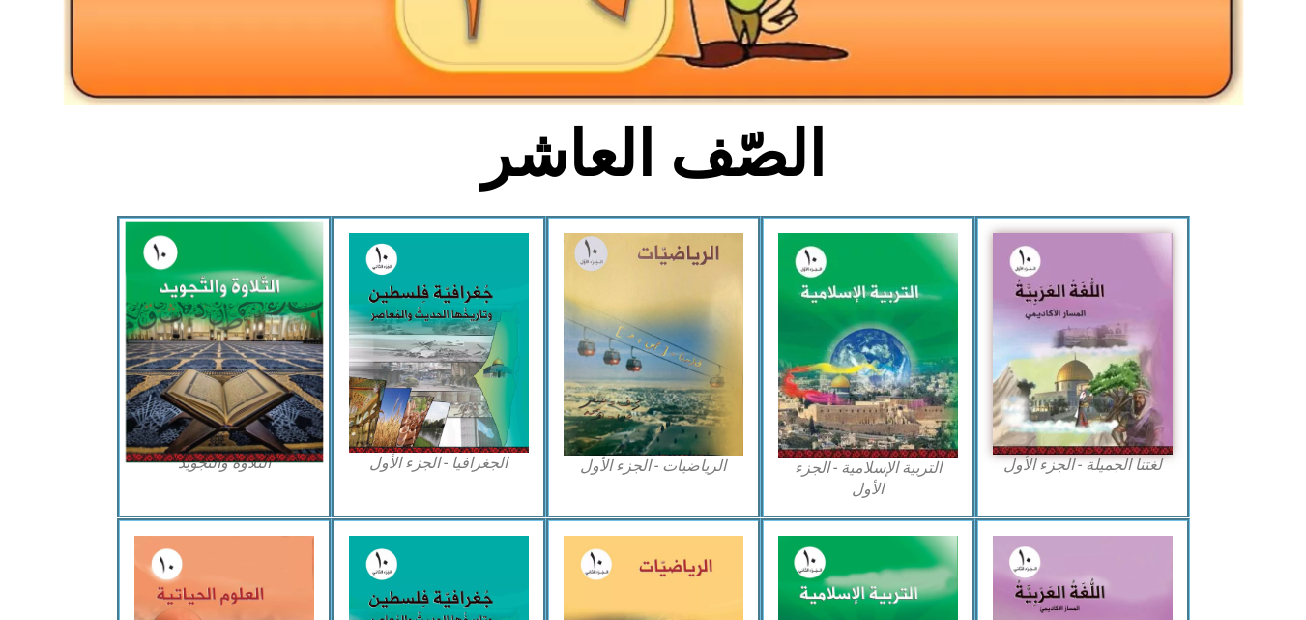
click at [260, 308] on img at bounding box center [224, 342] width 198 height 241
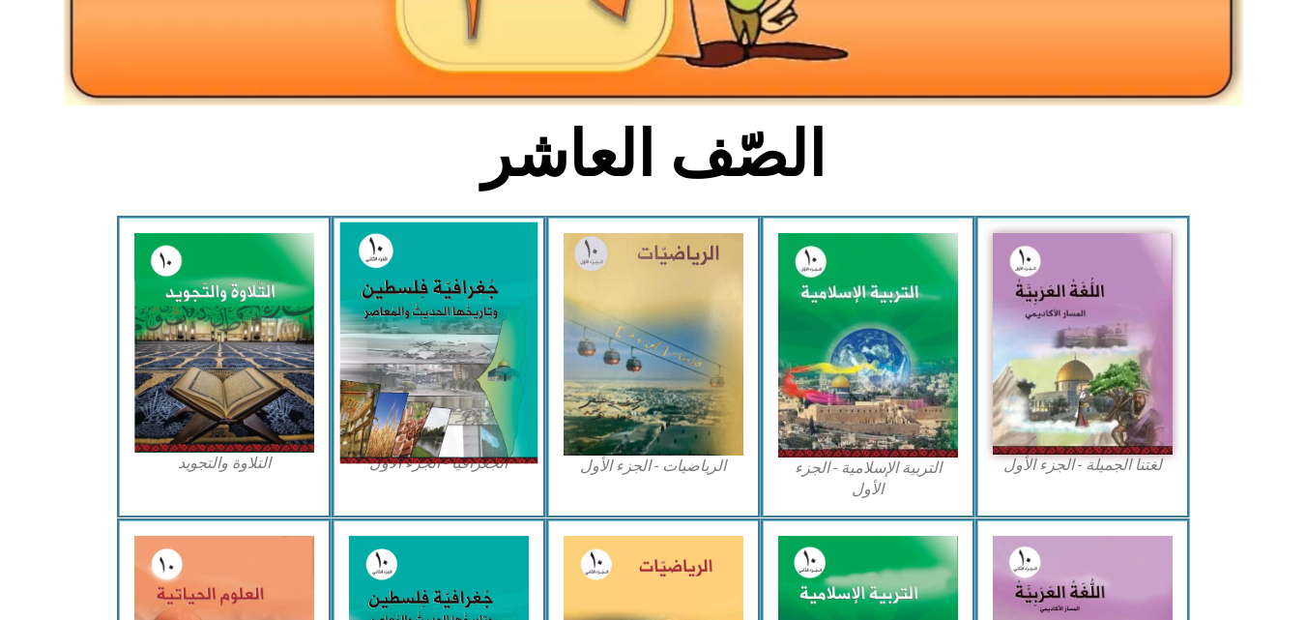
click at [412, 306] on img at bounding box center [438, 343] width 198 height 242
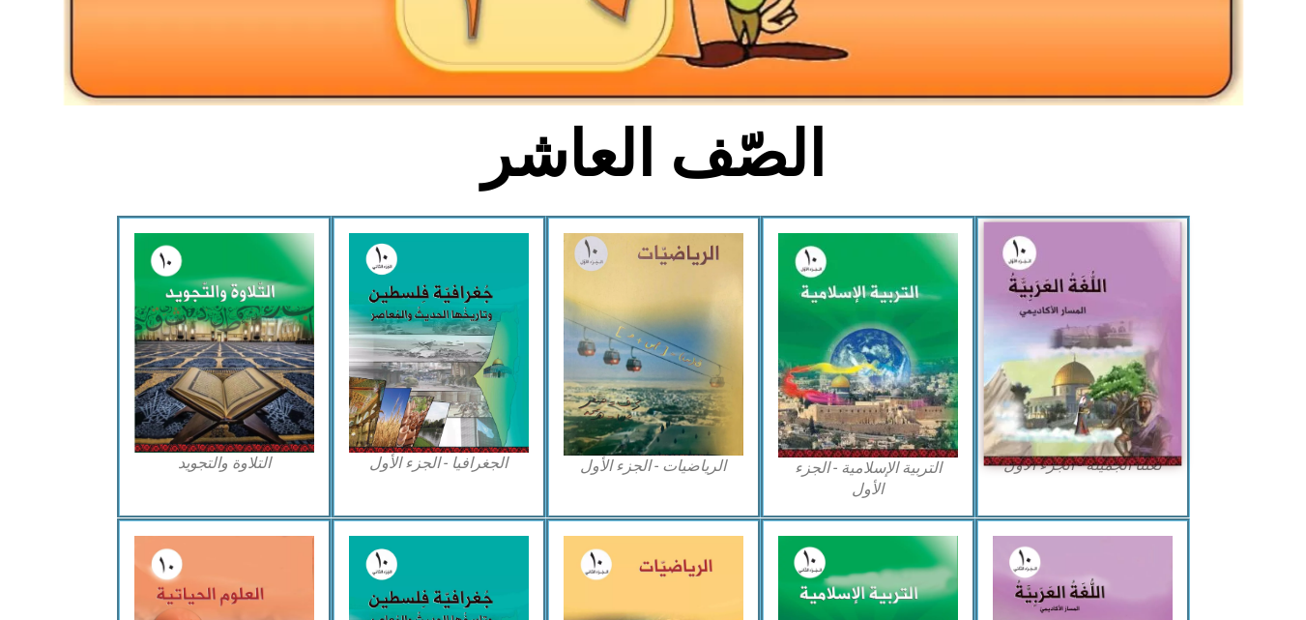
drag, startPoint x: 986, startPoint y: 303, endPoint x: 1023, endPoint y: 286, distance: 40.2
click at [989, 298] on div "لغتنا الجميلة - الجزء الأول​" at bounding box center [1082, 367] width 215 height 302
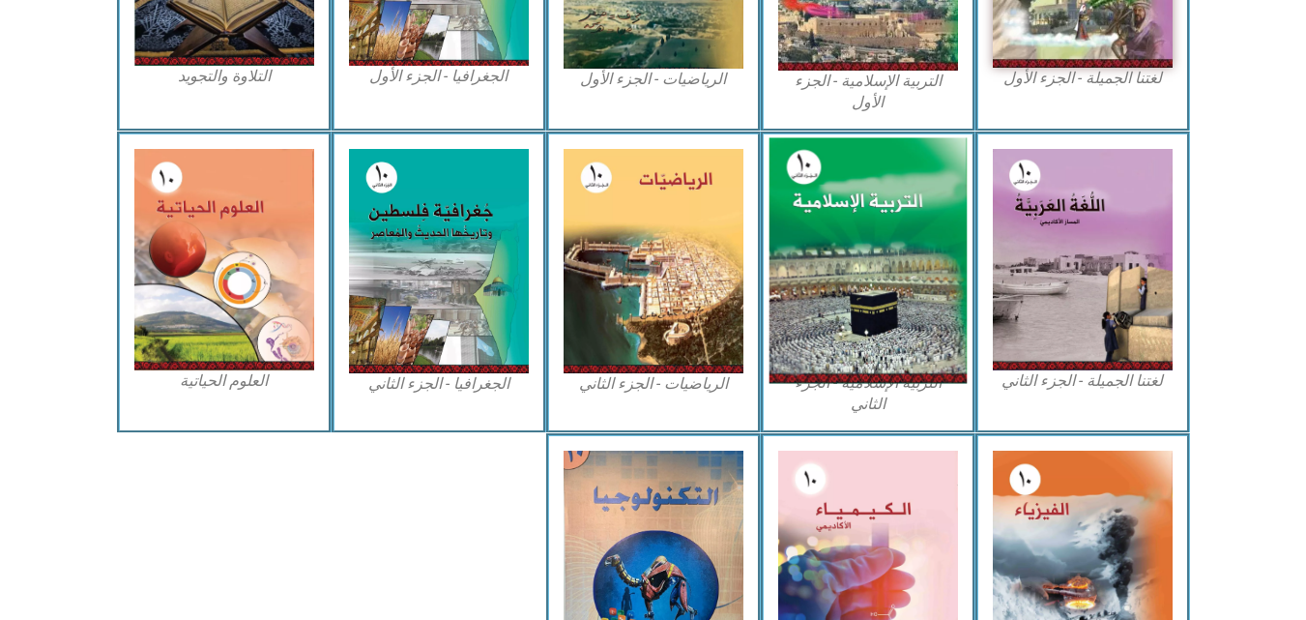
drag, startPoint x: 1068, startPoint y: 271, endPoint x: 885, endPoint y: 268, distance: 182.7
click at [1066, 271] on img at bounding box center [1083, 259] width 180 height 221
click at [885, 268] on img at bounding box center [867, 260] width 198 height 246
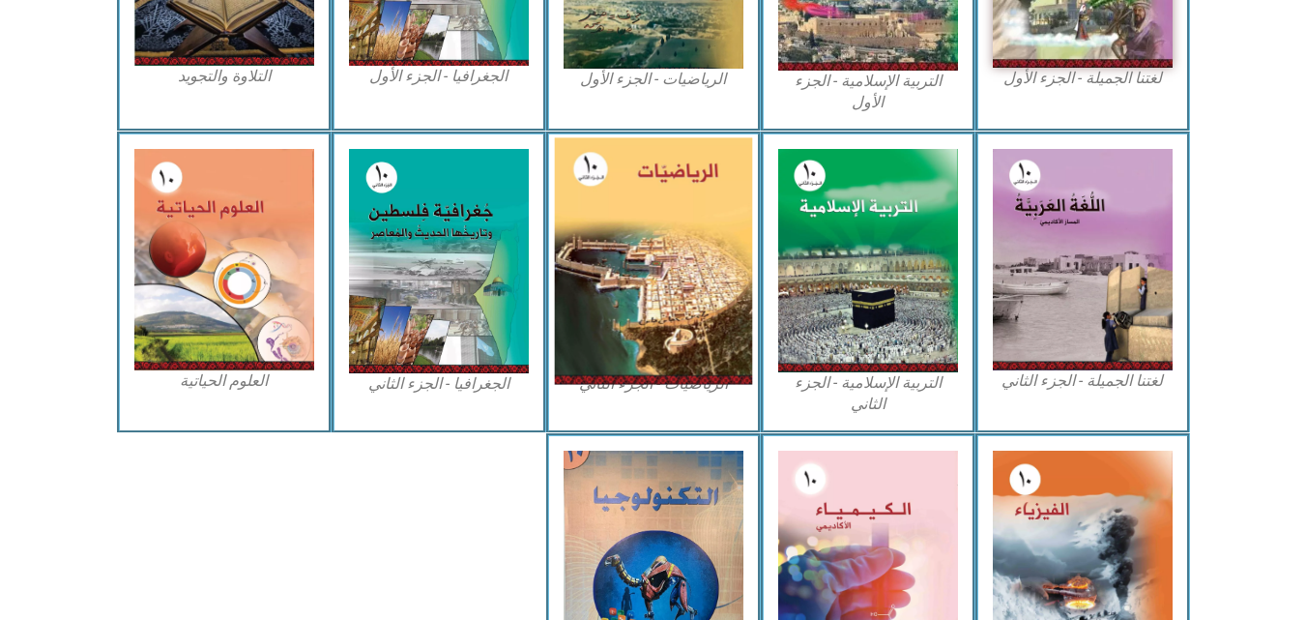
click at [583, 252] on img at bounding box center [653, 260] width 198 height 246
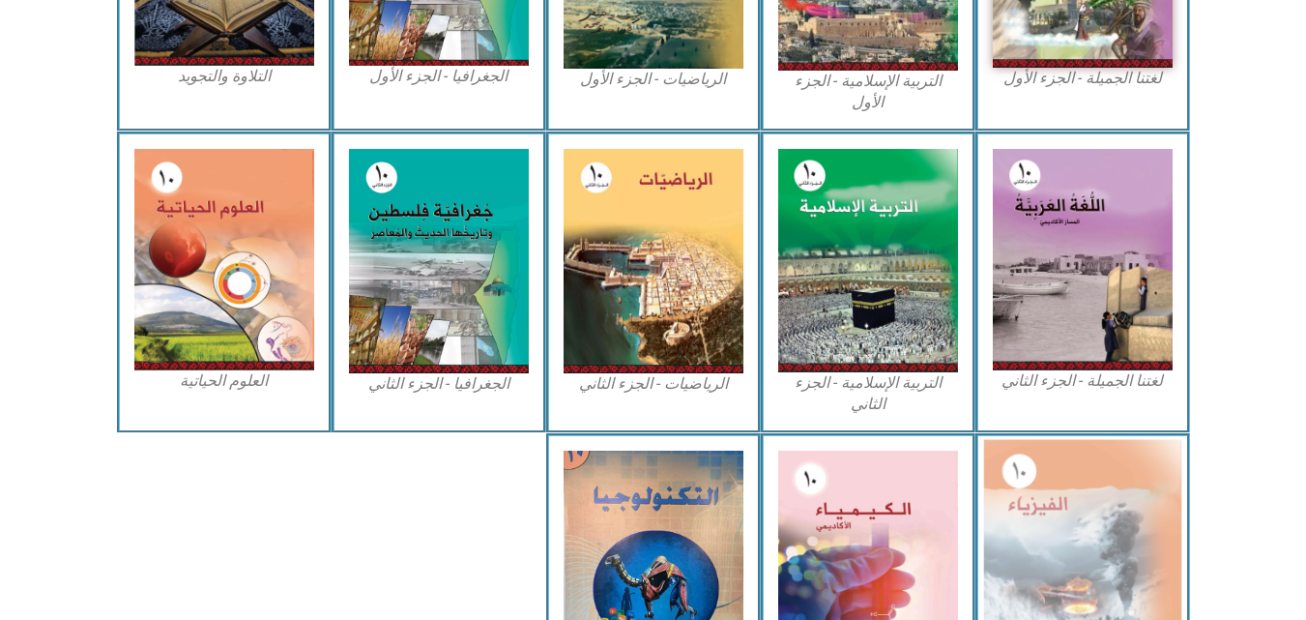
click at [1082, 516] on img at bounding box center [1082, 561] width 198 height 245
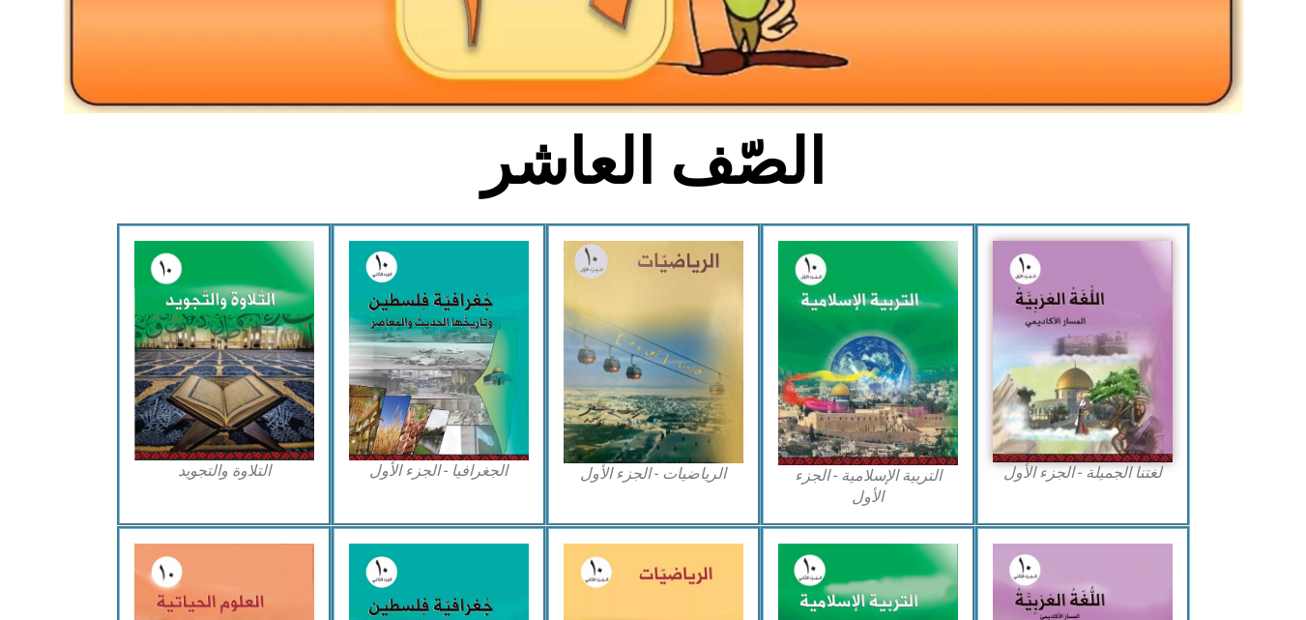
scroll to position [0, 0]
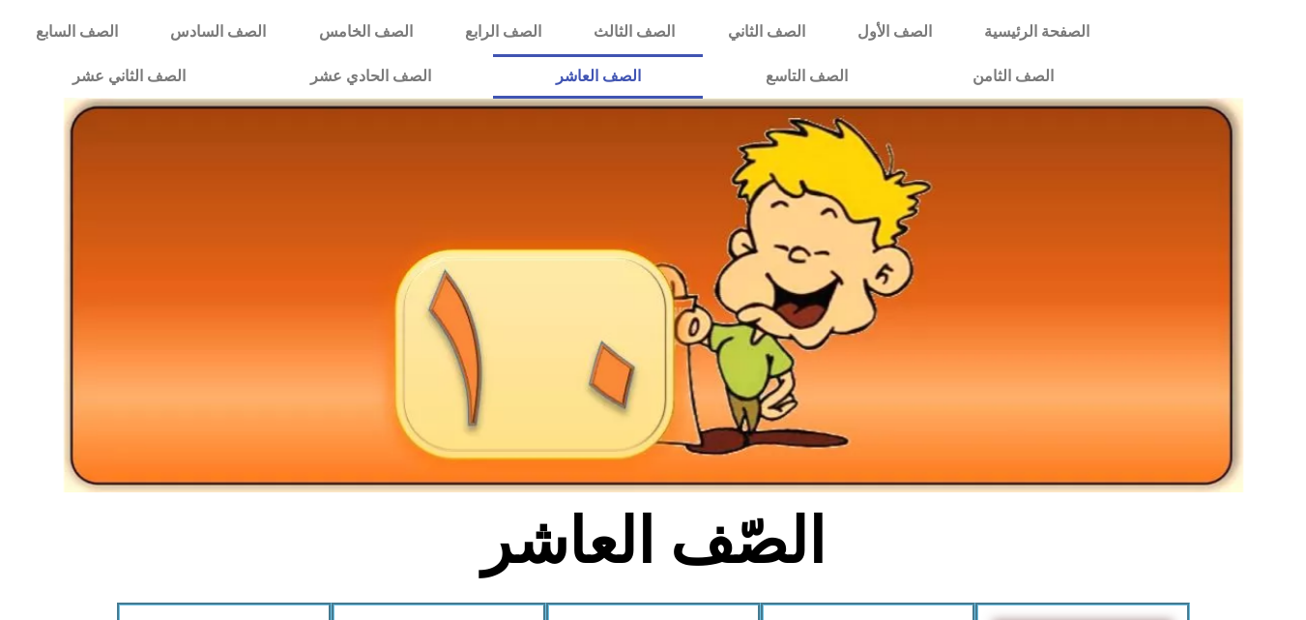
click at [703, 92] on link "الصف العاشر" at bounding box center [598, 76] width 210 height 44
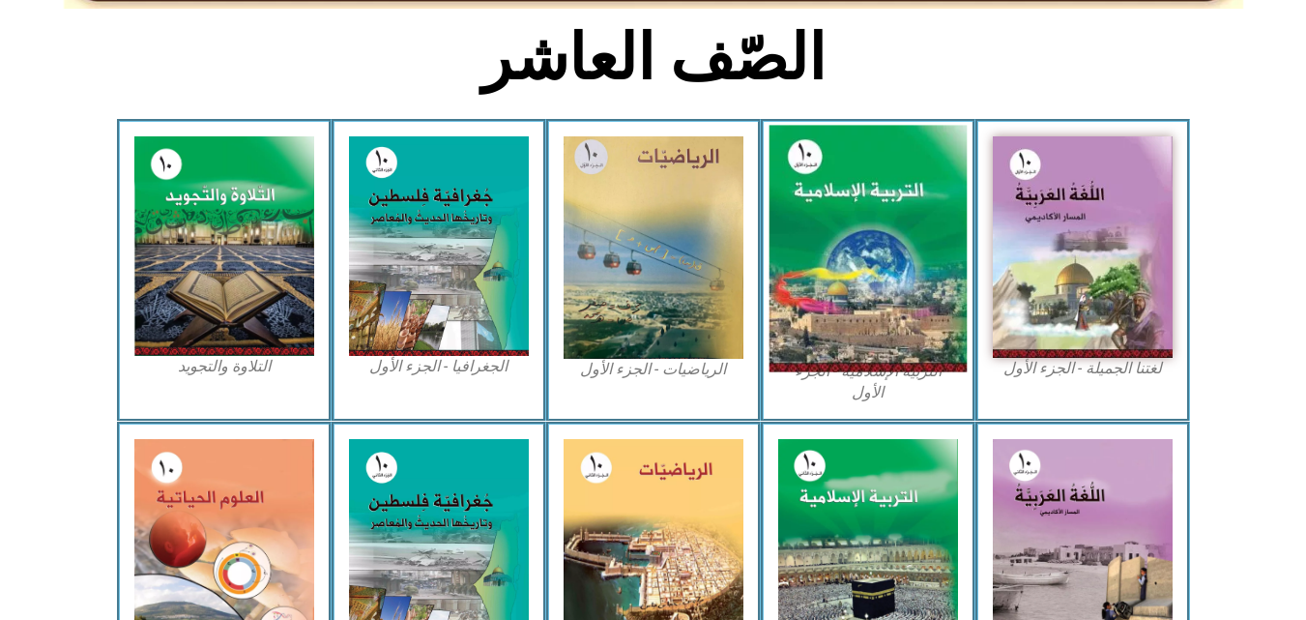
click at [875, 249] on img at bounding box center [867, 249] width 198 height 246
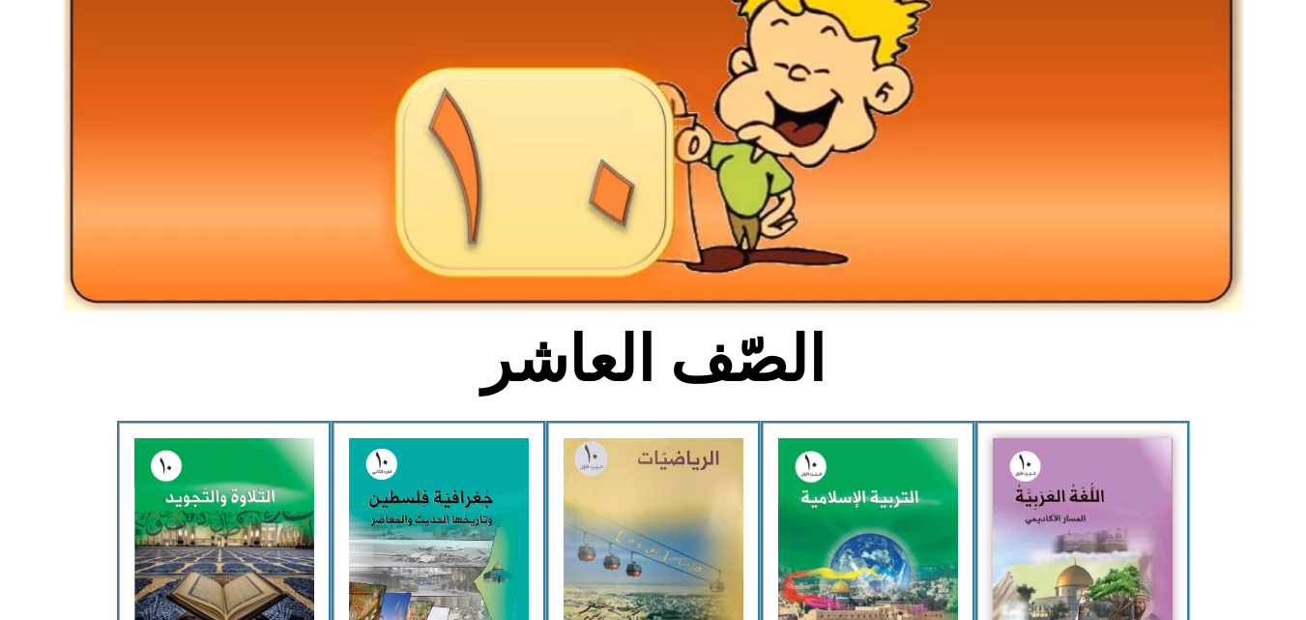
scroll to position [0, 0]
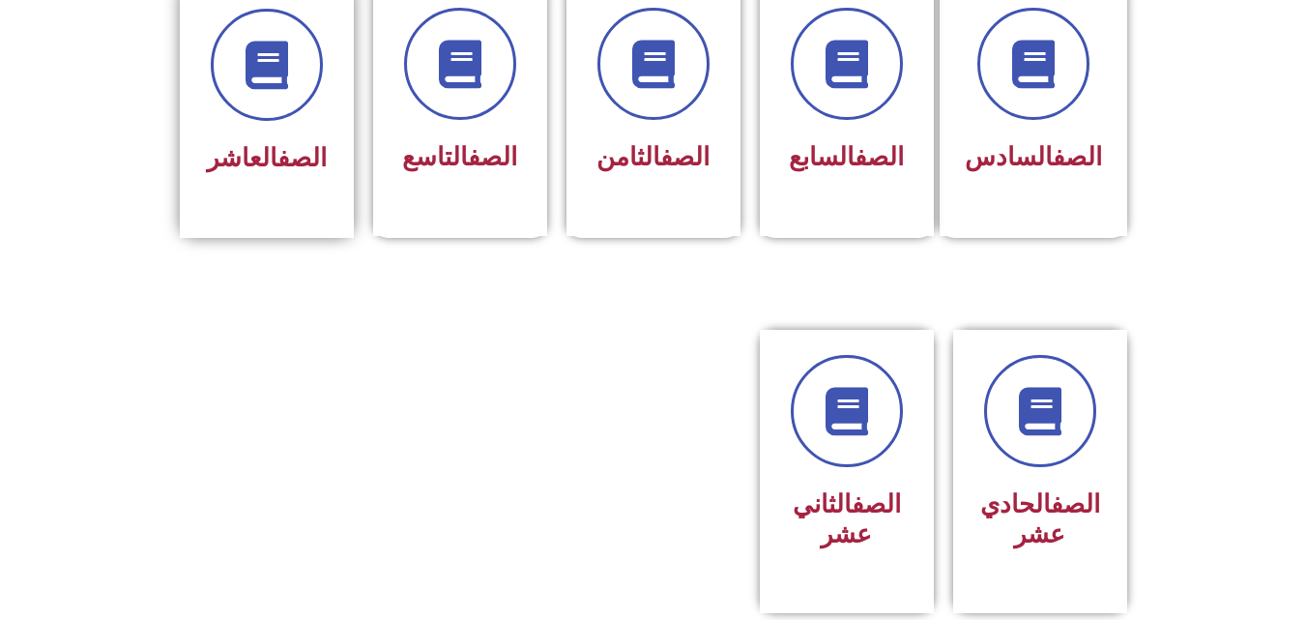
scroll to position [870, 0]
click at [266, 94] on div "الصف العاشر" at bounding box center [267, 96] width 122 height 174
click at [267, 94] on div "الصف العاشر" at bounding box center [267, 96] width 122 height 174
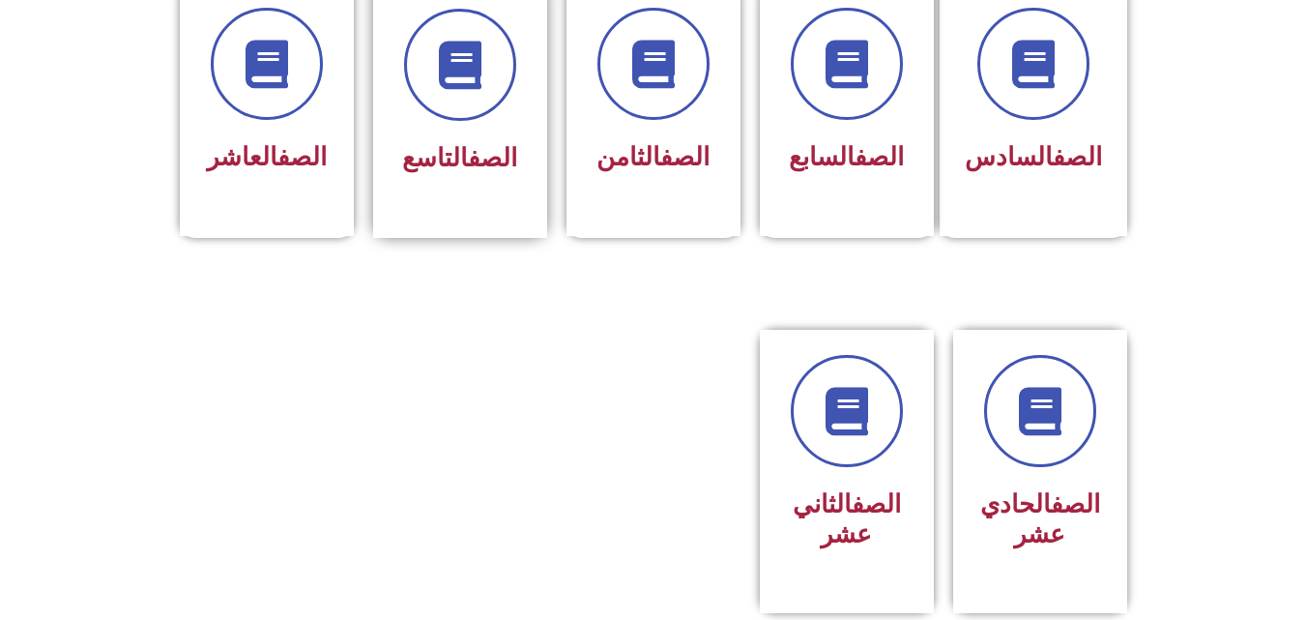
click at [493, 143] on h3 "الصف التاسع" at bounding box center [460, 158] width 122 height 30
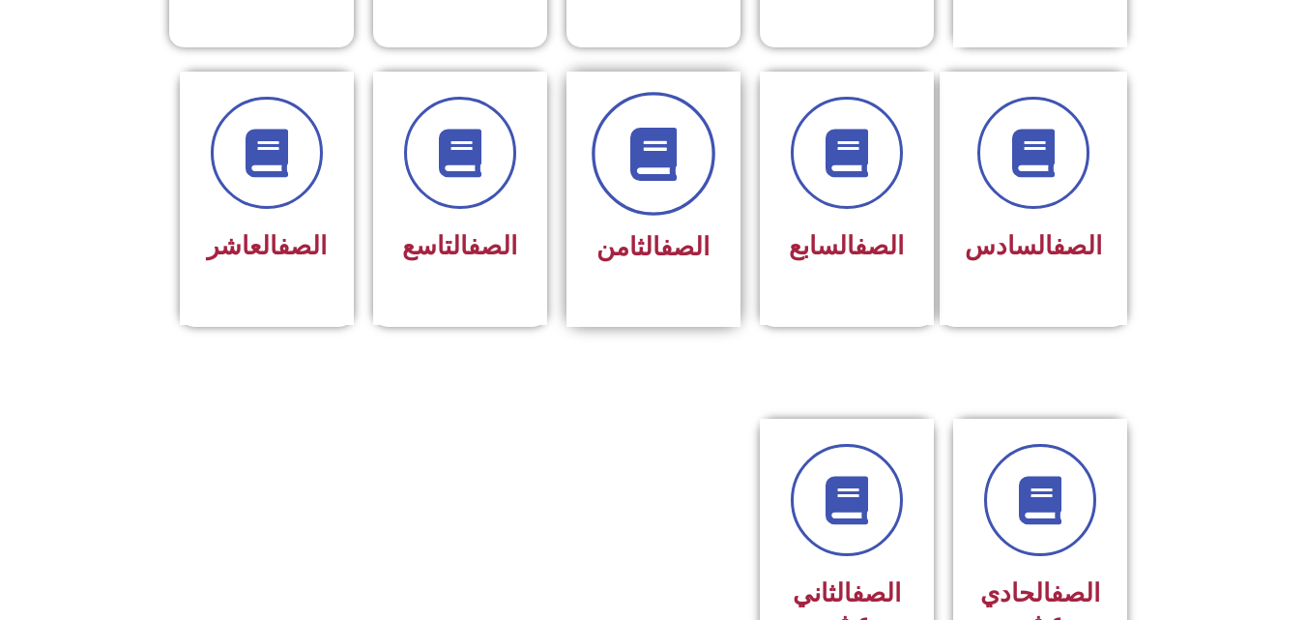
scroll to position [677, 0]
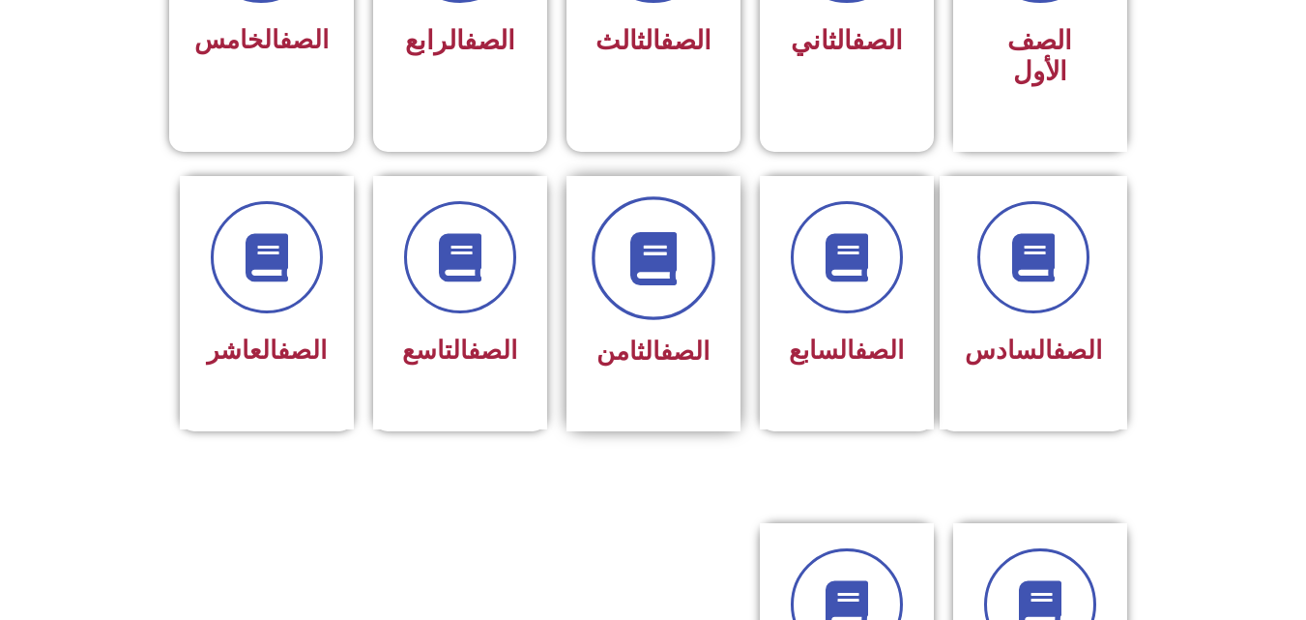
click at [683, 197] on span at bounding box center [654, 258] width 124 height 124
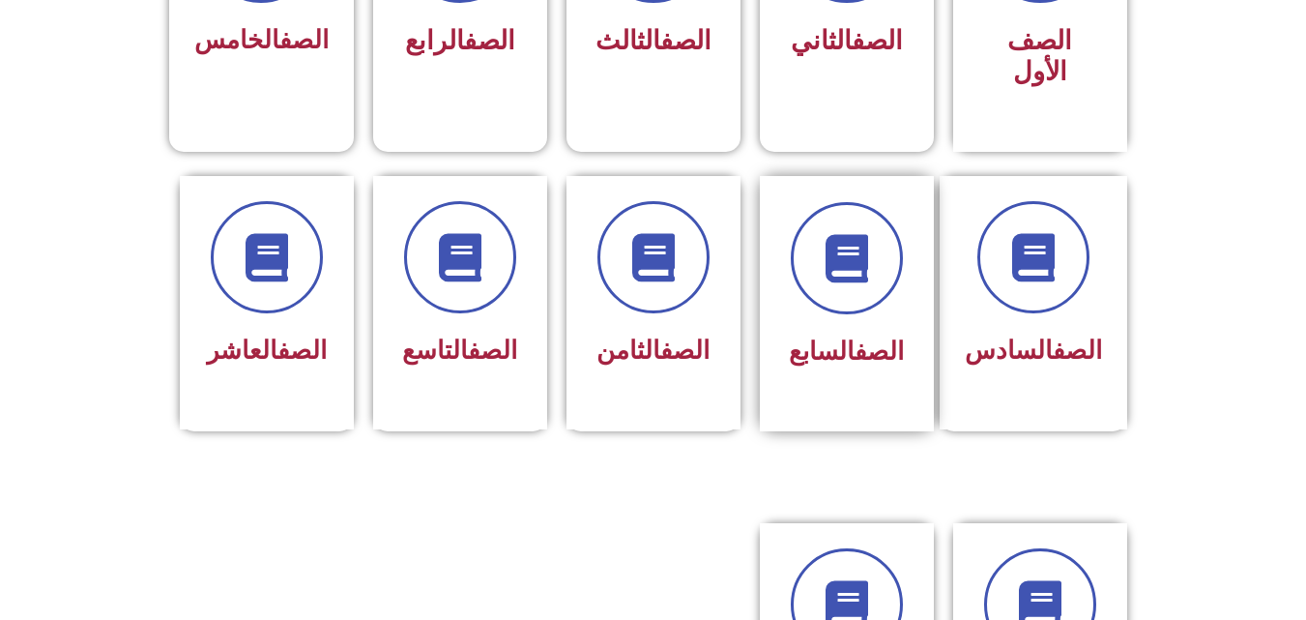
drag, startPoint x: 817, startPoint y: 204, endPoint x: 915, endPoint y: 204, distance: 98.6
click at [848, 204] on span at bounding box center [847, 258] width 112 height 112
drag, startPoint x: 917, startPoint y: 204, endPoint x: 968, endPoint y: 72, distance: 141.6
click at [928, 182] on div "الصف السابع" at bounding box center [847, 304] width 174 height 253
drag, startPoint x: 976, startPoint y: 51, endPoint x: 909, endPoint y: 38, distance: 69.0
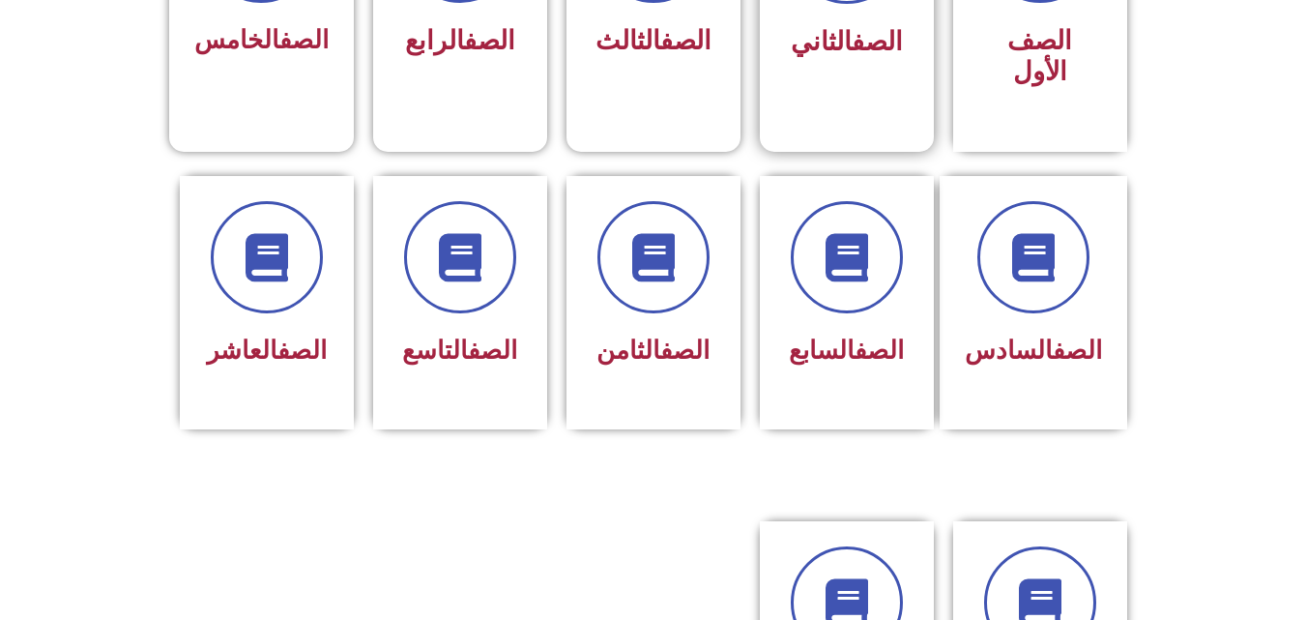
click at [976, 50] on div "الصف الأول" at bounding box center [1040, 9] width 174 height 286
drag, startPoint x: 802, startPoint y: 19, endPoint x: 366, endPoint y: 30, distance: 436.0
click at [507, 22] on div "الصف الأول الصف الثاني الصف الثالث الصف الرابع الصف الخامس" at bounding box center [653, 9] width 967 height 286
drag, startPoint x: 340, startPoint y: 38, endPoint x: 256, endPoint y: 39, distance: 84.1
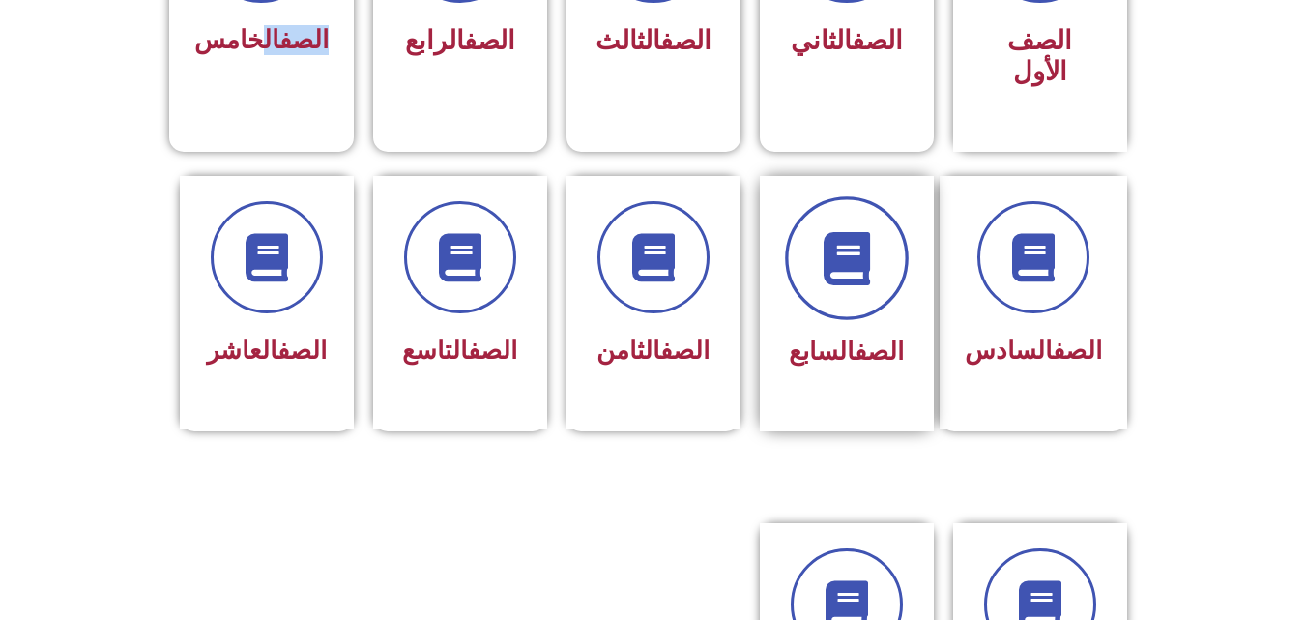
drag, startPoint x: 256, startPoint y: 39, endPoint x: 842, endPoint y: 262, distance: 626.8
click at [257, 41] on span "الصف الخامس" at bounding box center [261, 39] width 134 height 29
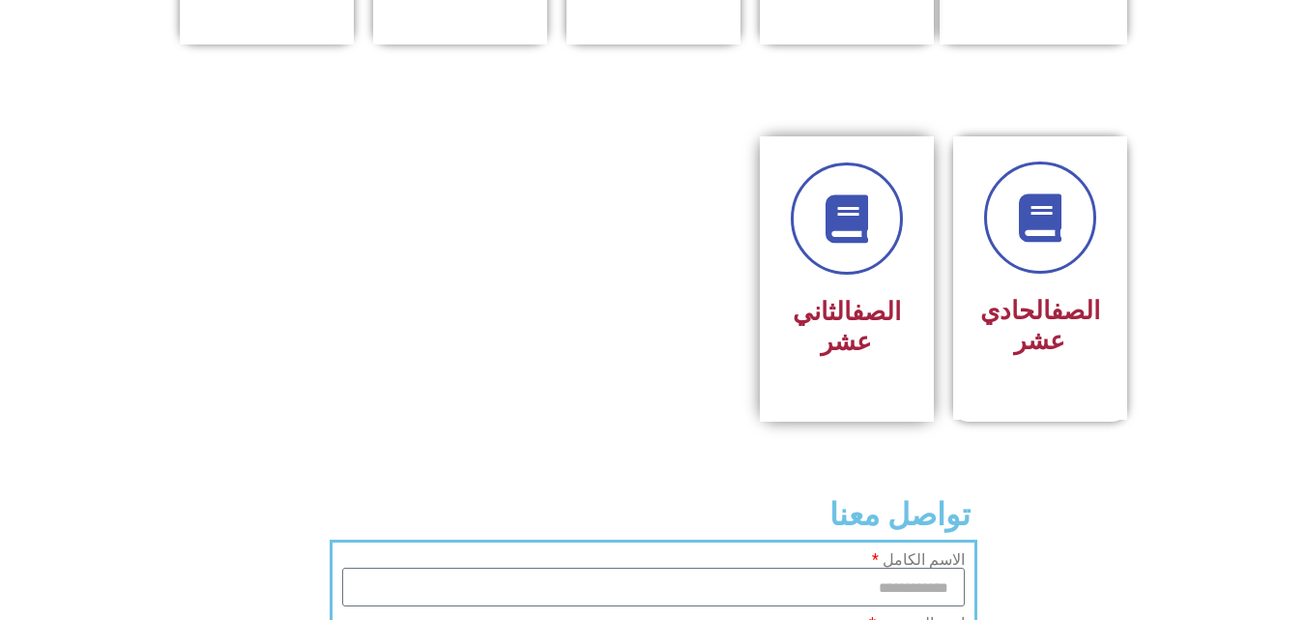
scroll to position [1063, 0]
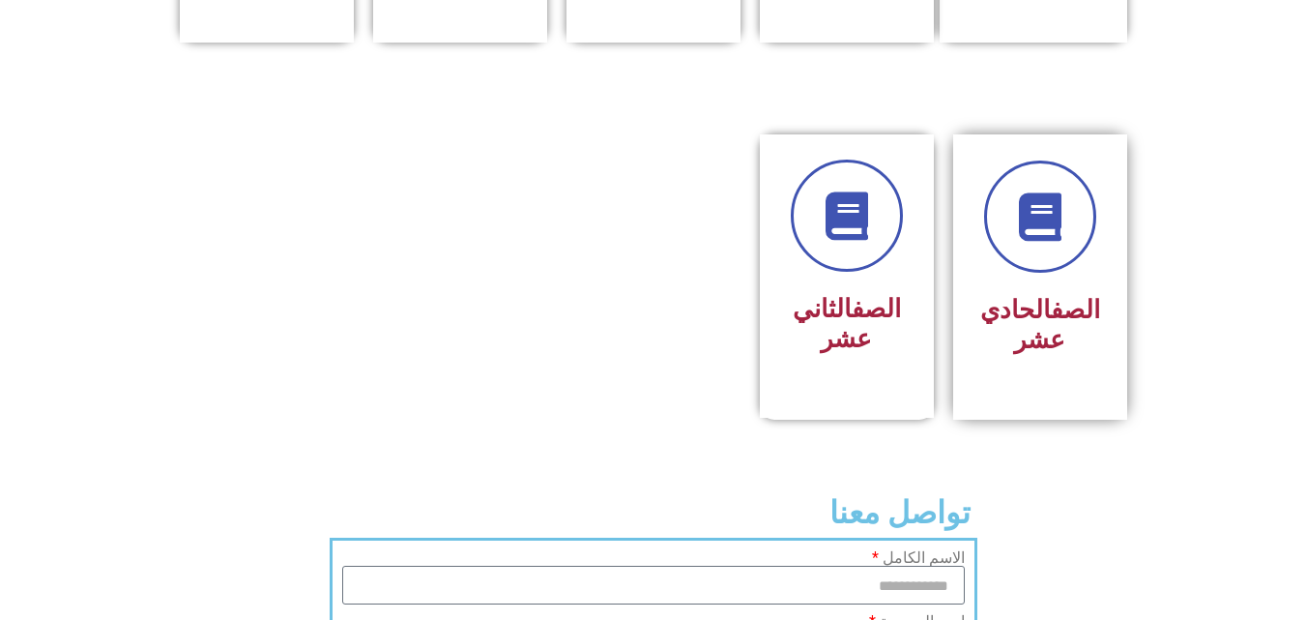
drag, startPoint x: 823, startPoint y: 245, endPoint x: 1006, endPoint y: 245, distance: 183.6
click at [826, 245] on div "الصف الثاني عشر" at bounding box center [847, 261] width 124 height 204
click at [1027, 244] on div "الصف الحادي عشر" at bounding box center [1040, 262] width 122 height 204
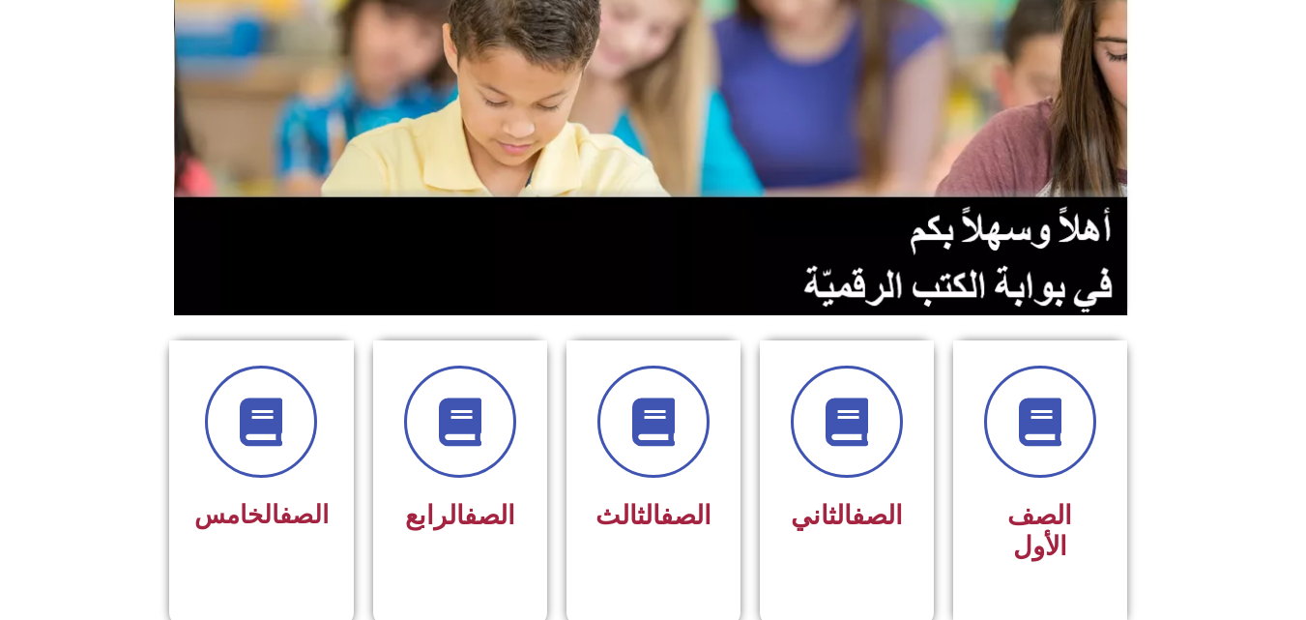
scroll to position [0, 0]
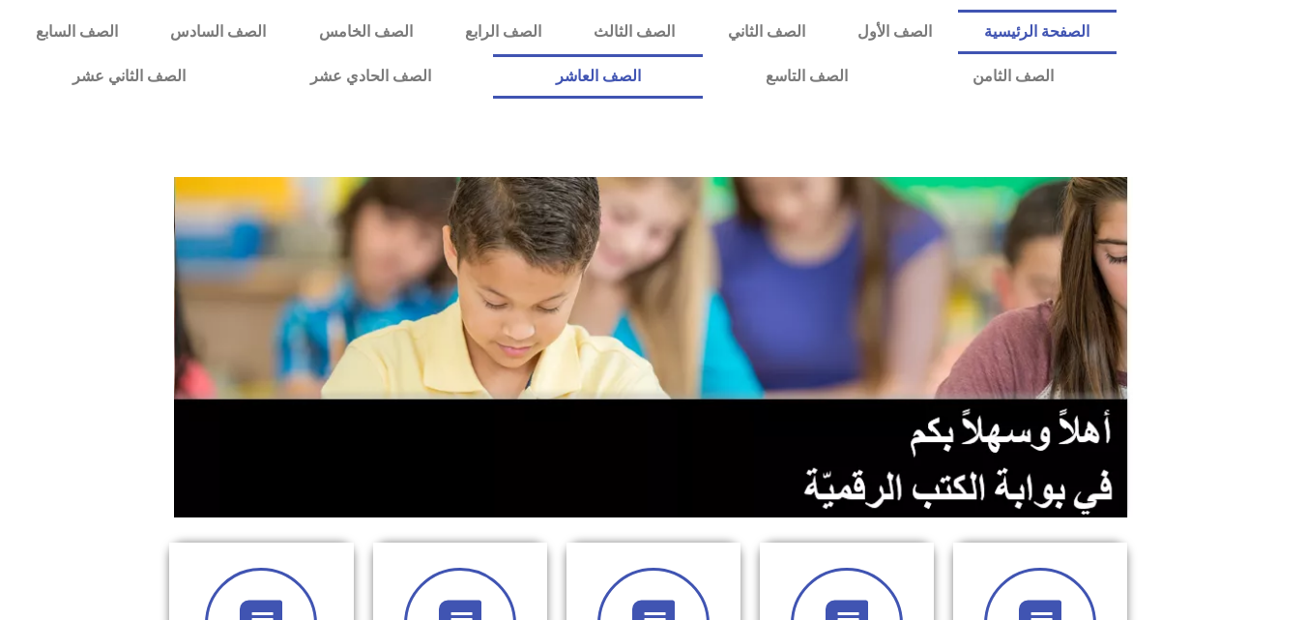
click at [703, 71] on link "الصف العاشر" at bounding box center [598, 76] width 210 height 44
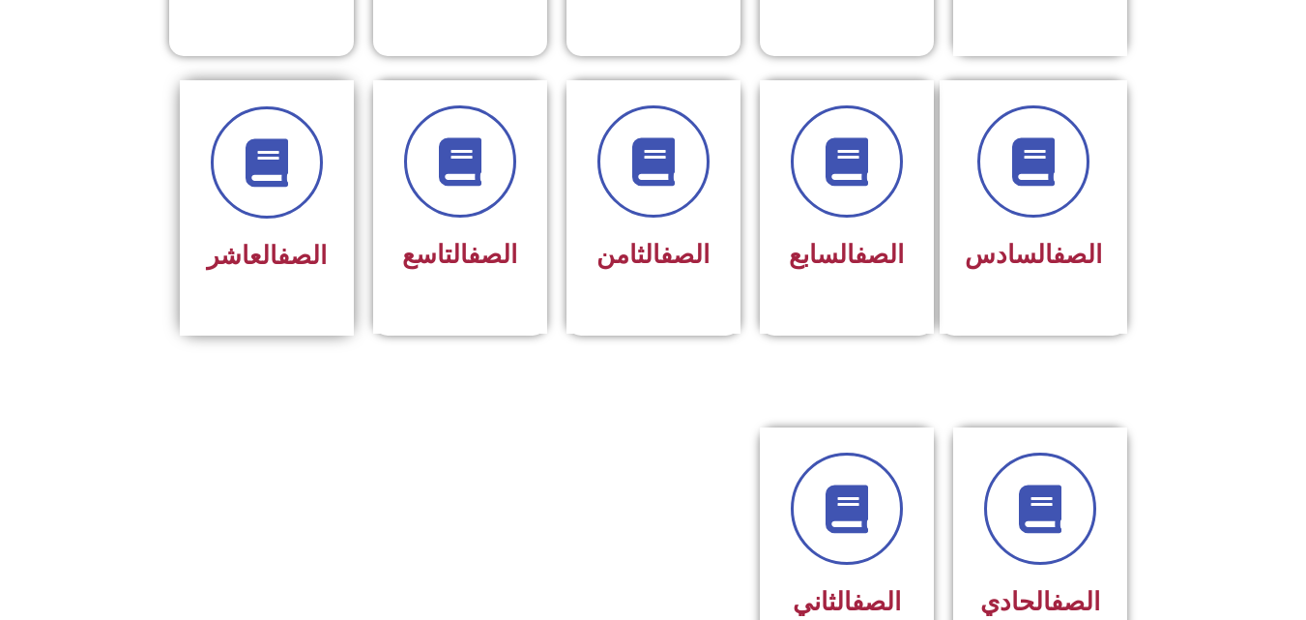
scroll to position [773, 0]
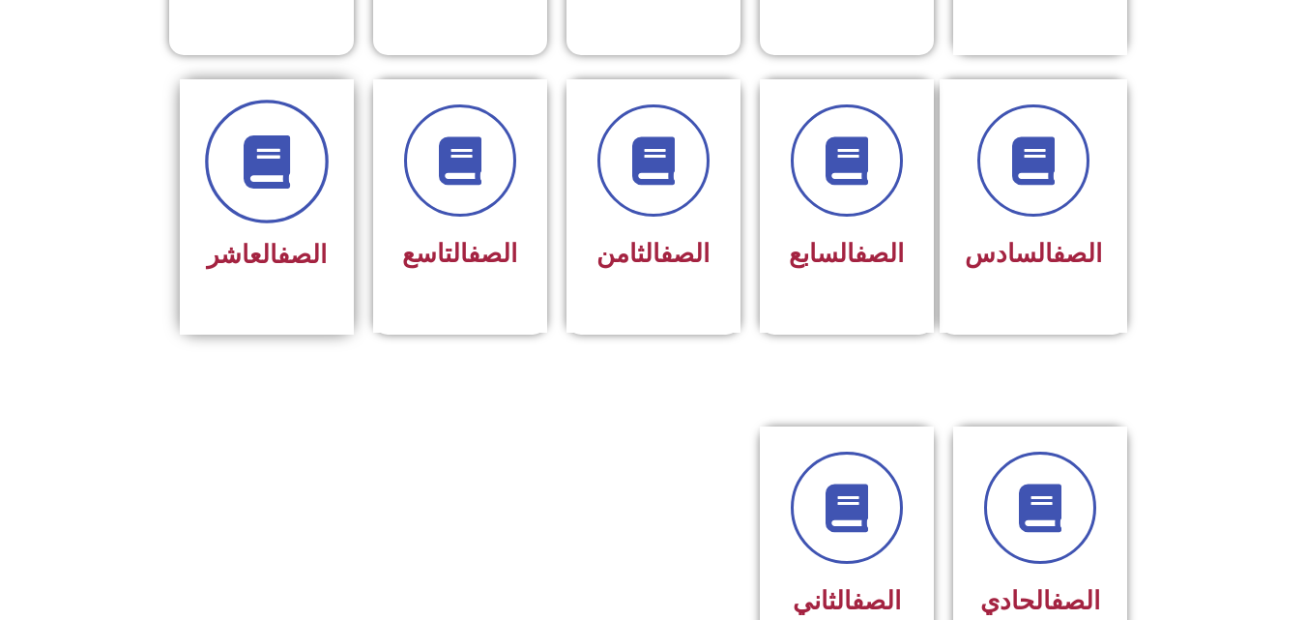
click at [269, 171] on span at bounding box center [267, 162] width 124 height 124
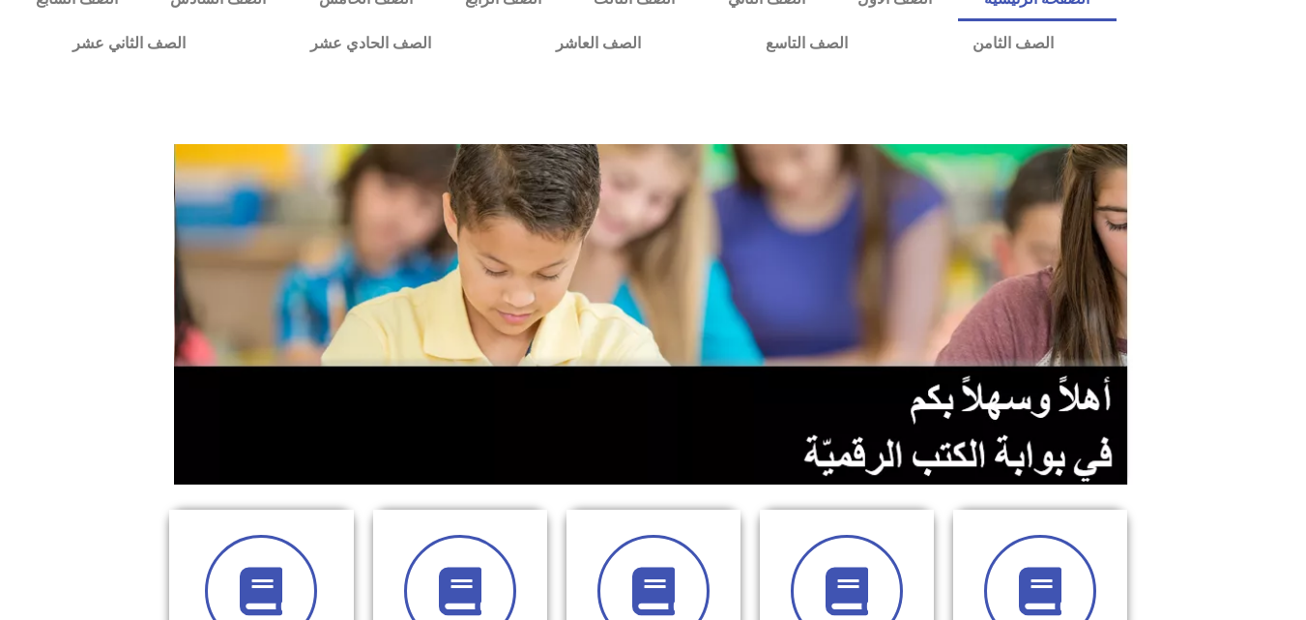
scroll to position [0, 0]
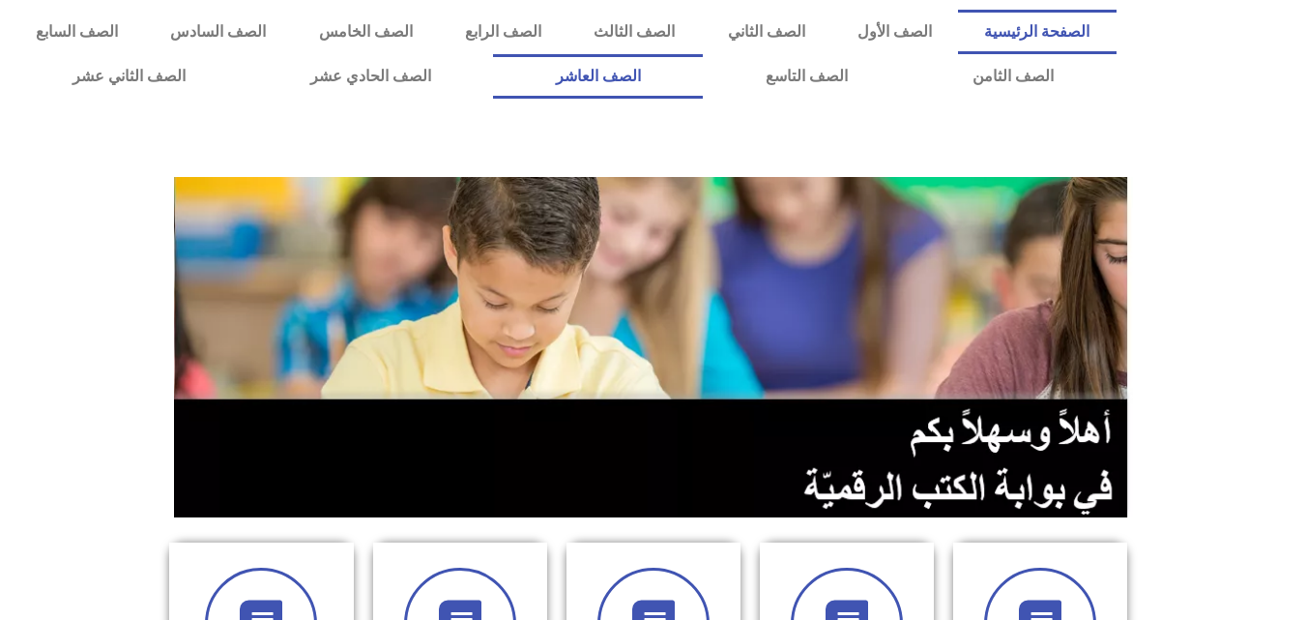
click at [703, 76] on link "الصف العاشر" at bounding box center [598, 76] width 210 height 44
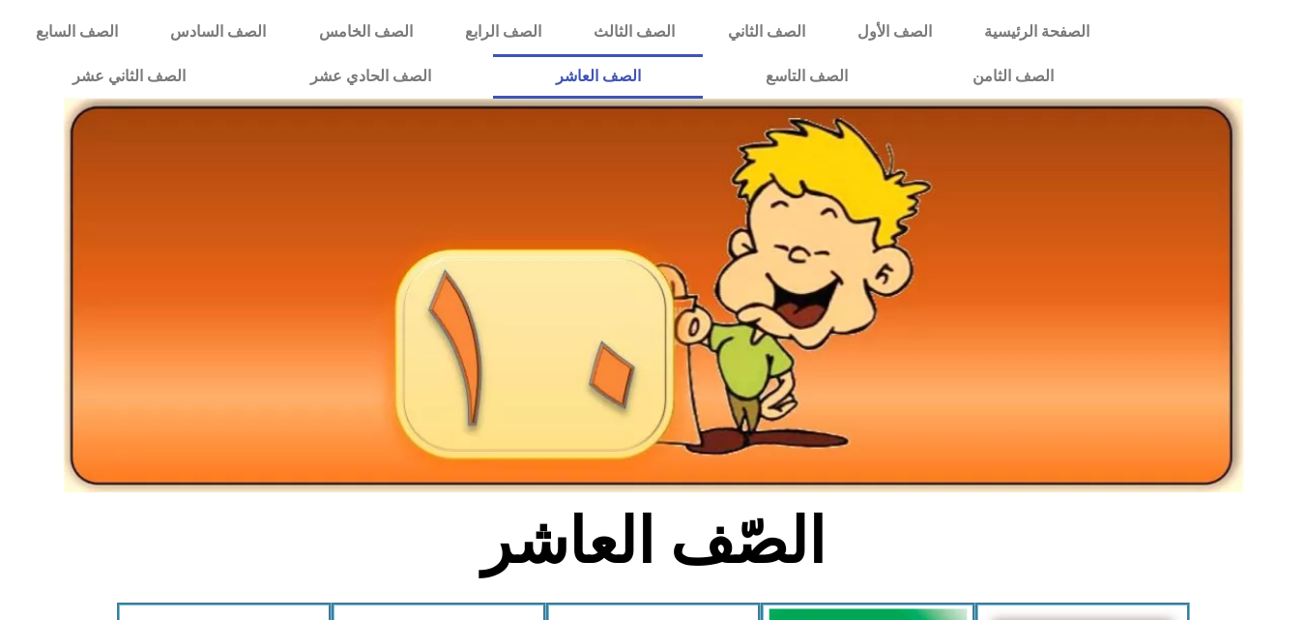
scroll to position [580, 0]
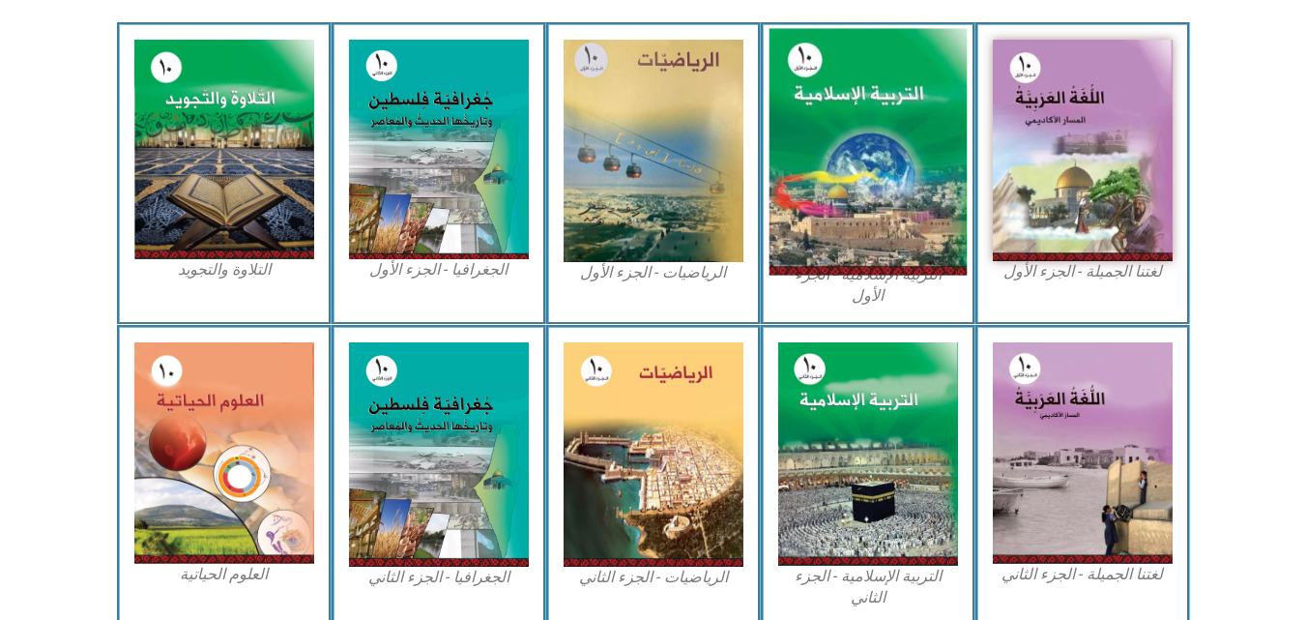
click at [887, 89] on img at bounding box center [867, 152] width 198 height 246
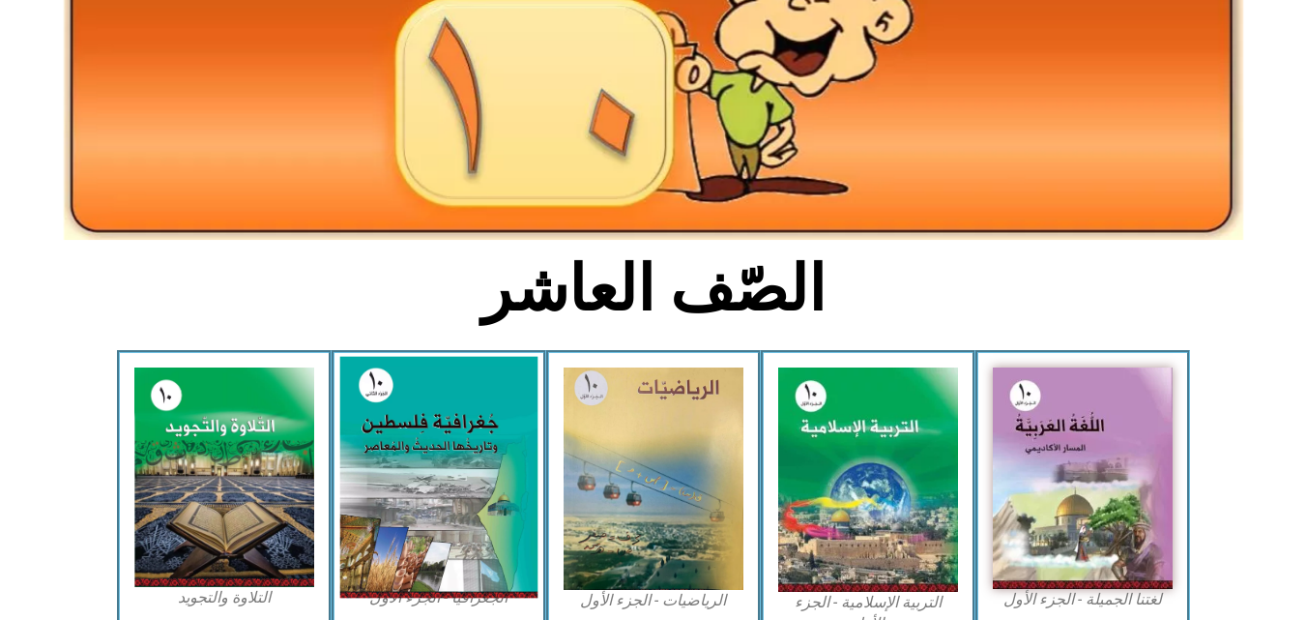
scroll to position [0, 0]
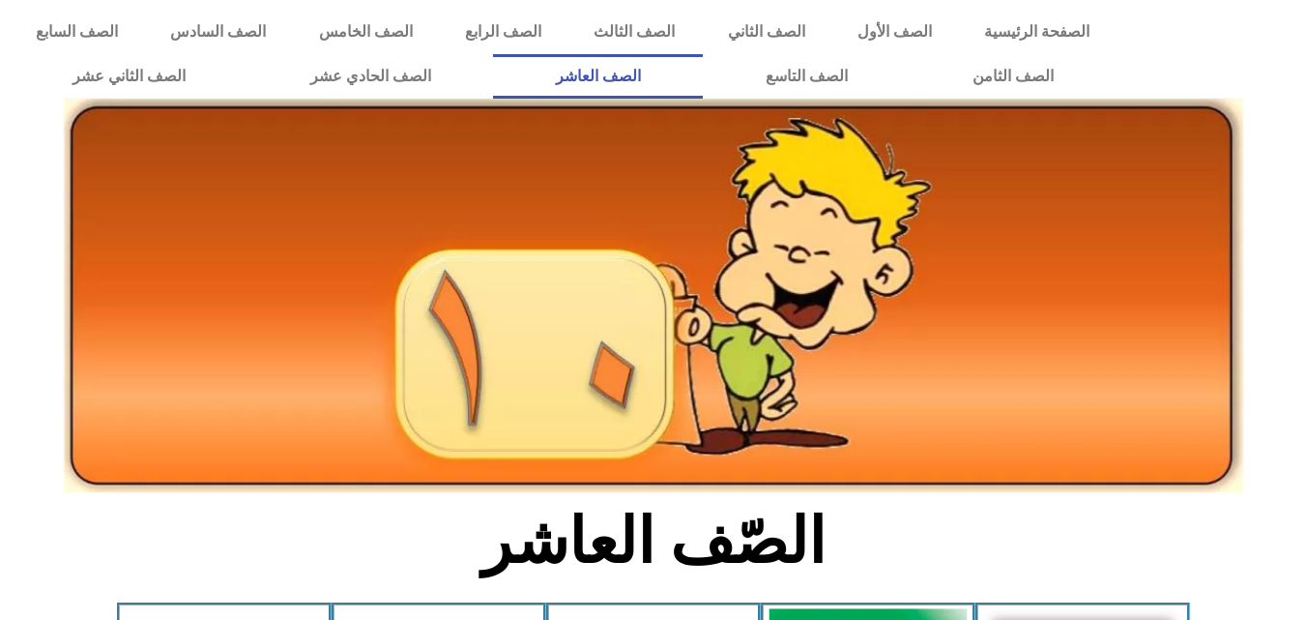
scroll to position [580, 0]
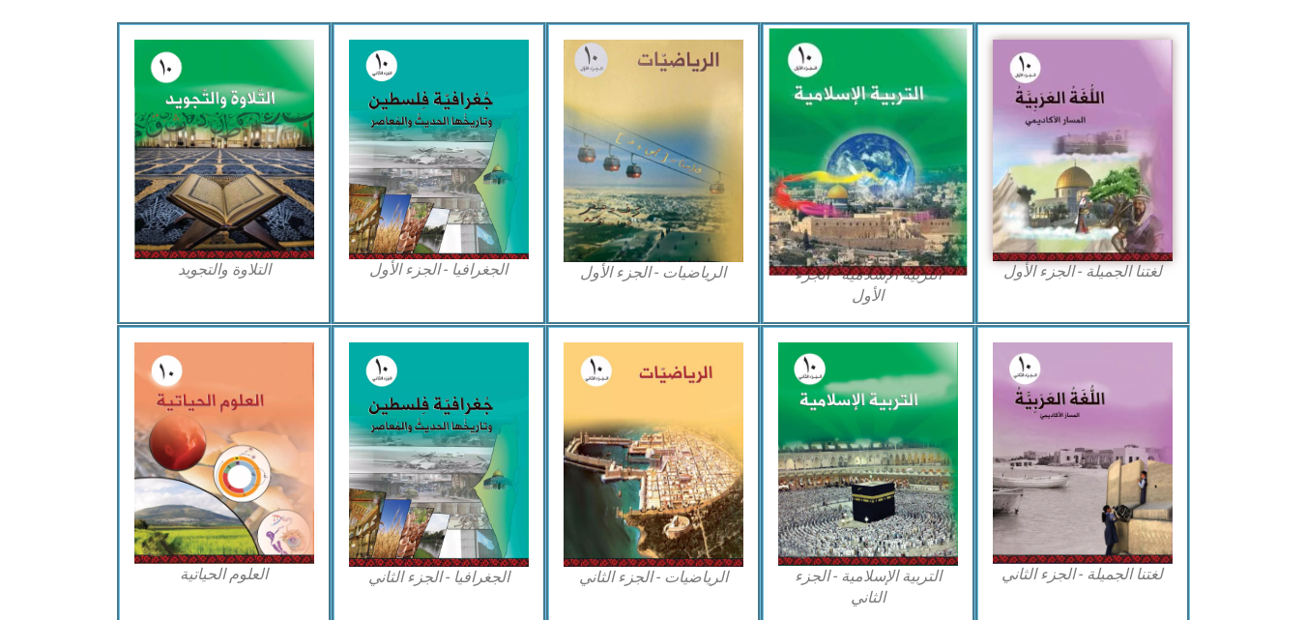
click at [871, 122] on img at bounding box center [867, 152] width 198 height 246
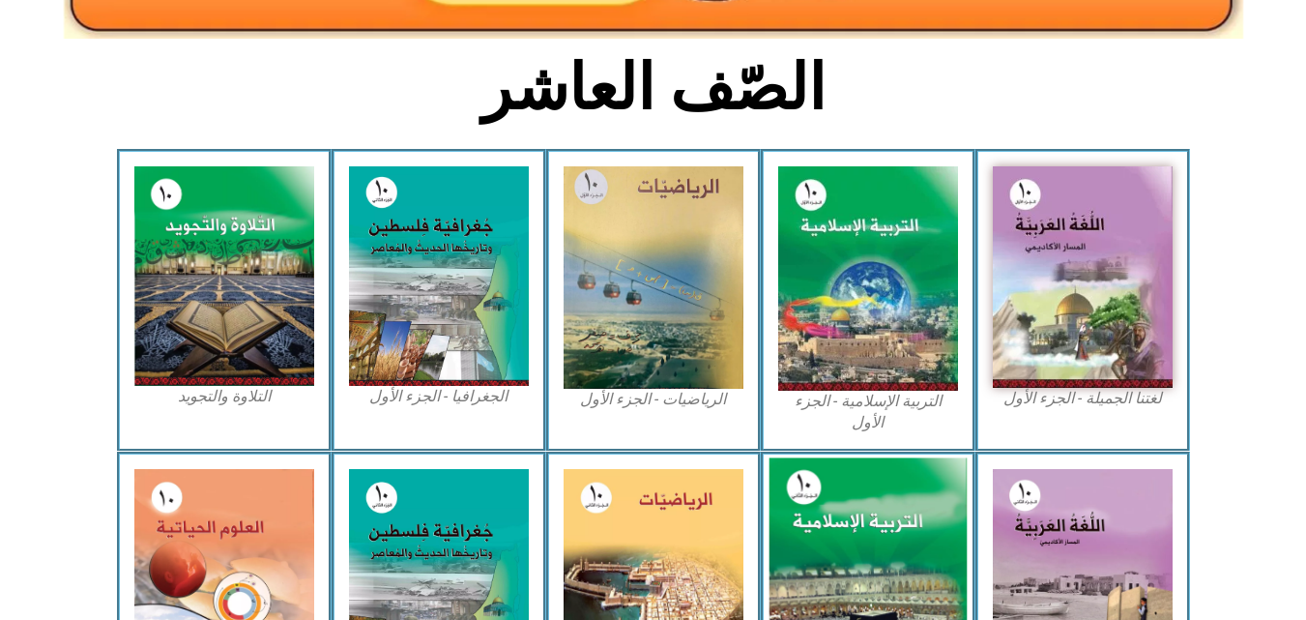
scroll to position [677, 0]
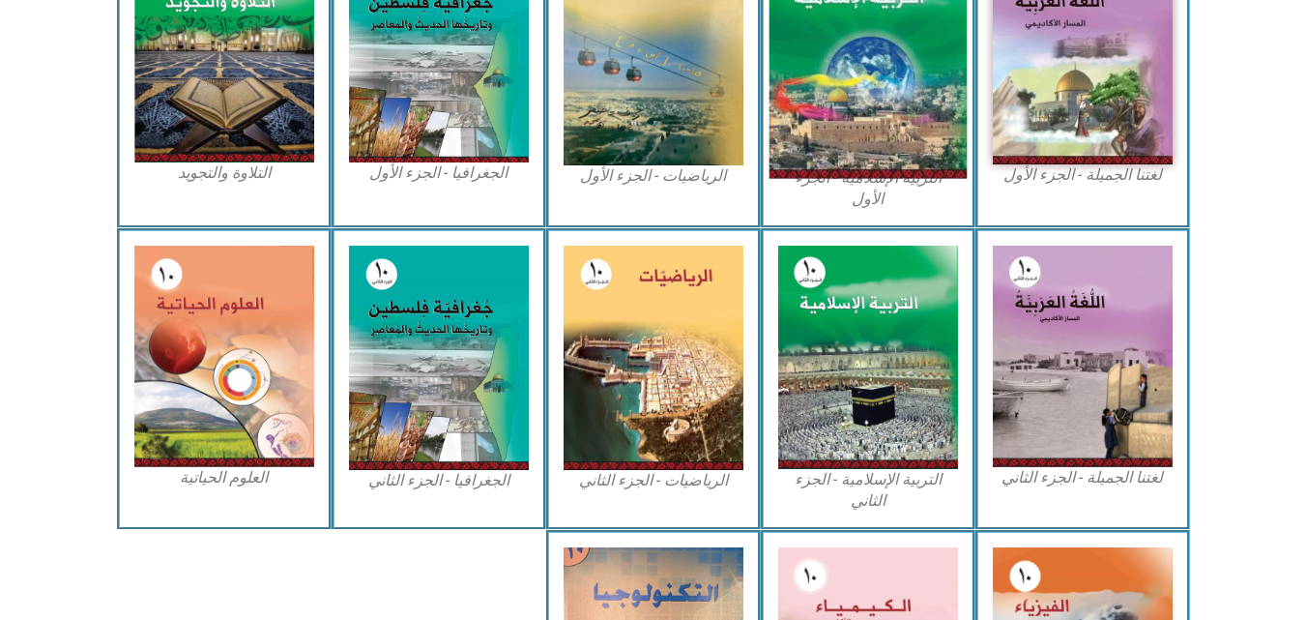
click at [907, 111] on img at bounding box center [867, 55] width 198 height 246
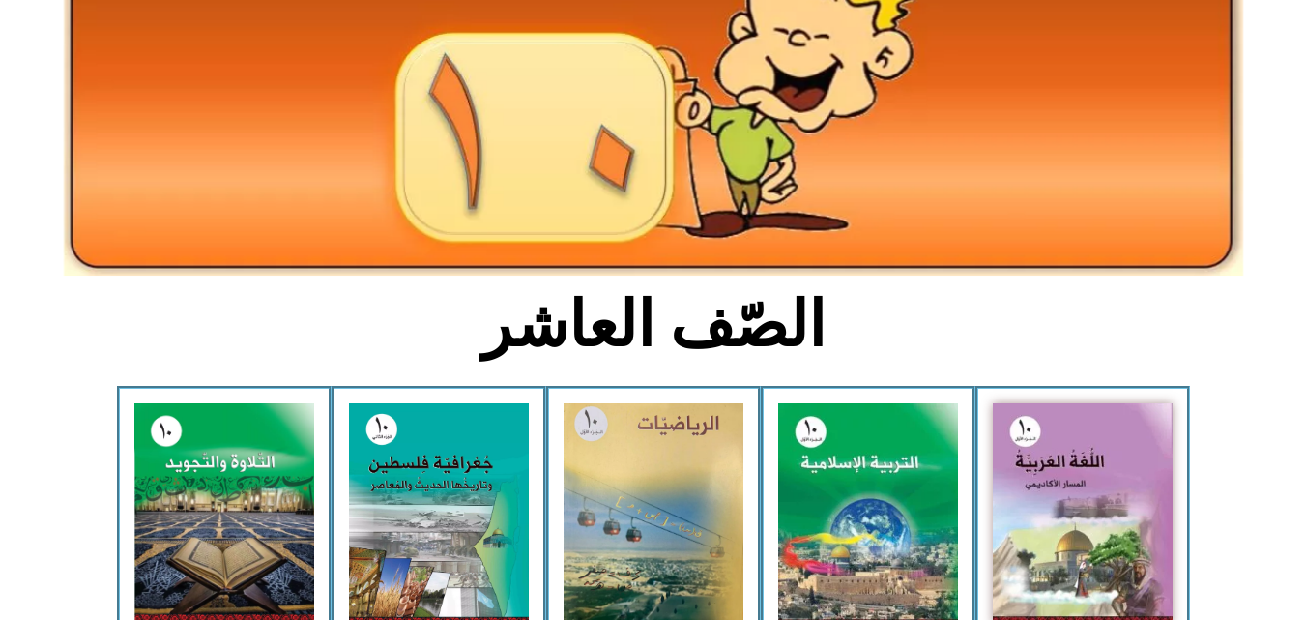
scroll to position [387, 0]
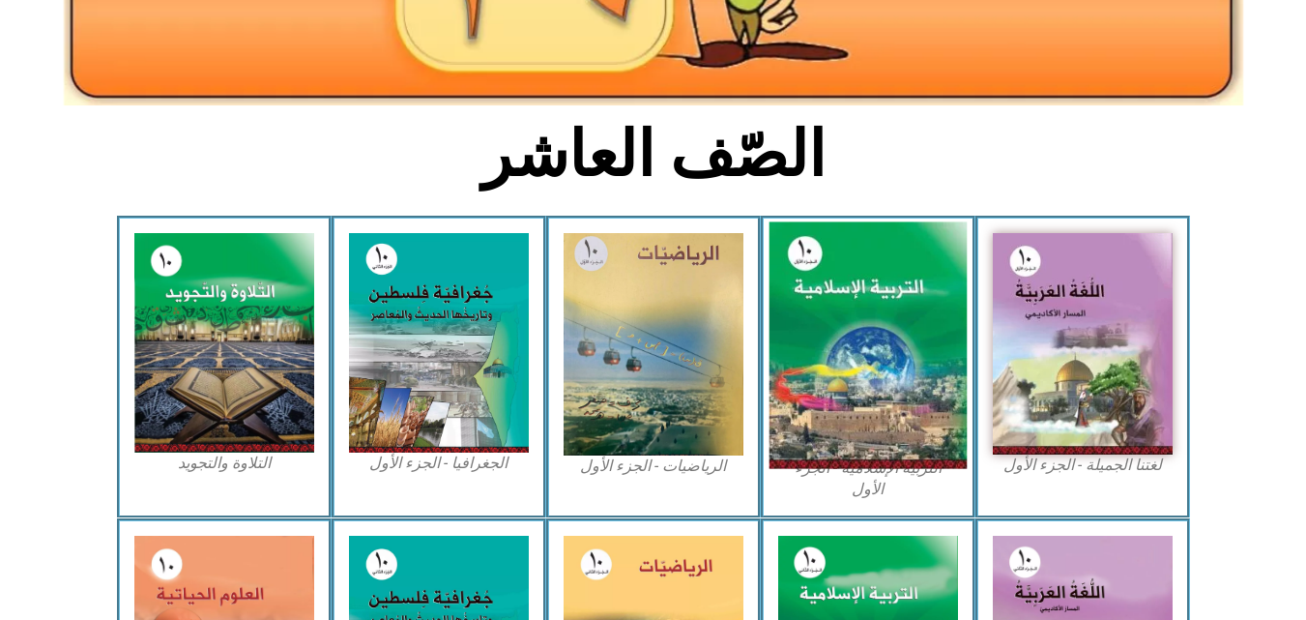
click at [892, 322] on img at bounding box center [867, 345] width 198 height 246
click at [851, 323] on img at bounding box center [867, 345] width 198 height 246
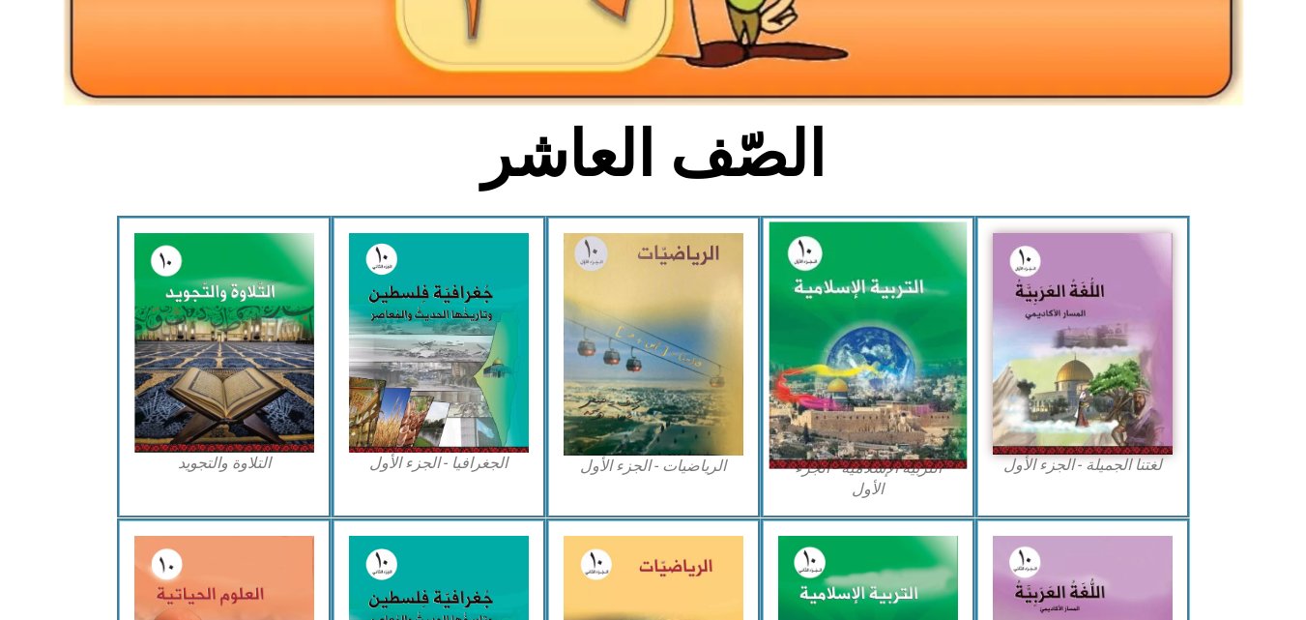
click at [897, 355] on img at bounding box center [867, 345] width 198 height 246
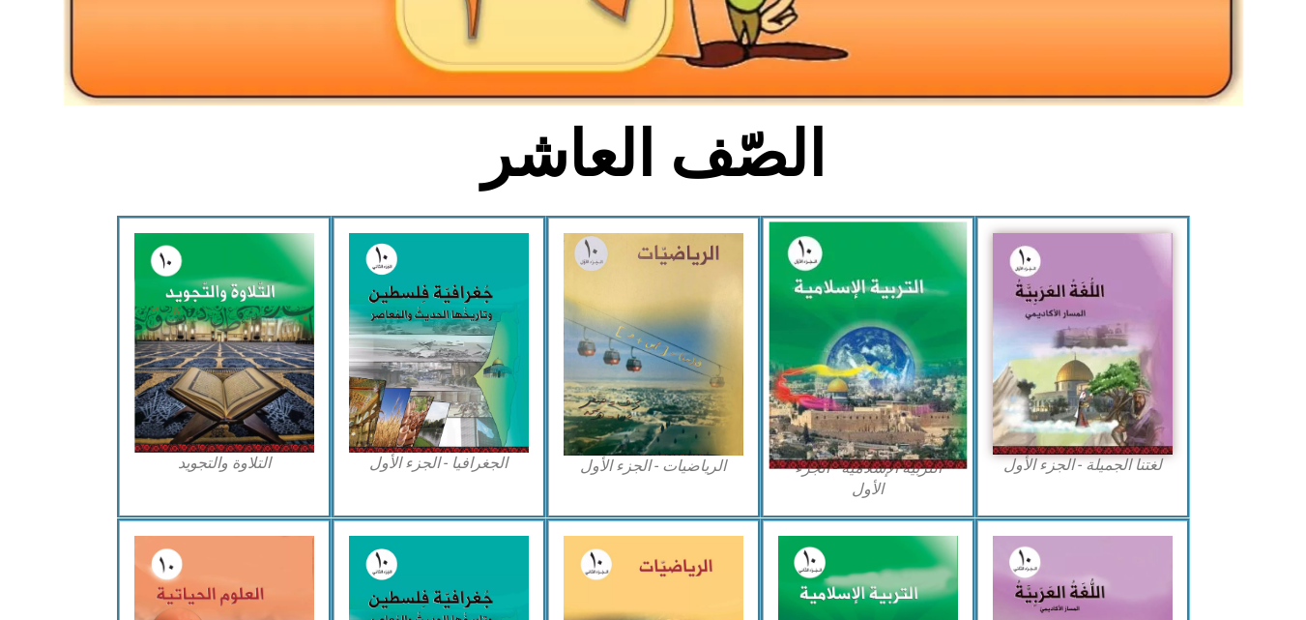
click at [897, 355] on img at bounding box center [867, 345] width 198 height 246
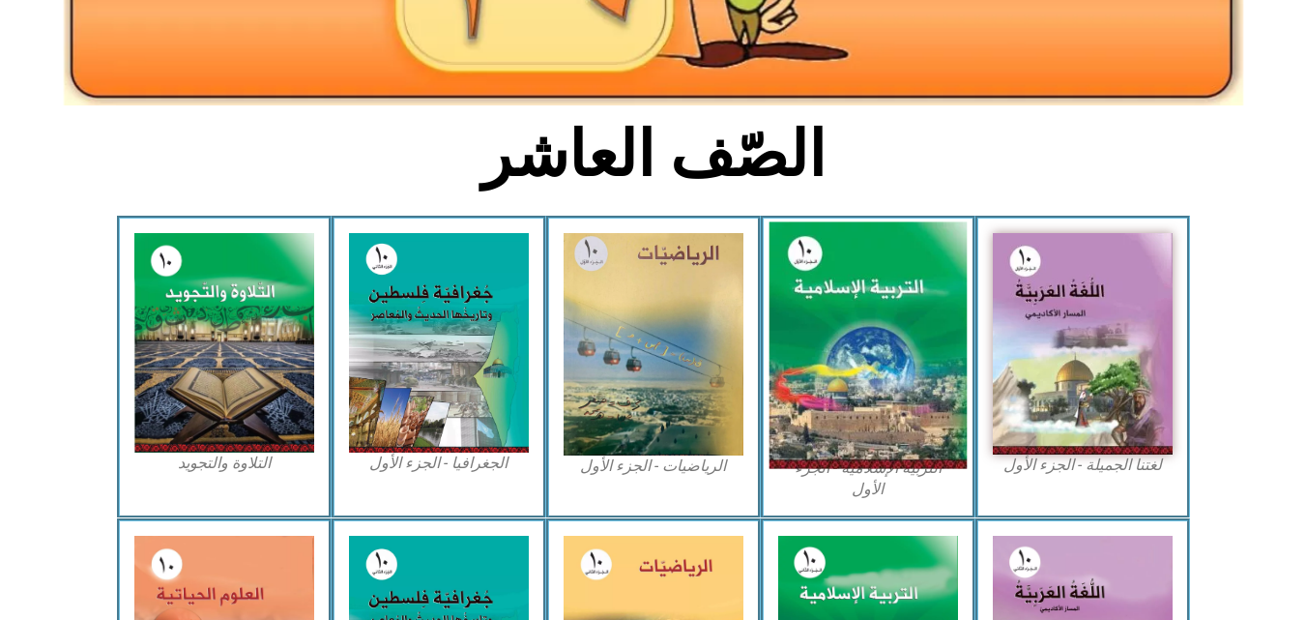
click at [897, 355] on img at bounding box center [867, 345] width 198 height 246
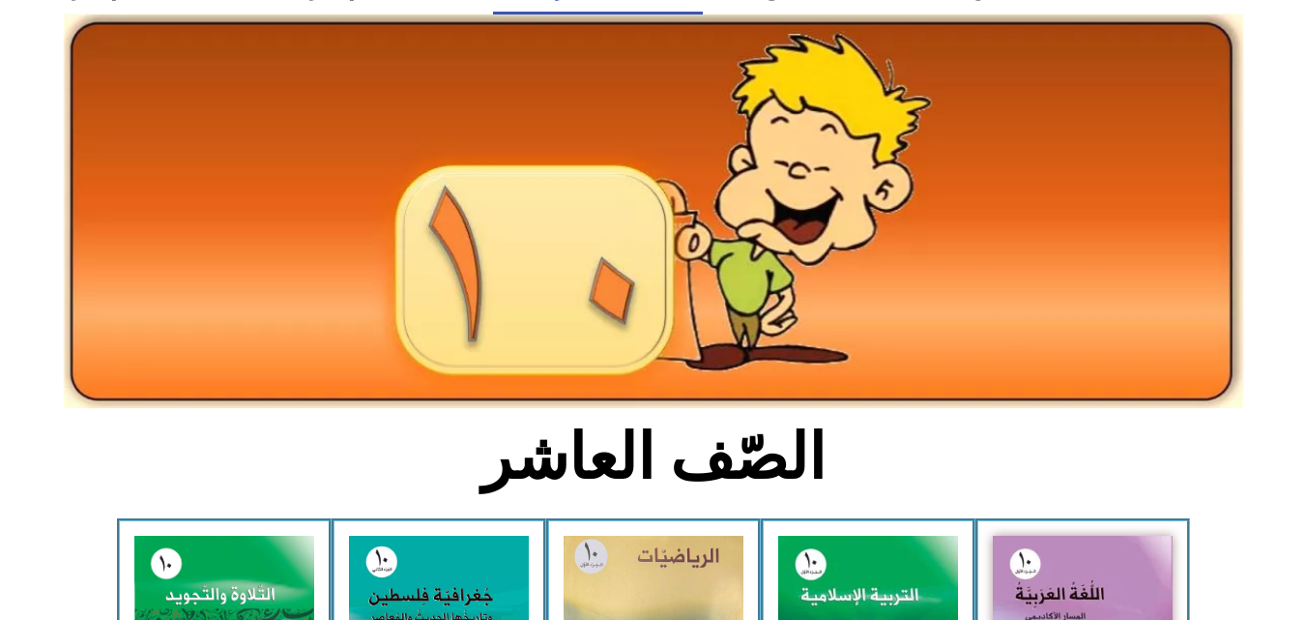
scroll to position [0, 0]
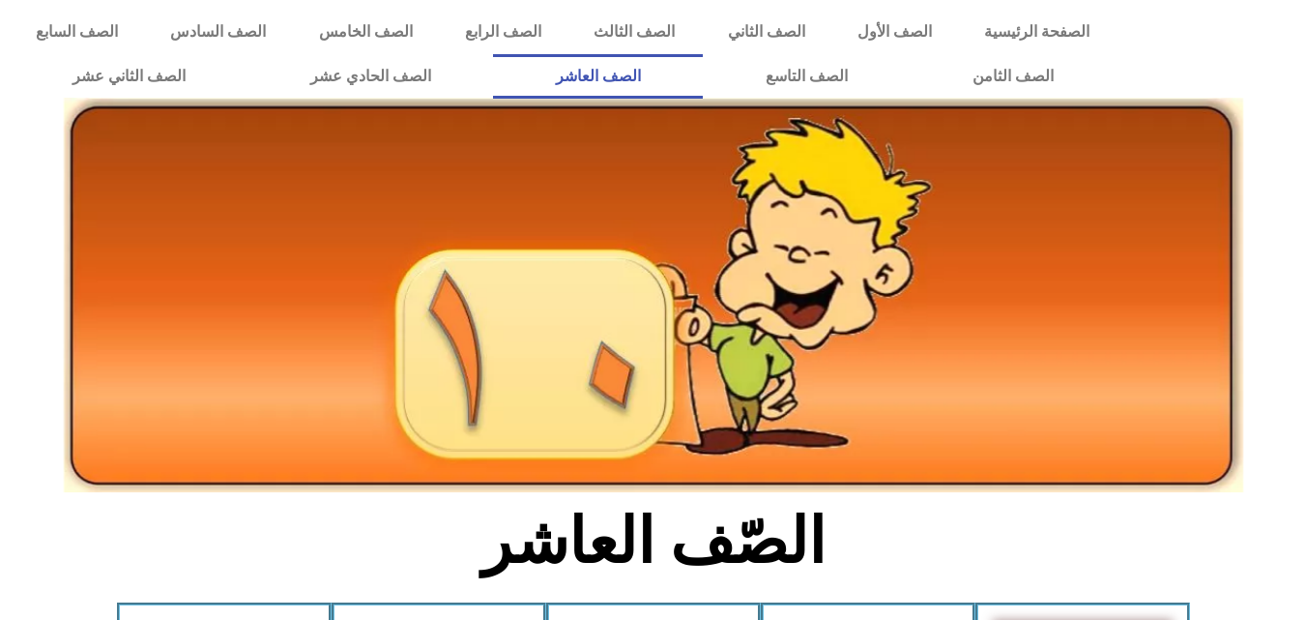
click at [703, 72] on link "الصف العاشر" at bounding box center [598, 76] width 210 height 44
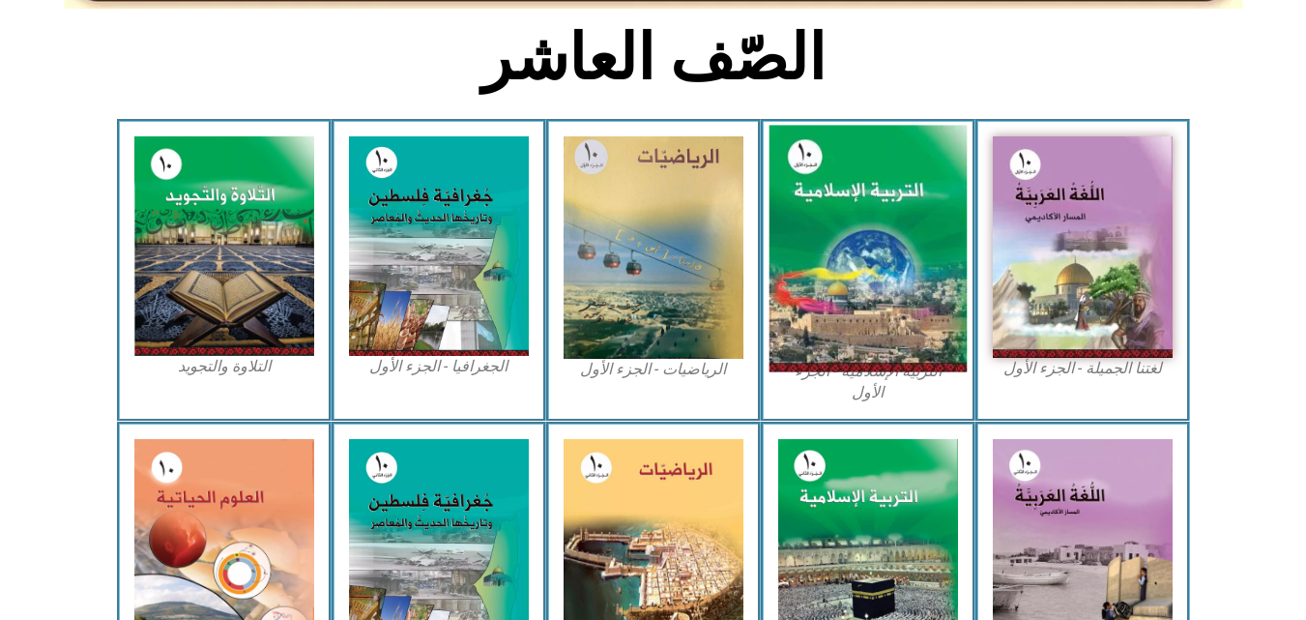
scroll to position [483, 0]
click at [836, 274] on img at bounding box center [867, 249] width 198 height 246
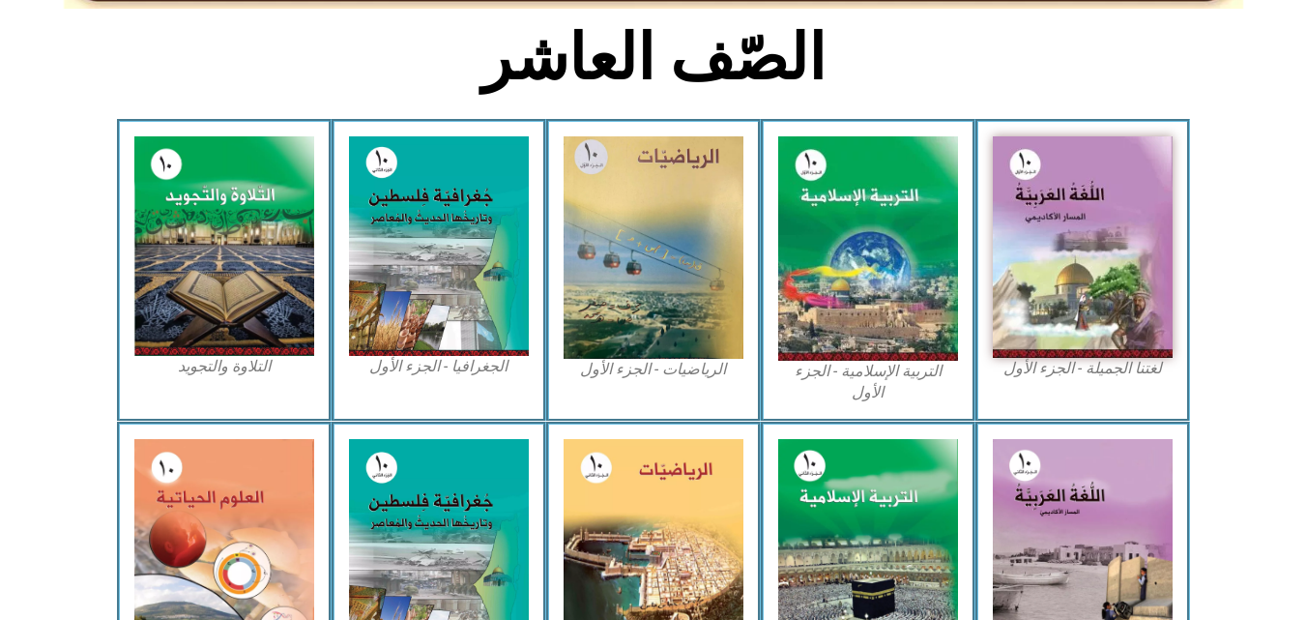
scroll to position [0, 0]
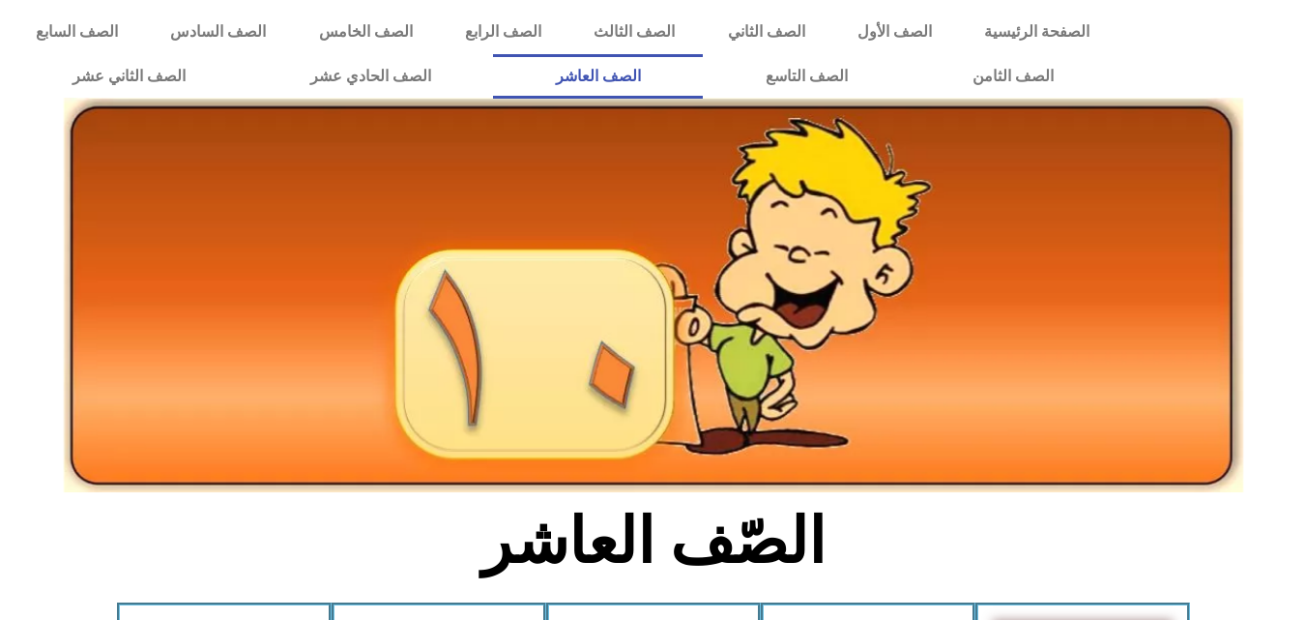
click at [703, 60] on link "الصف العاشر" at bounding box center [598, 76] width 210 height 44
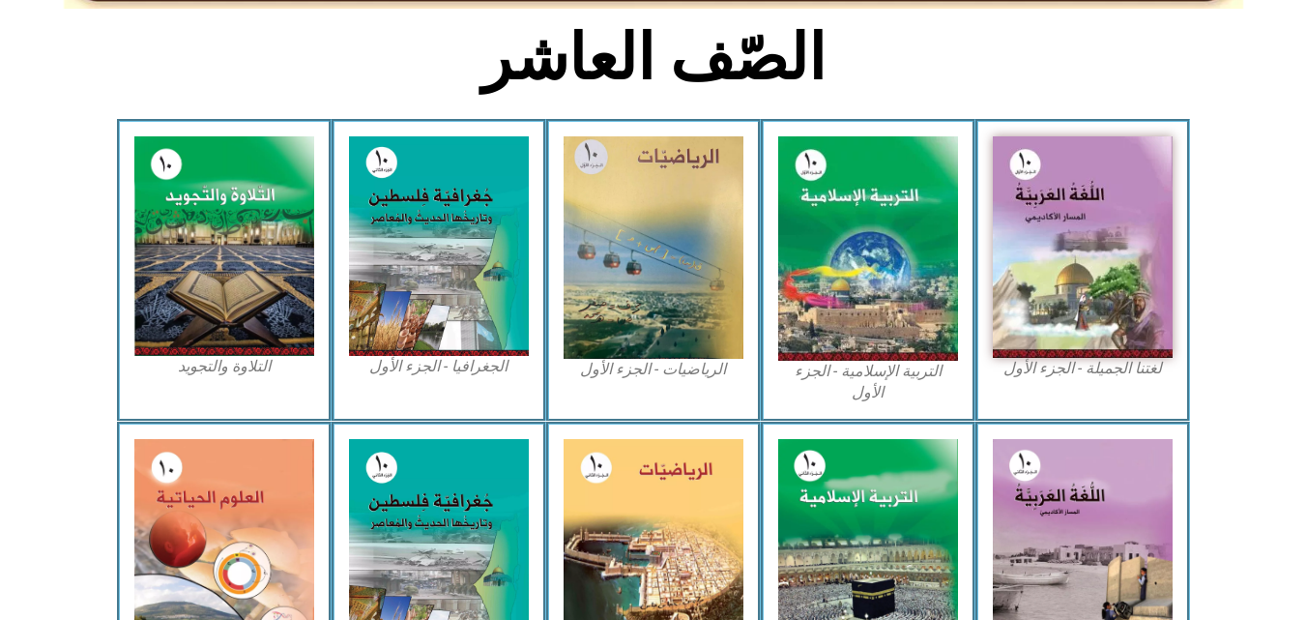
click at [863, 183] on img at bounding box center [868, 248] width 180 height 224
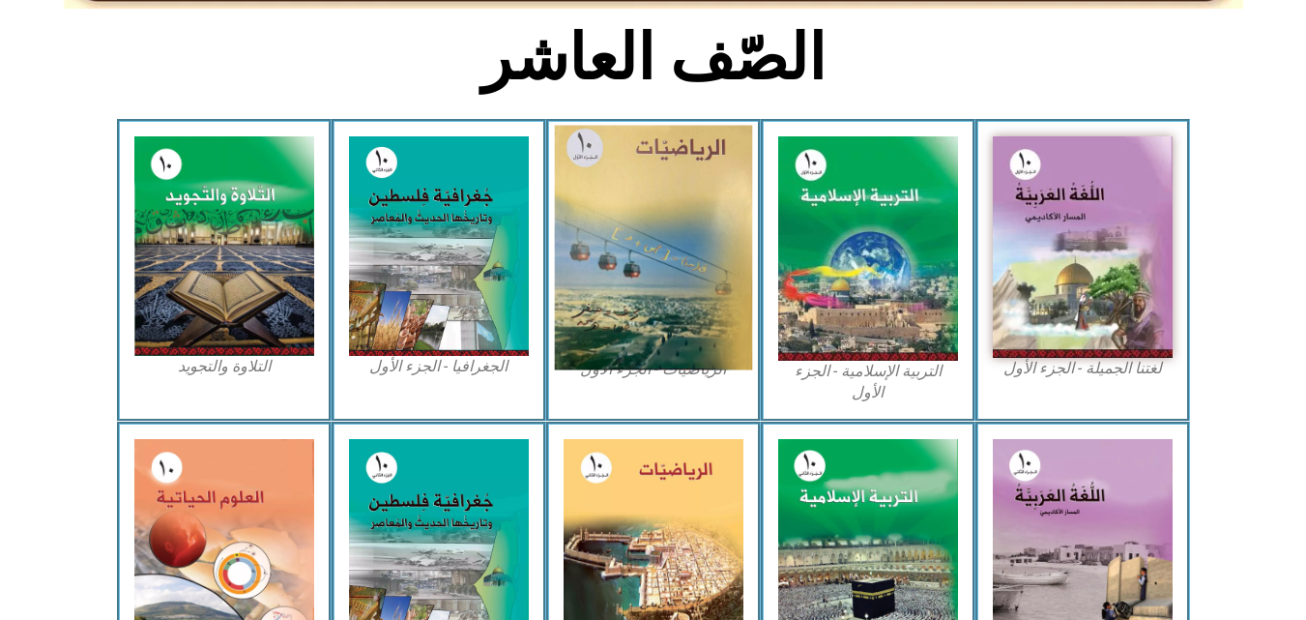
click at [704, 188] on img at bounding box center [653, 248] width 198 height 245
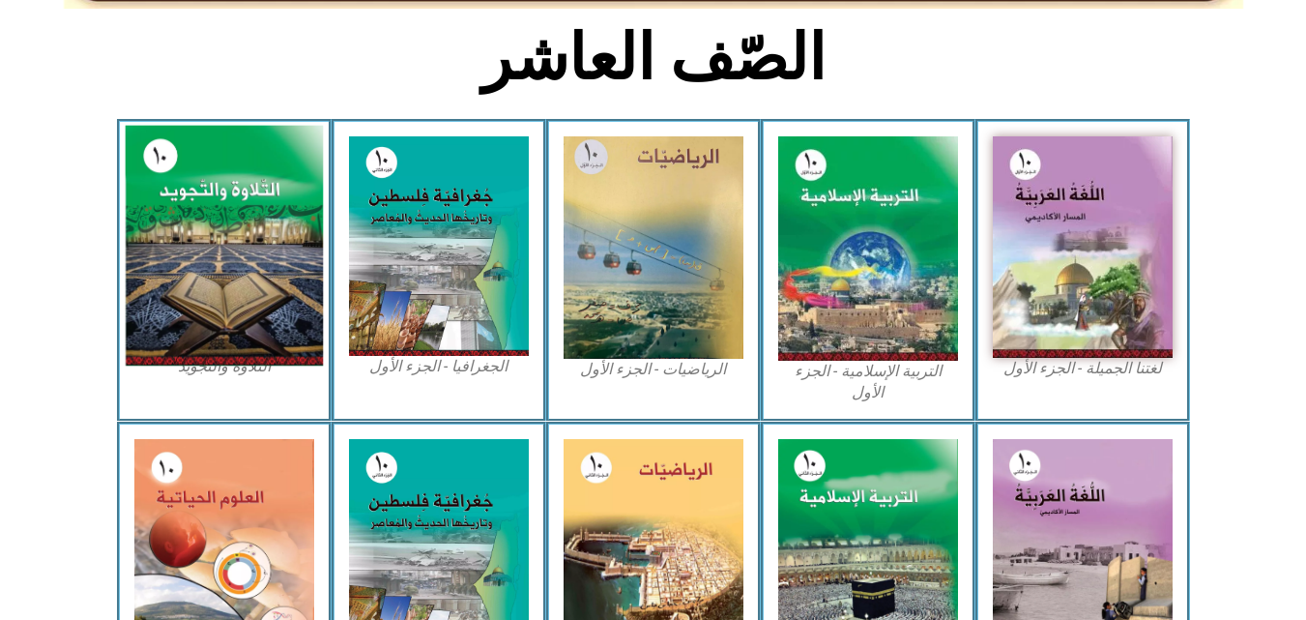
click at [188, 196] on img at bounding box center [224, 246] width 198 height 241
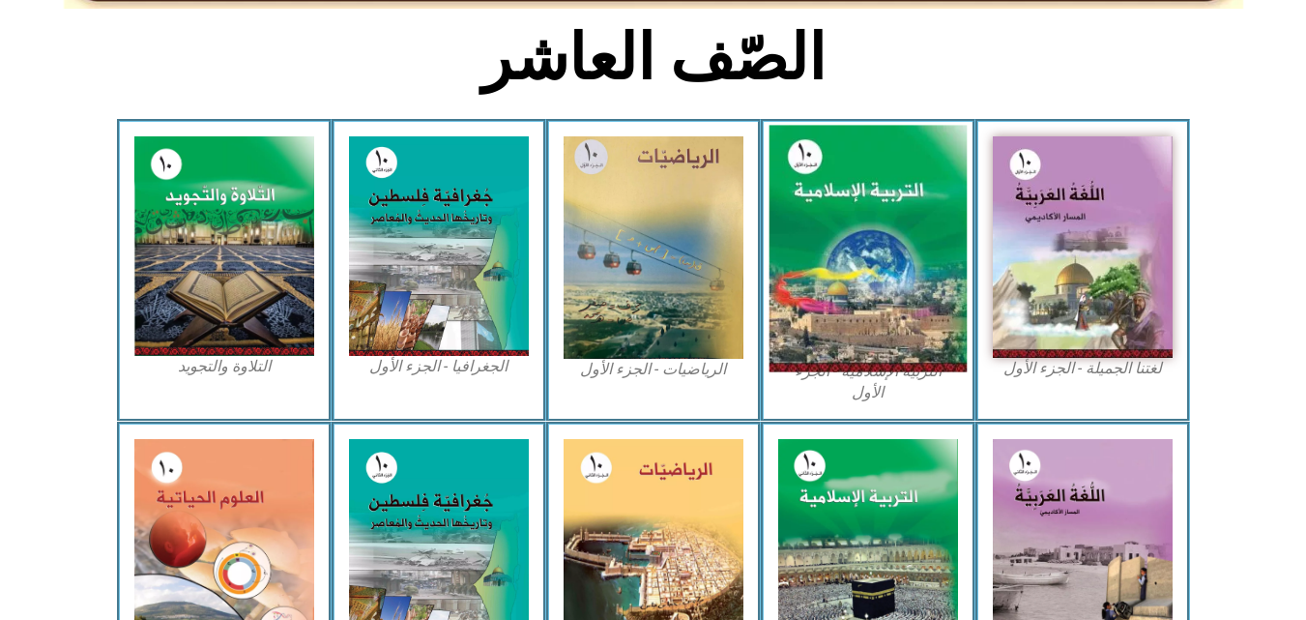
click at [838, 196] on img at bounding box center [867, 249] width 198 height 246
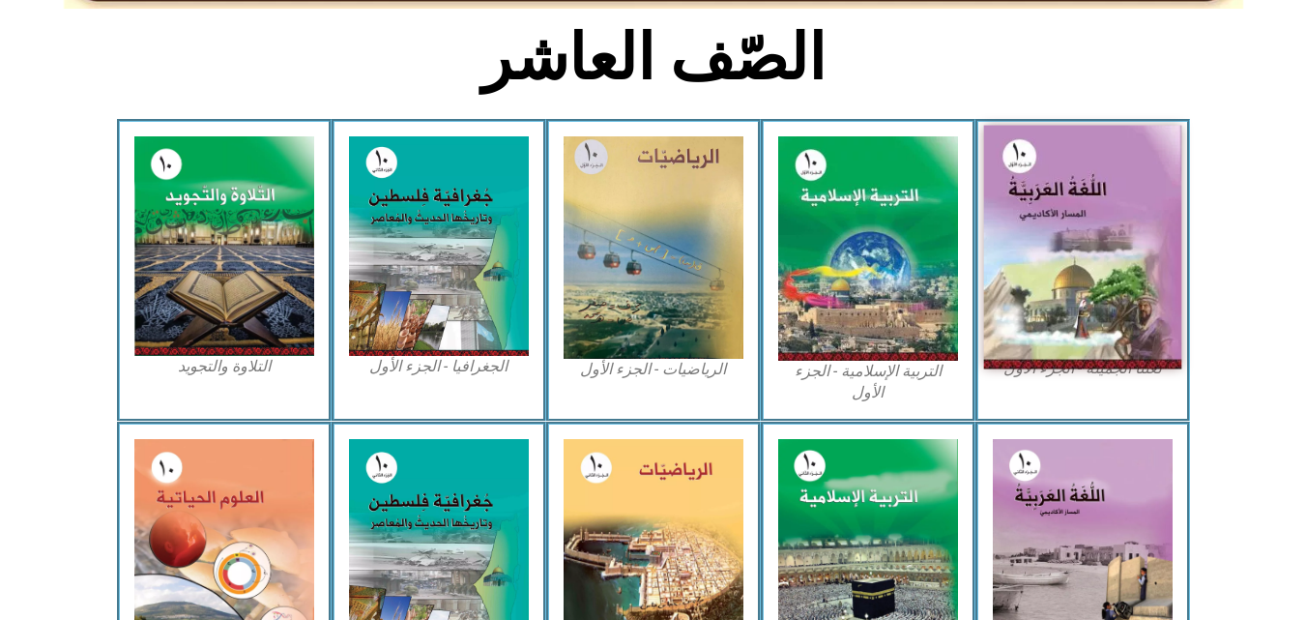
drag, startPoint x: 1074, startPoint y: 197, endPoint x: 1118, endPoint y: 375, distance: 183.3
click at [1076, 199] on img at bounding box center [1082, 248] width 198 height 244
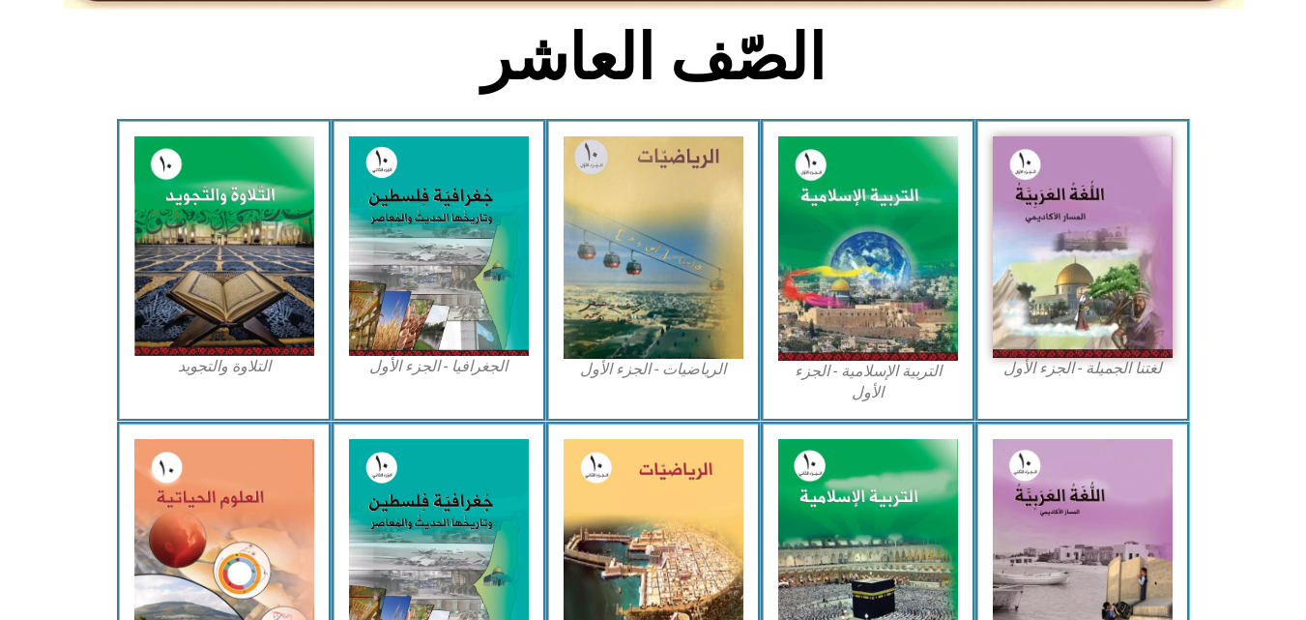
drag, startPoint x: 1120, startPoint y: 389, endPoint x: 1121, endPoint y: 401, distance: 12.6
click at [1121, 393] on div "لغتنا الجميلة - الجزء الأول​" at bounding box center [1082, 270] width 215 height 302
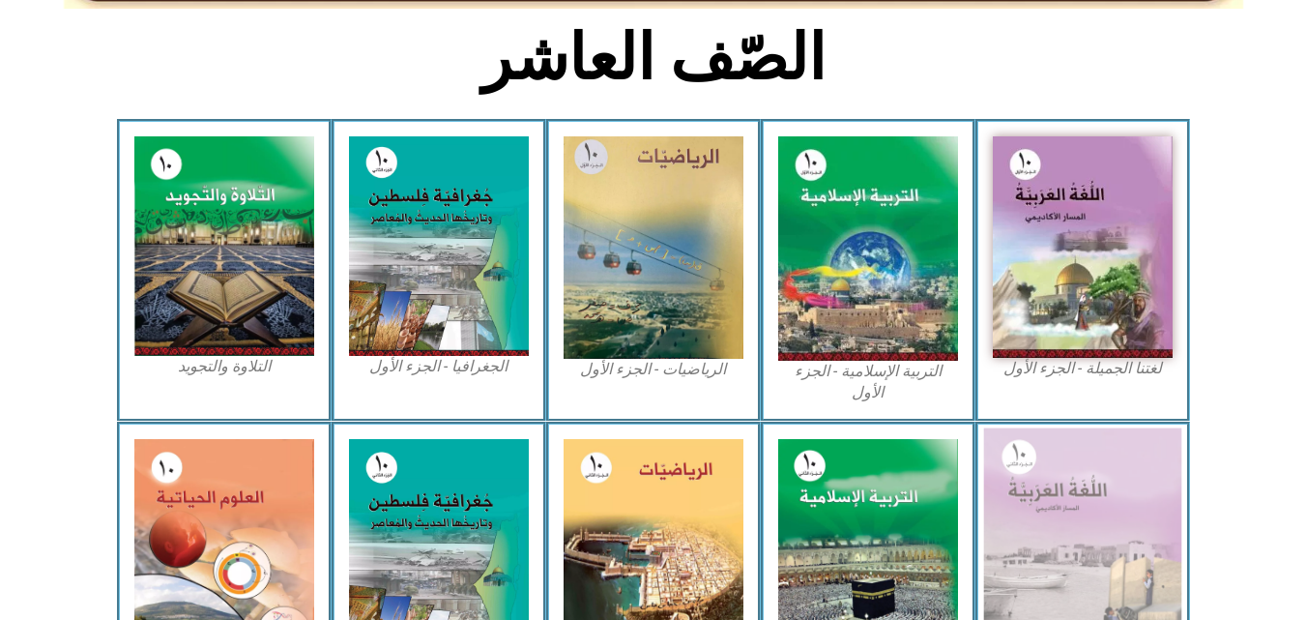
drag, startPoint x: 1110, startPoint y: 457, endPoint x: 909, endPoint y: 456, distance: 201.0
click at [1107, 457] on img at bounding box center [1082, 549] width 198 height 244
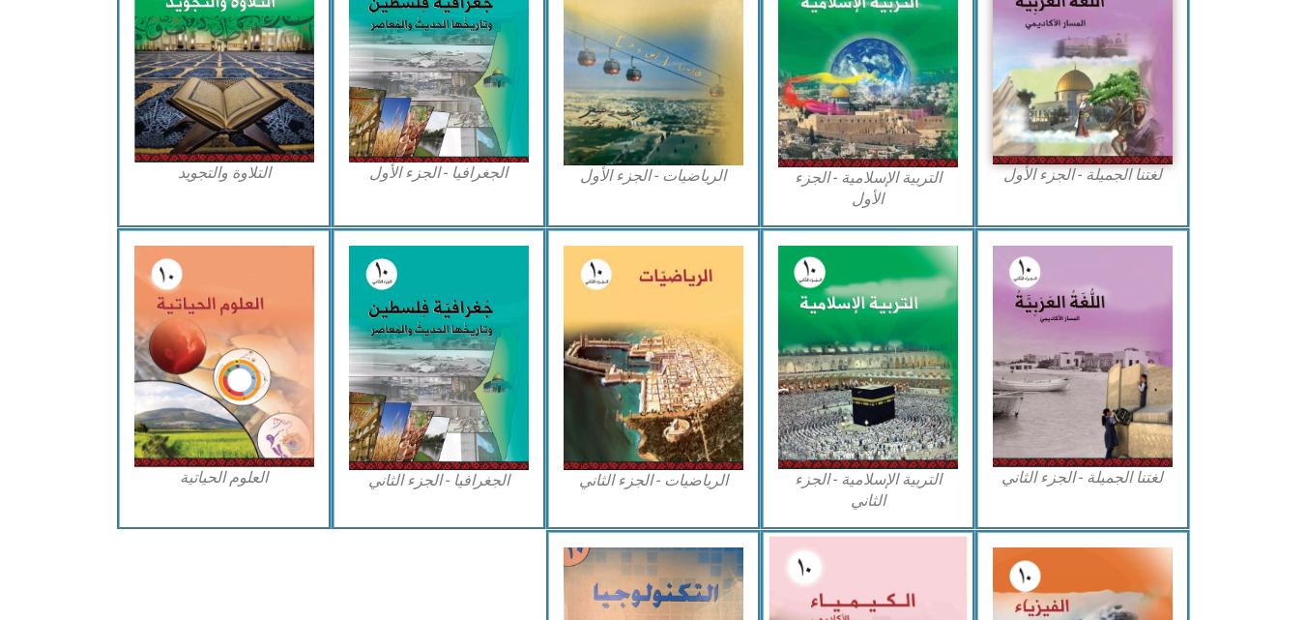
scroll to position [870, 0]
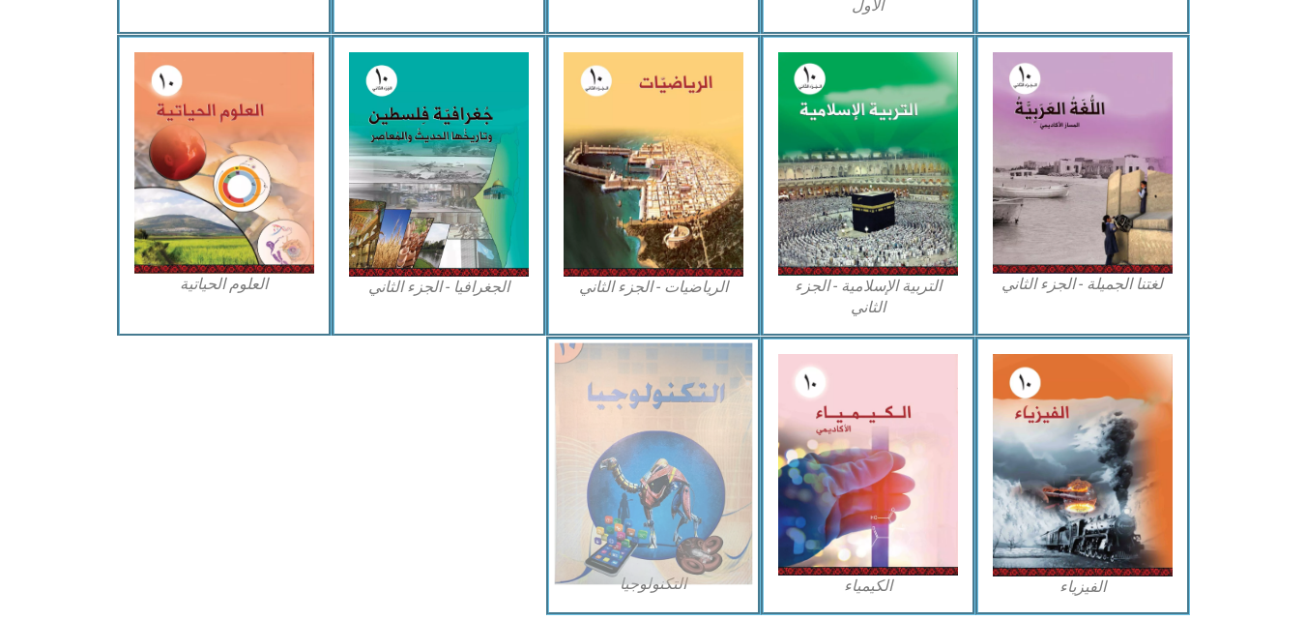
click at [569, 428] on img at bounding box center [653, 463] width 198 height 242
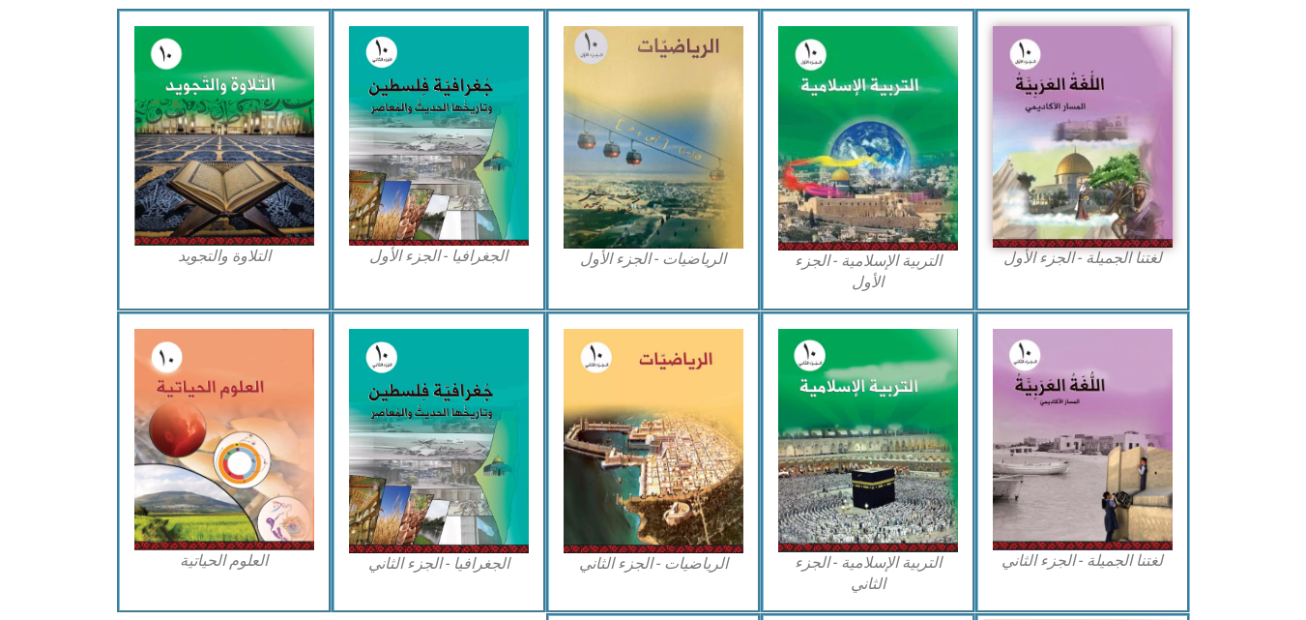
scroll to position [290, 0]
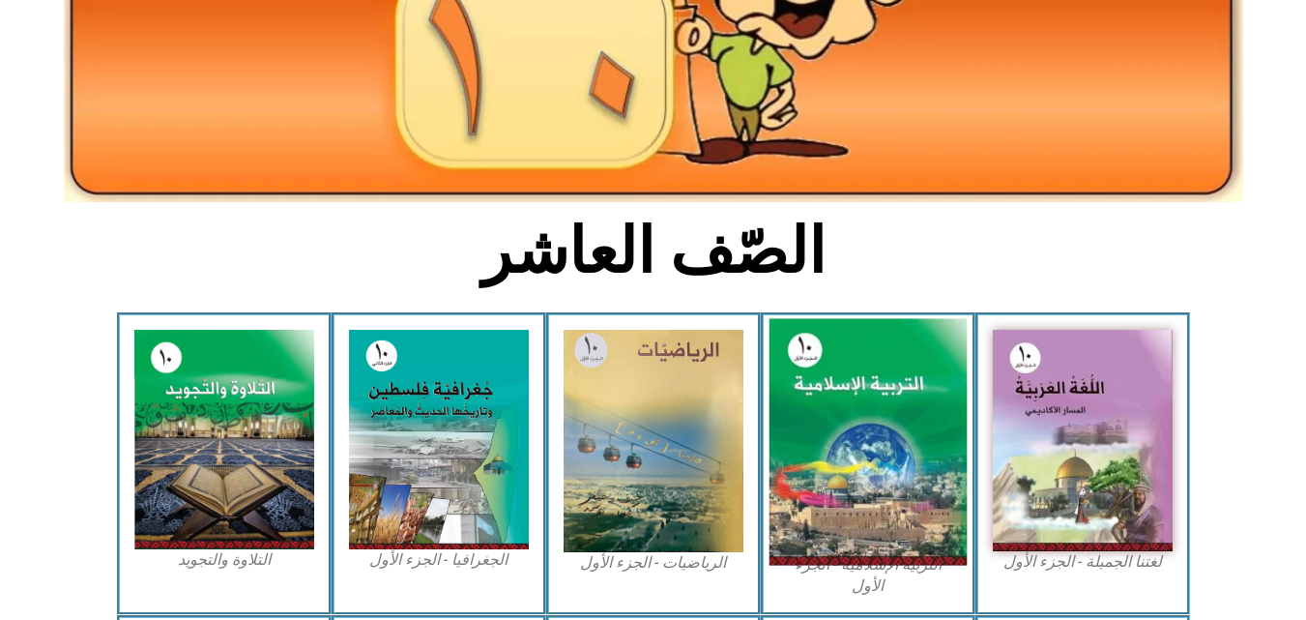
click at [887, 402] on img at bounding box center [867, 442] width 198 height 246
click at [936, 405] on img at bounding box center [867, 442] width 198 height 246
click at [936, 407] on img at bounding box center [867, 442] width 198 height 246
click at [936, 408] on img at bounding box center [867, 442] width 198 height 246
click at [905, 393] on img at bounding box center [867, 442] width 198 height 246
